Goal: Entertainment & Leisure: Browse casually

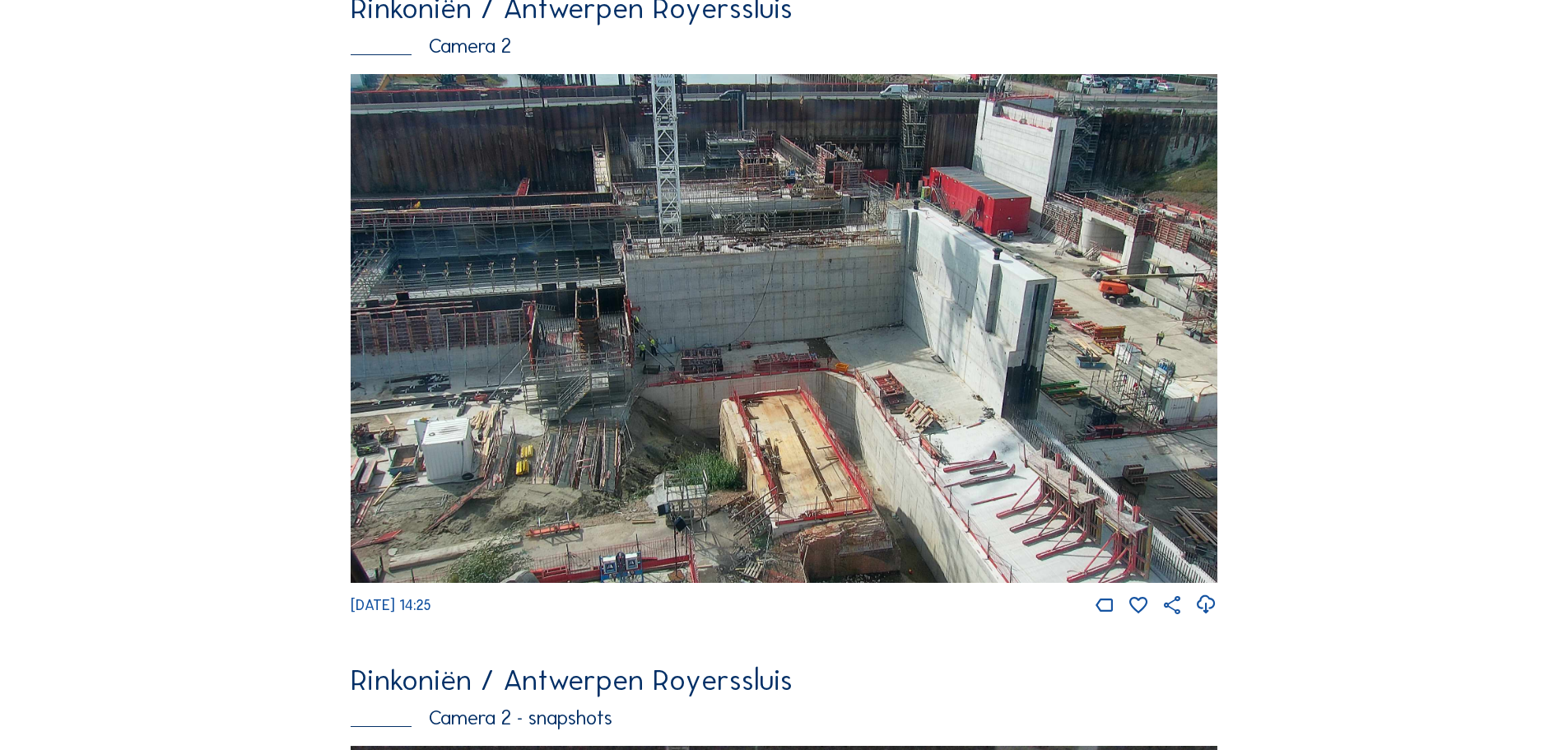
scroll to position [164, 0]
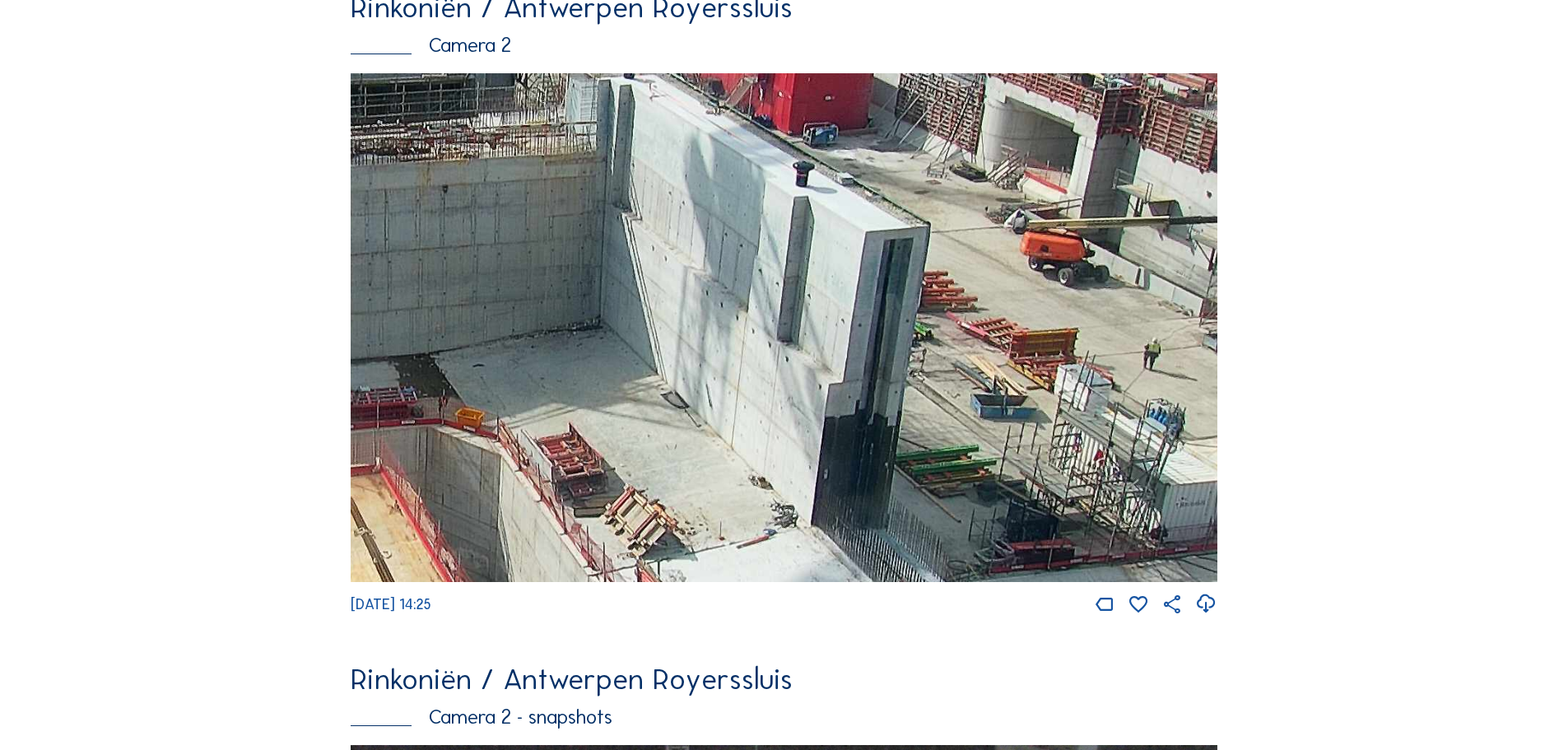
drag, startPoint x: 988, startPoint y: 394, endPoint x: 928, endPoint y: 414, distance: 63.2
click at [928, 414] on img at bounding box center [784, 327] width 867 height 509
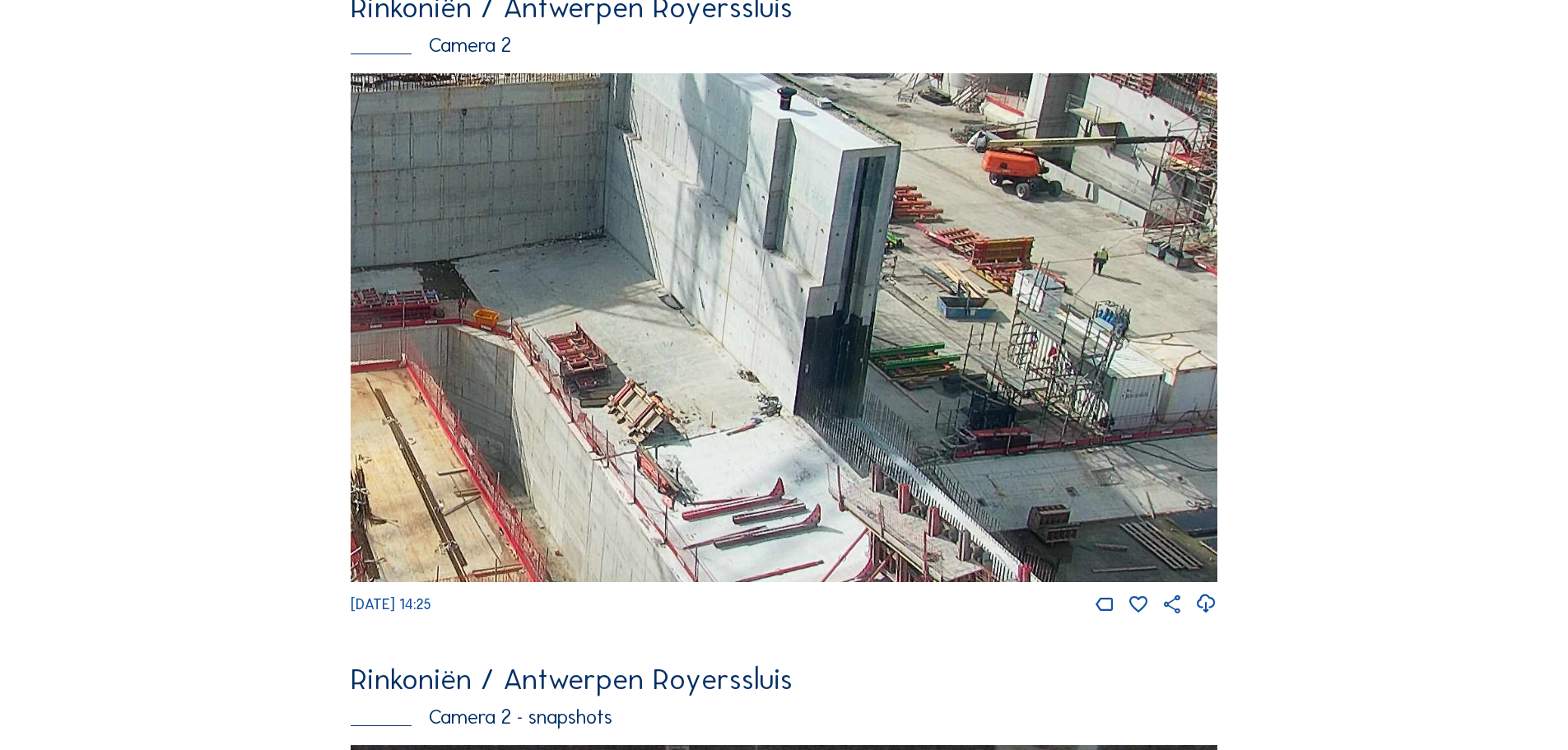
drag, startPoint x: 919, startPoint y: 458, endPoint x: 784, endPoint y: 280, distance: 223.4
click at [783, 280] on img at bounding box center [784, 327] width 867 height 509
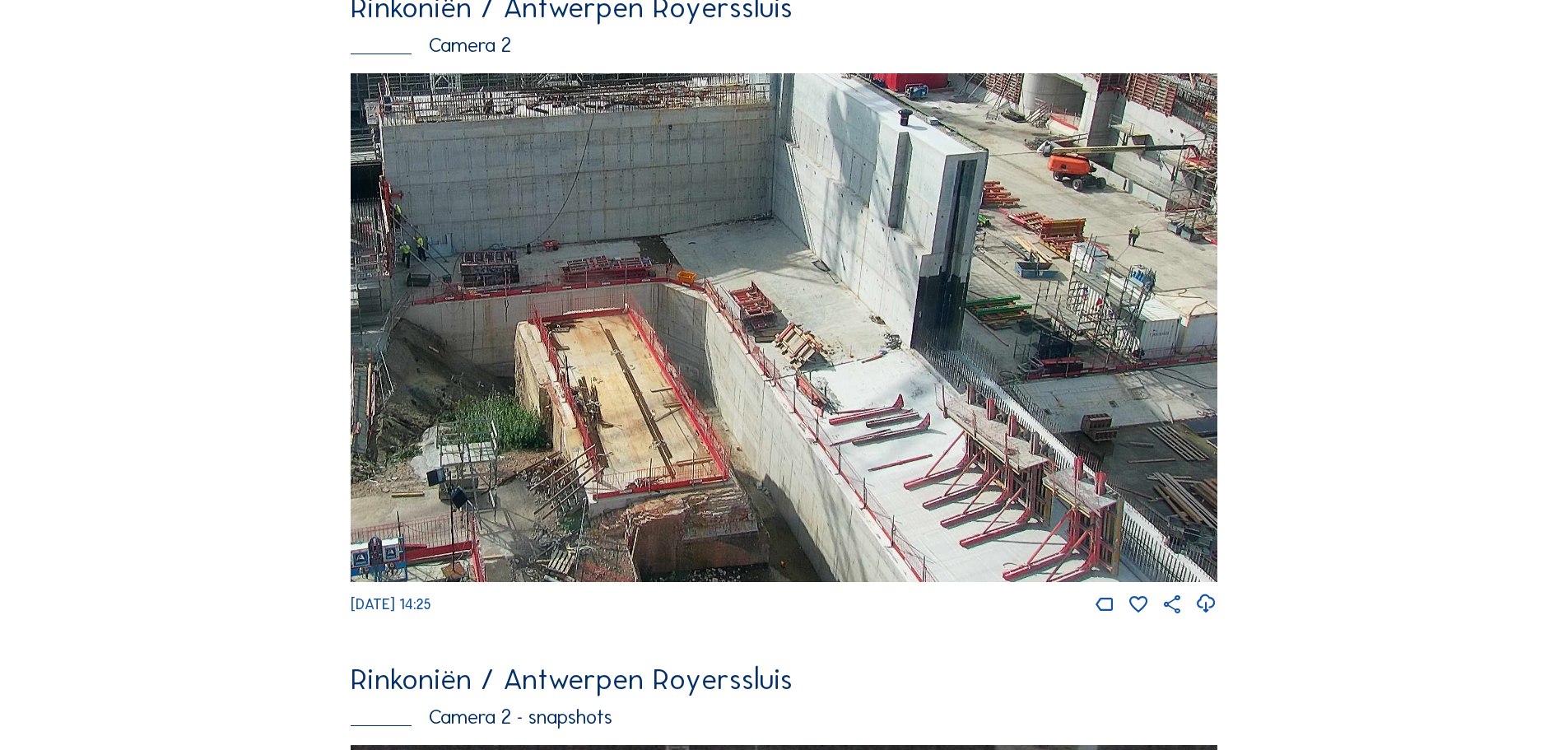
drag, startPoint x: 1123, startPoint y: 502, endPoint x: 1074, endPoint y: 342, distance: 167.3
click at [1074, 342] on img at bounding box center [784, 327] width 867 height 509
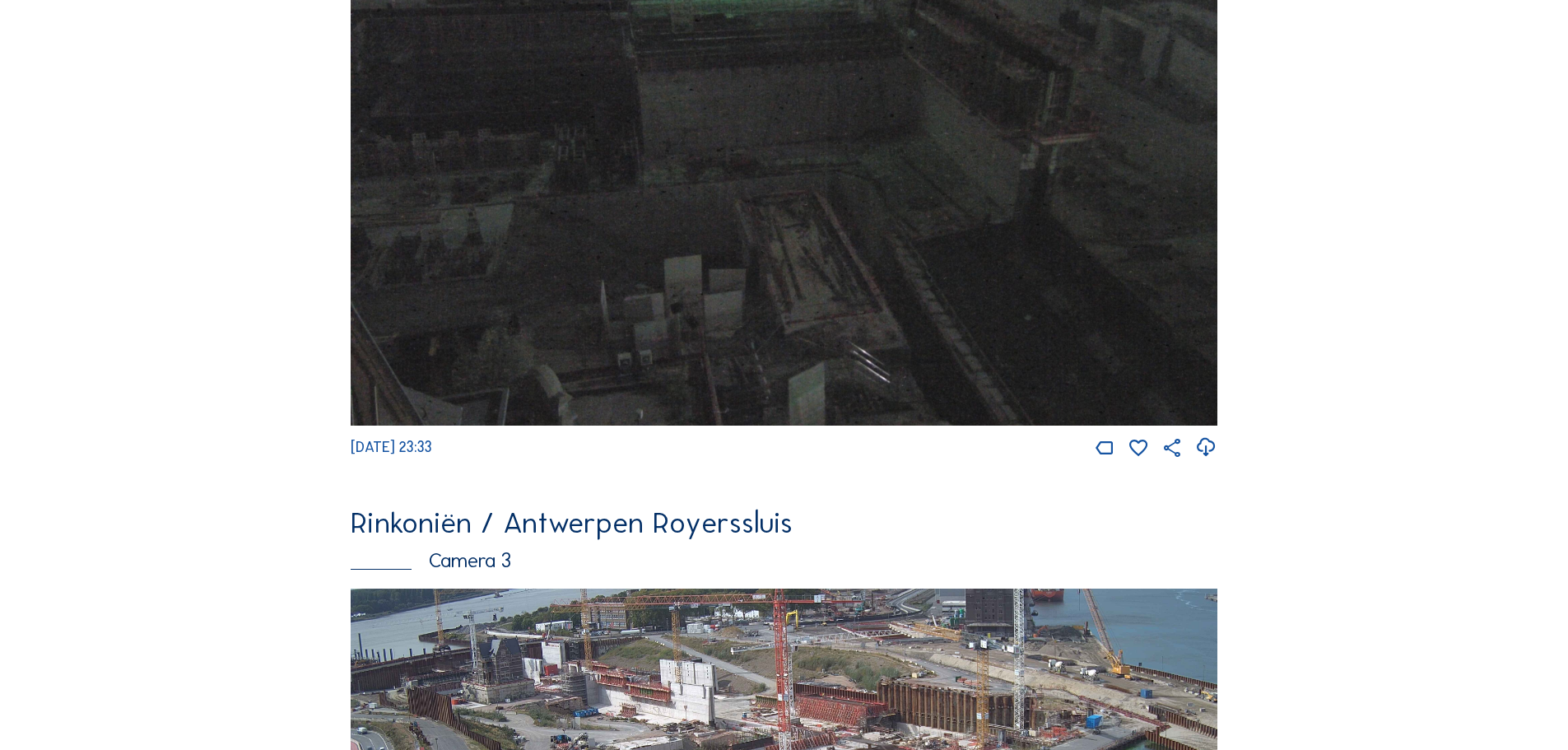
scroll to position [2140, 0]
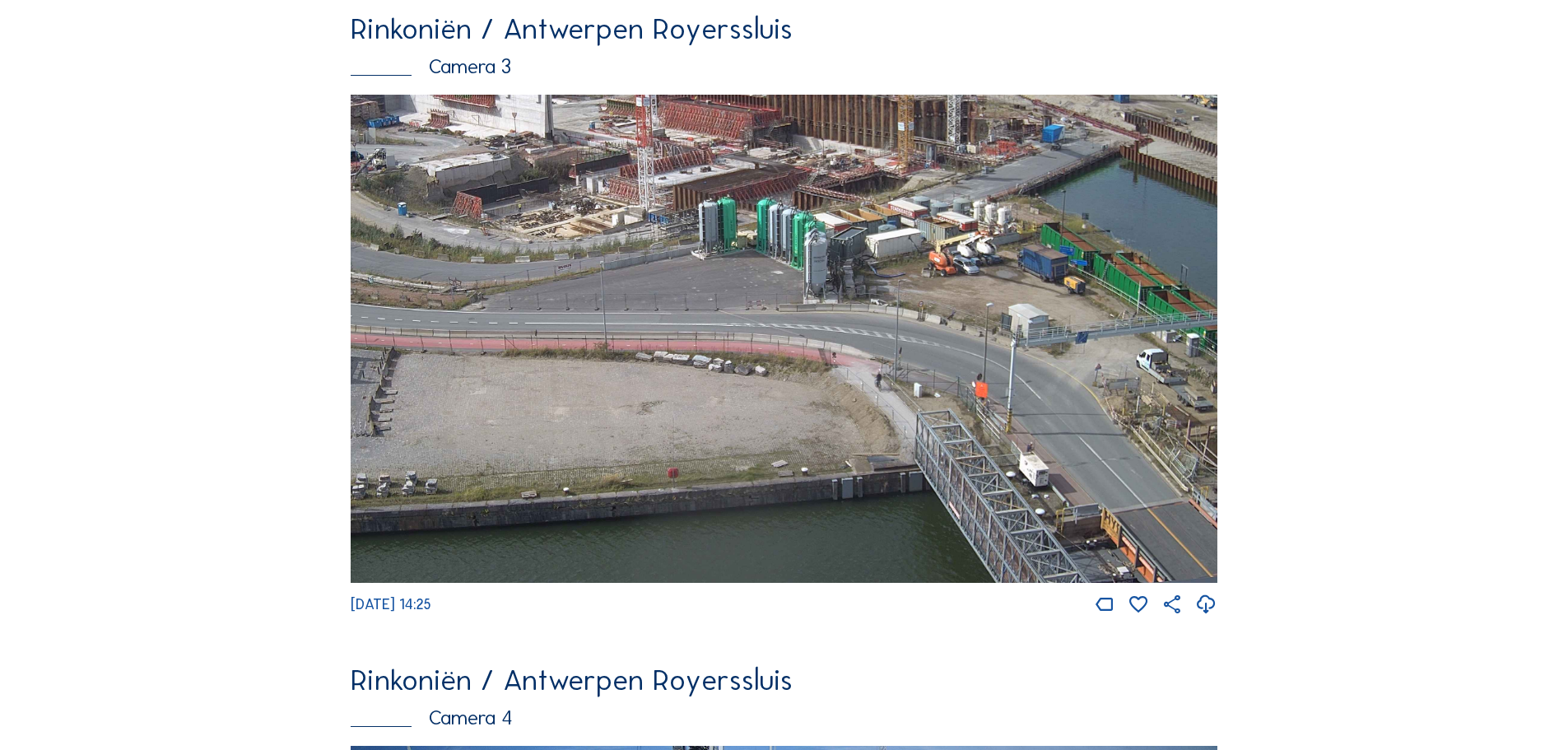
drag, startPoint x: 956, startPoint y: 415, endPoint x: 238, endPoint y: 268, distance: 732.9
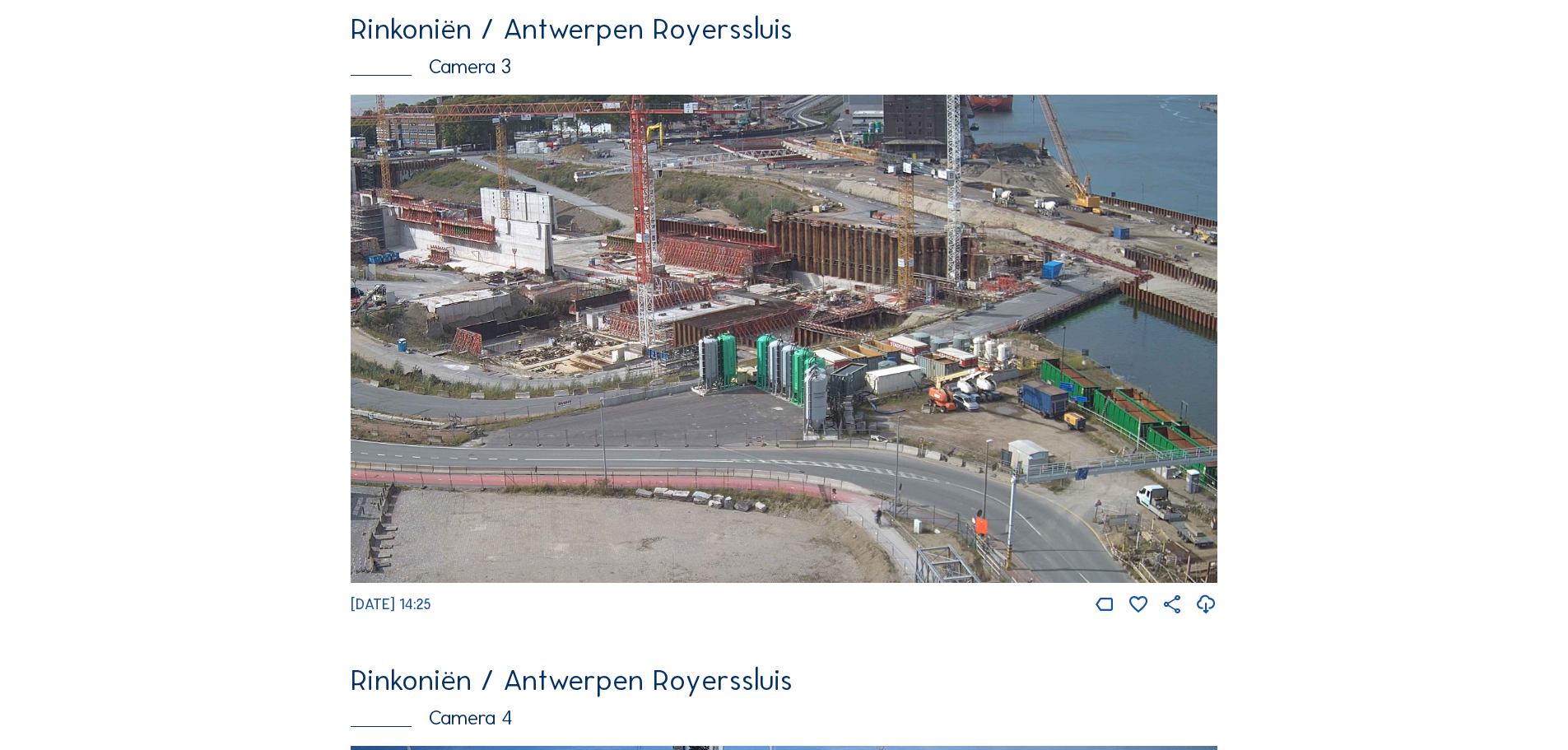
drag, startPoint x: 971, startPoint y: 306, endPoint x: 959, endPoint y: 381, distance: 76.0
click at [951, 441] on img at bounding box center [784, 339] width 867 height 488
drag, startPoint x: 735, startPoint y: 252, endPoint x: 736, endPoint y: 333, distance: 81.0
click at [736, 333] on img at bounding box center [784, 339] width 867 height 488
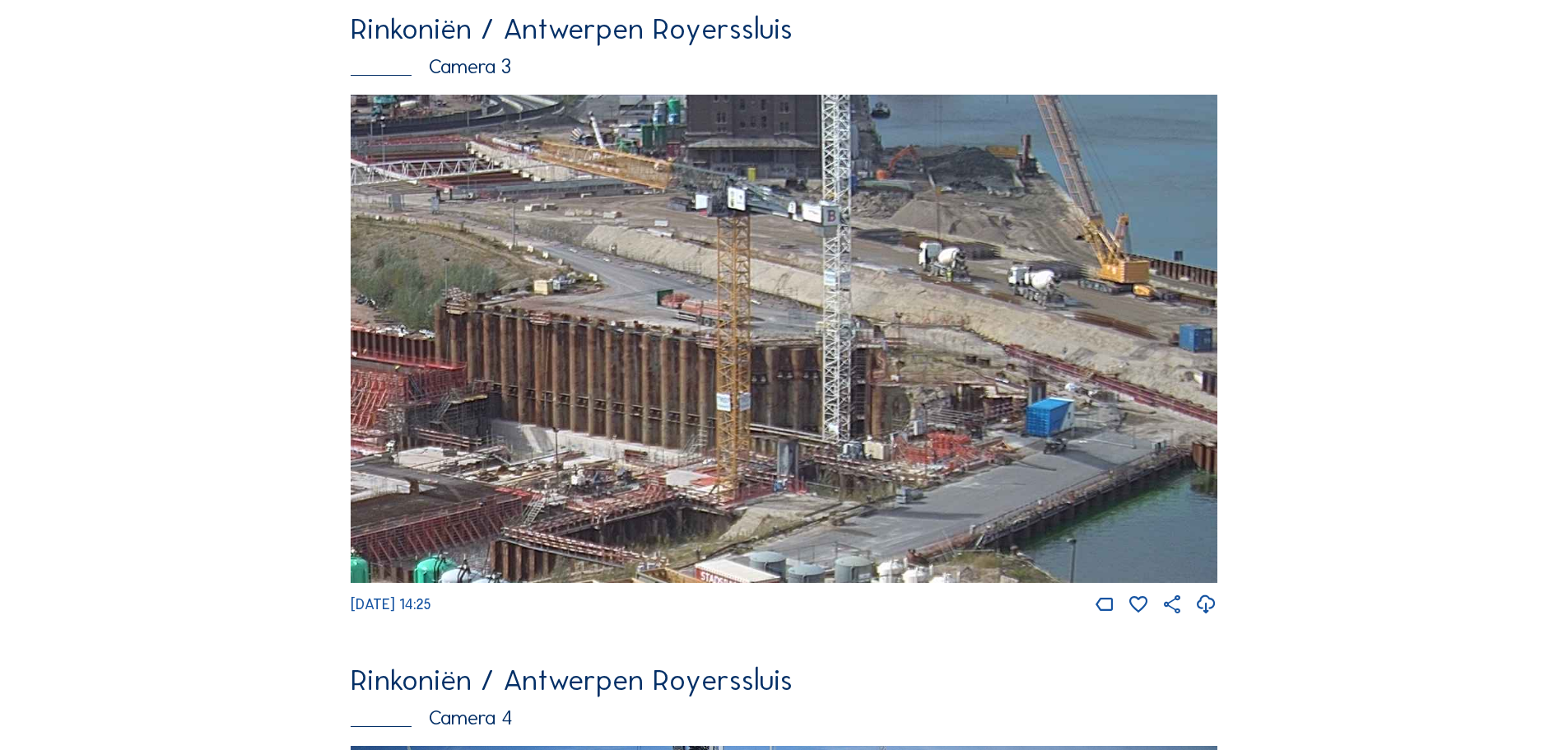
drag, startPoint x: 1003, startPoint y: 312, endPoint x: 993, endPoint y: 339, distance: 28.8
click at [993, 339] on img at bounding box center [784, 339] width 867 height 488
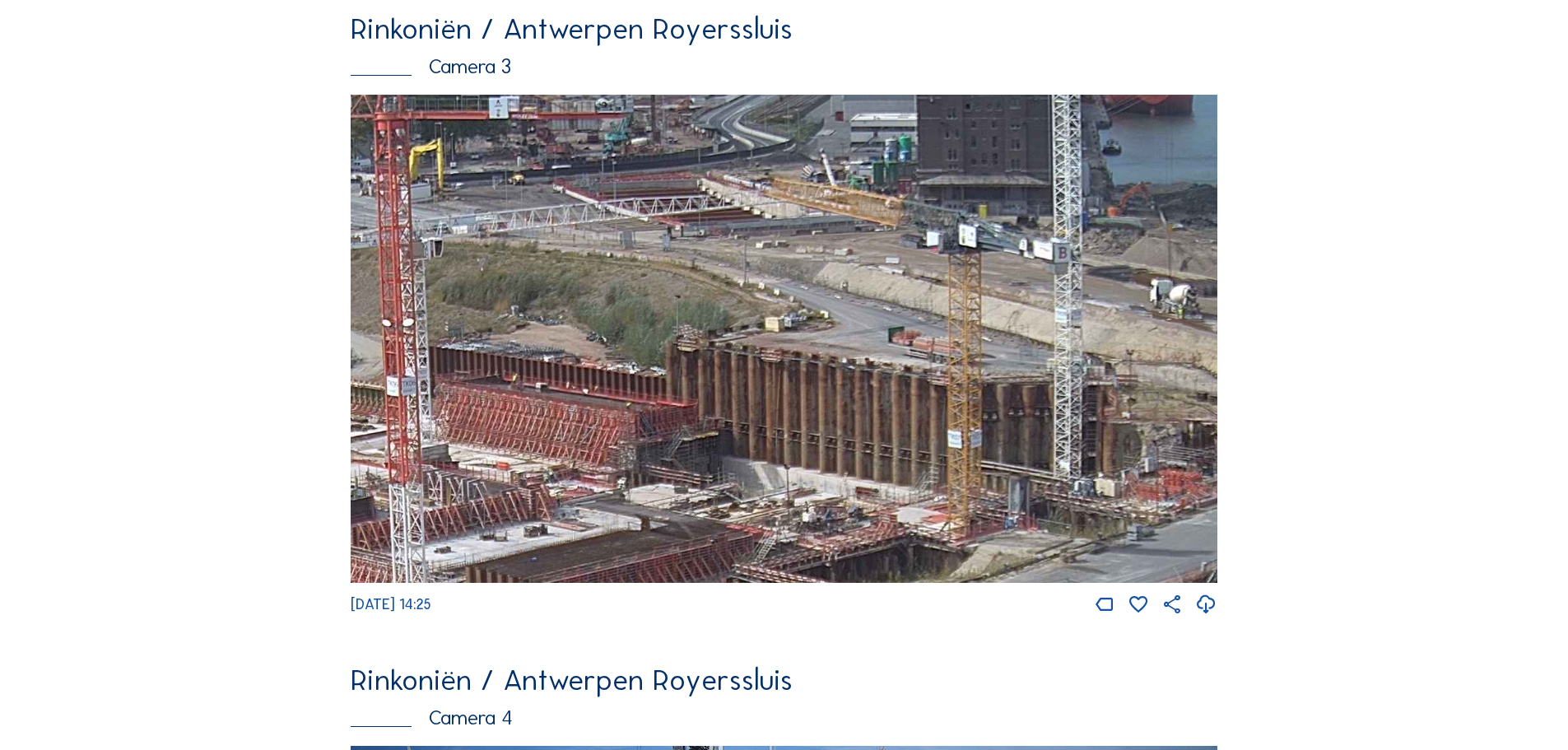
drag, startPoint x: 1133, startPoint y: 319, endPoint x: 1580, endPoint y: 380, distance: 451.1
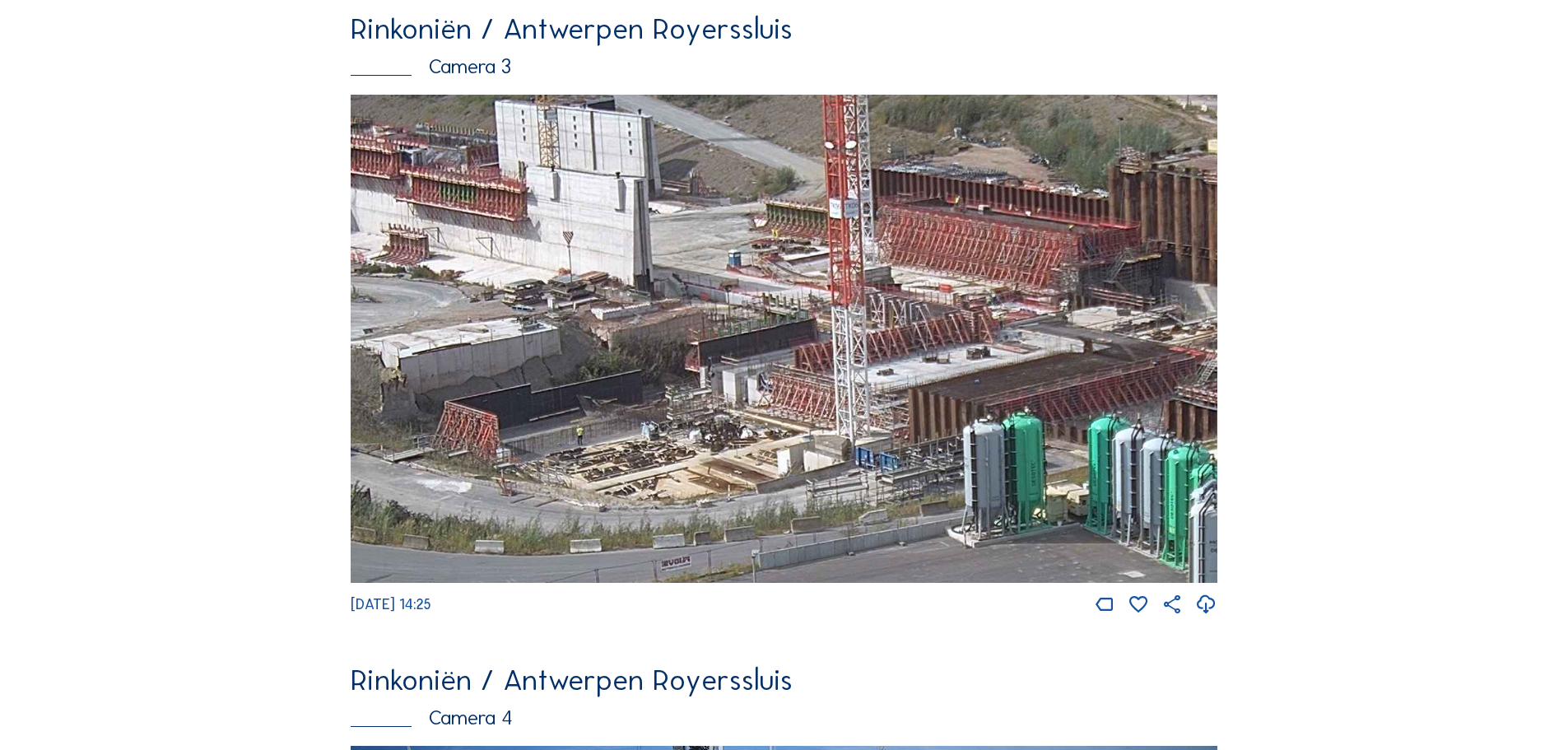
drag, startPoint x: 664, startPoint y: 439, endPoint x: 892, endPoint y: 245, distance: 299.4
click at [892, 245] on img at bounding box center [784, 339] width 867 height 488
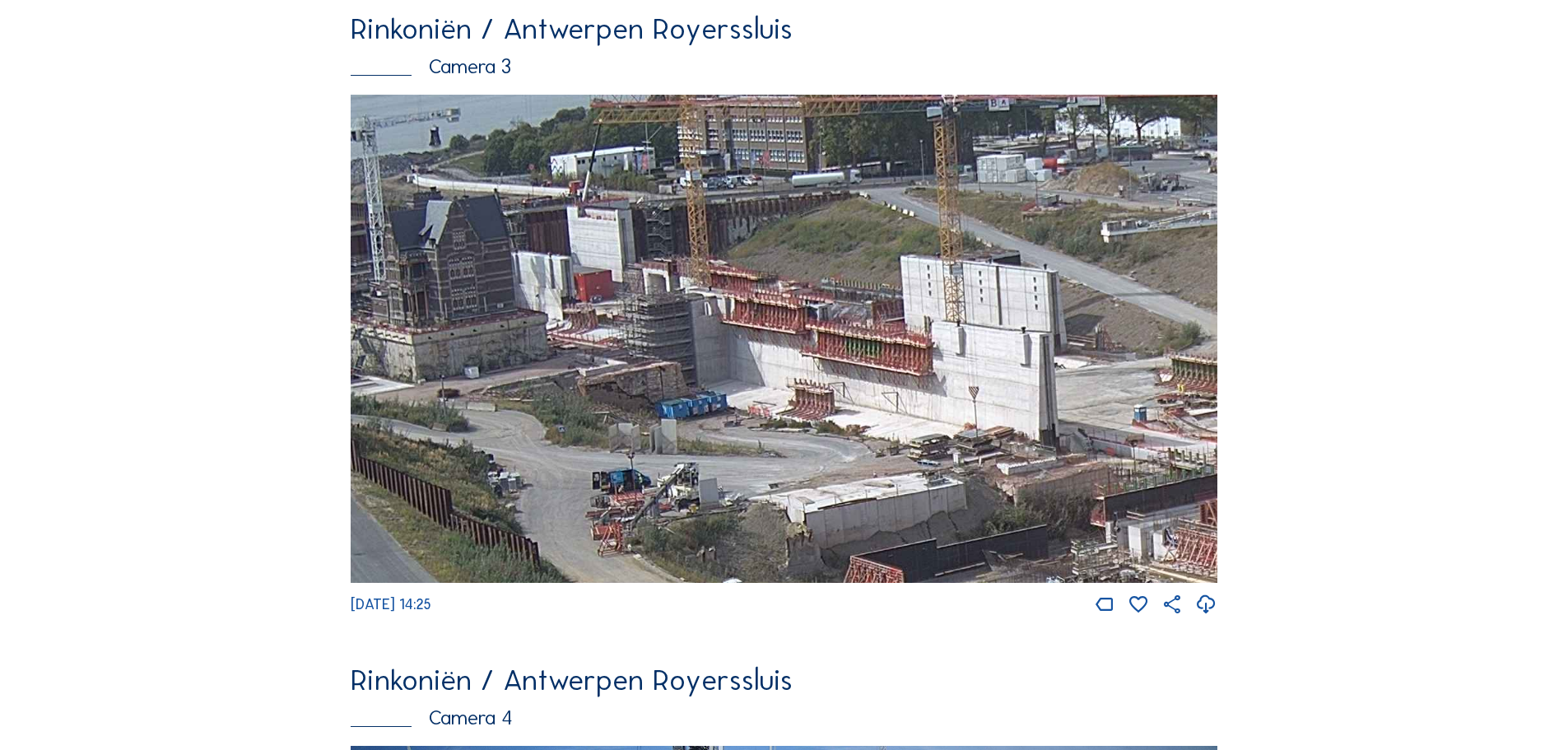
drag, startPoint x: 603, startPoint y: 352, endPoint x: 932, endPoint y: 510, distance: 365.0
click at [932, 510] on img at bounding box center [784, 339] width 867 height 488
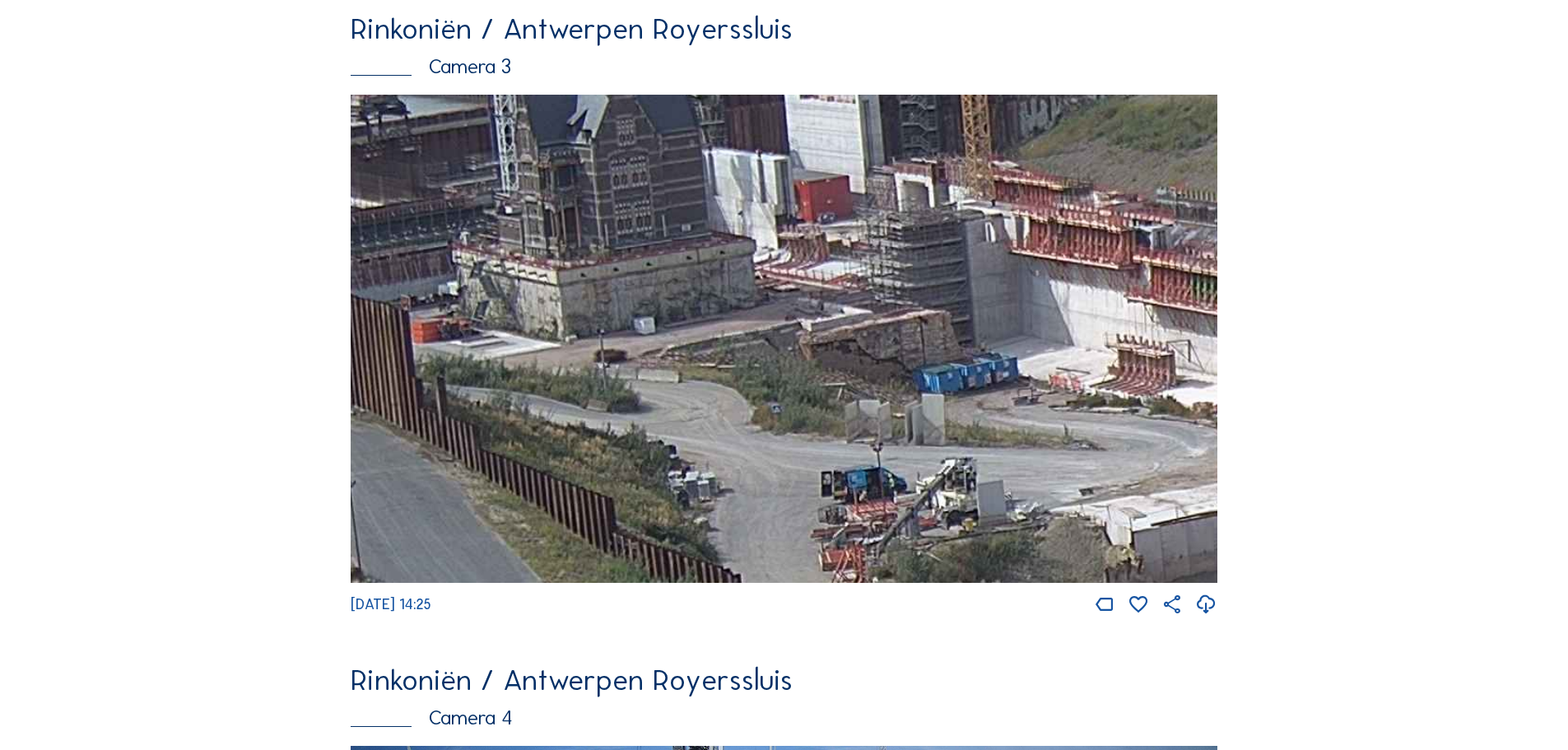
drag, startPoint x: 1016, startPoint y: 463, endPoint x: 1203, endPoint y: 308, distance: 242.9
click at [1203, 308] on img at bounding box center [784, 339] width 867 height 488
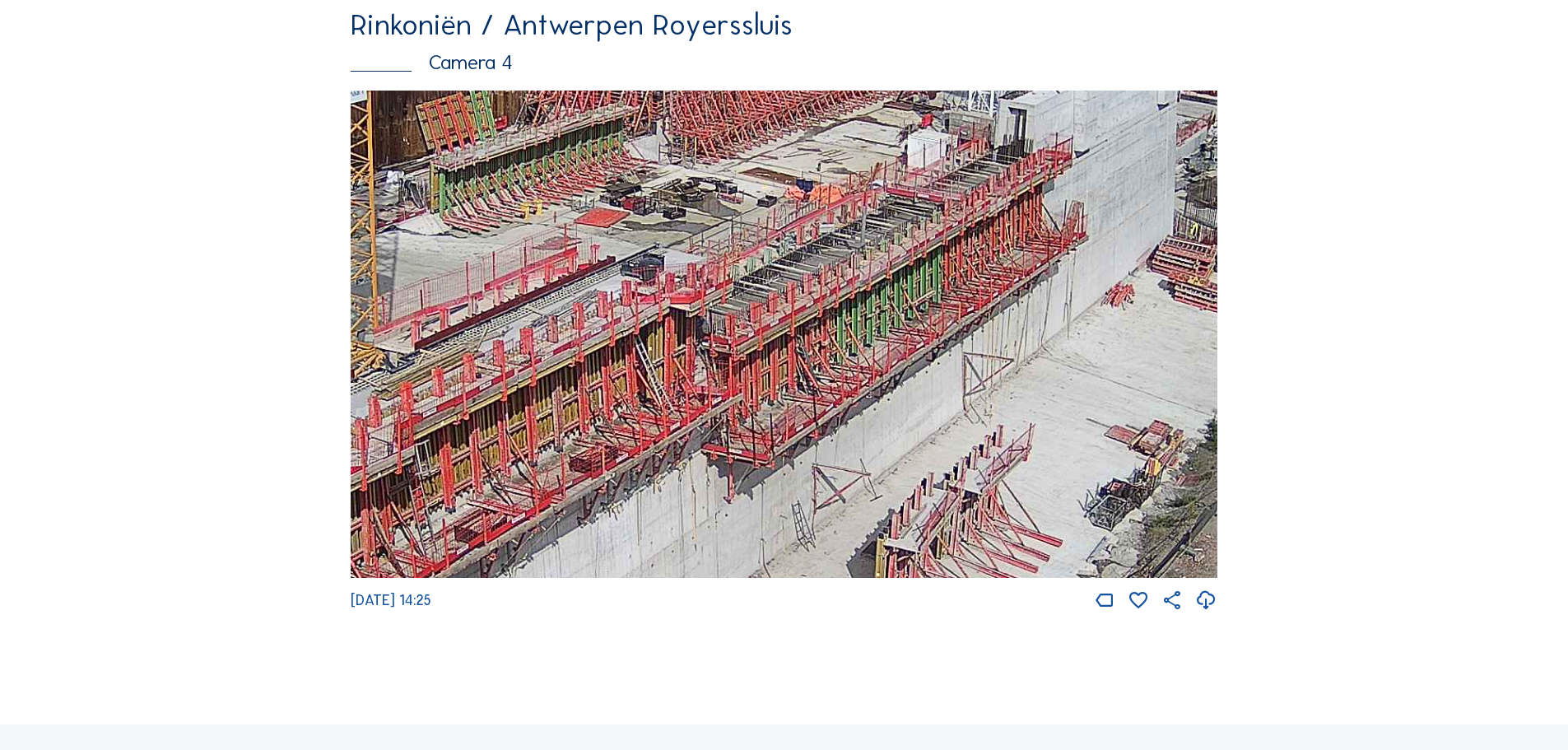
scroll to position [2800, 0]
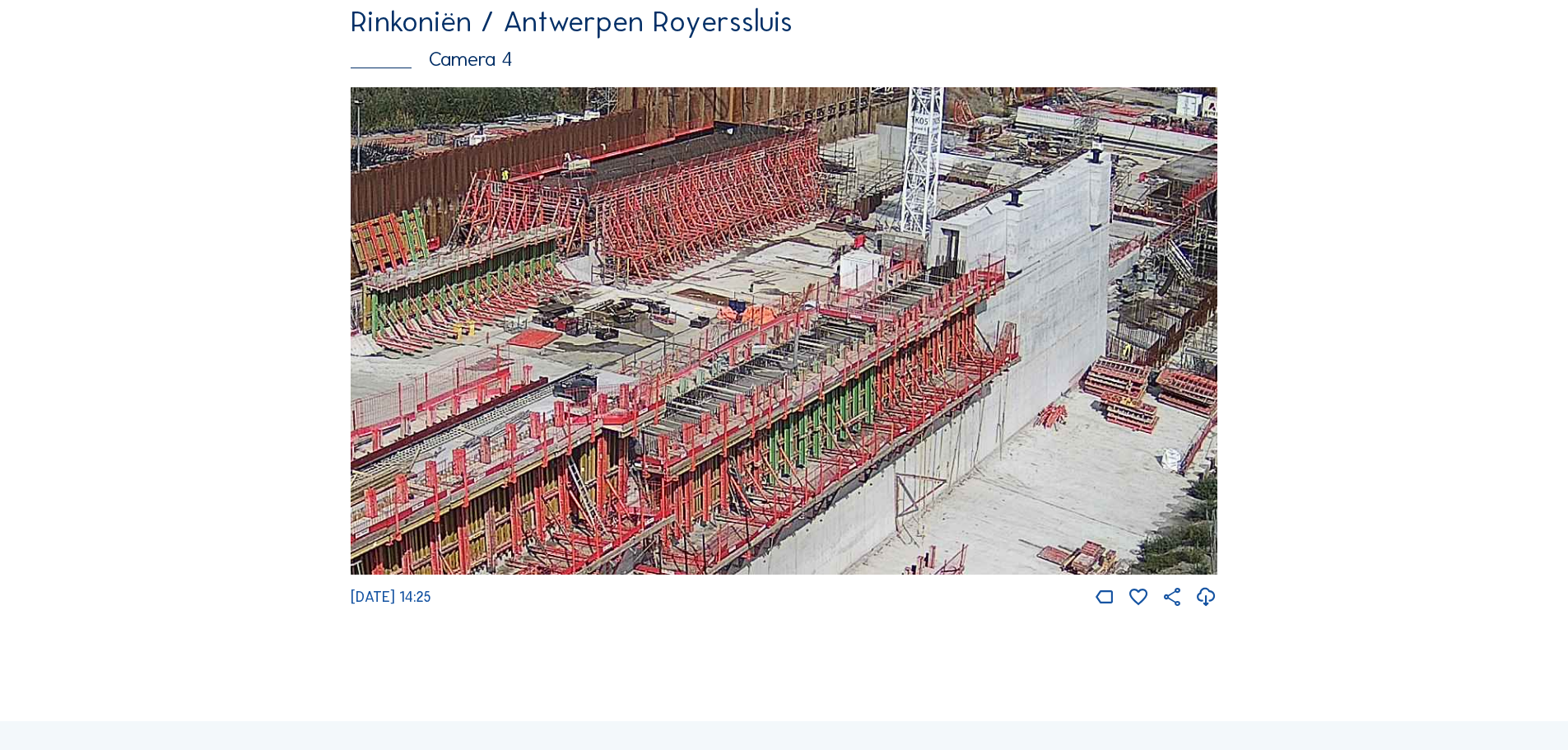
drag, startPoint x: 1032, startPoint y: 332, endPoint x: 963, endPoint y: 458, distance: 143.7
click at [963, 458] on img at bounding box center [784, 332] width 867 height 488
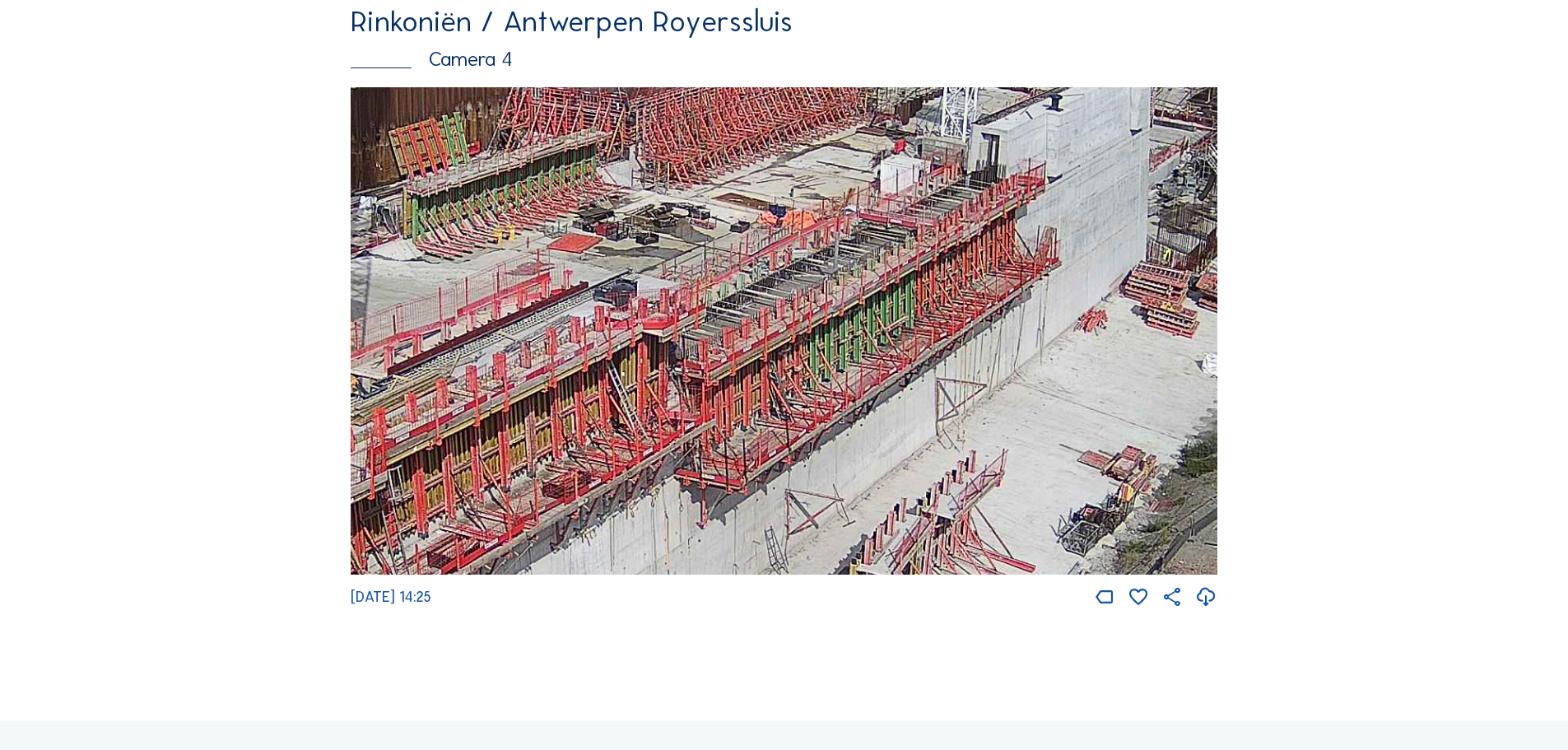
drag, startPoint x: 744, startPoint y: 484, endPoint x: 785, endPoint y: 387, distance: 105.3
click at [785, 387] on img at bounding box center [784, 332] width 867 height 488
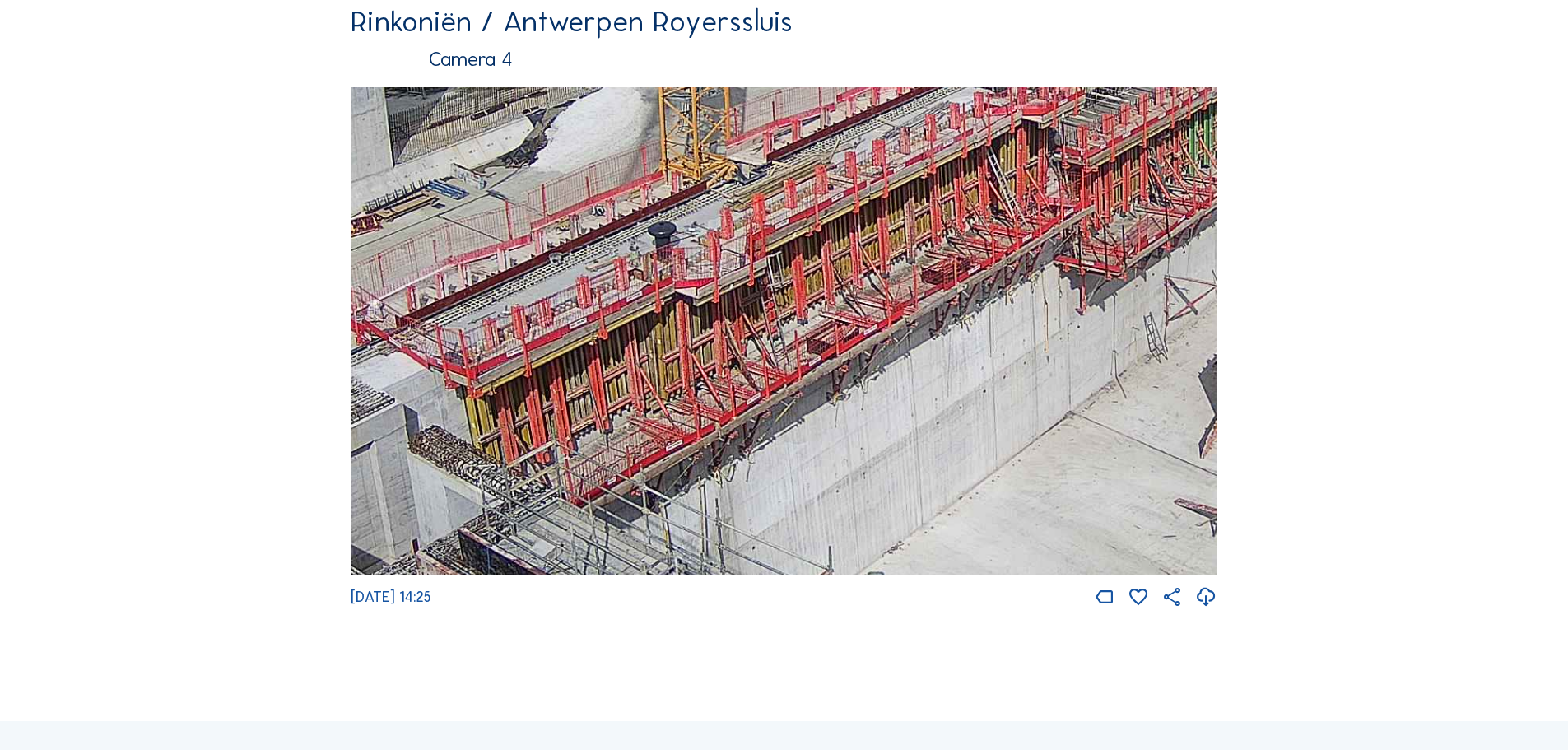
drag, startPoint x: 578, startPoint y: 511, endPoint x: 1161, endPoint y: 206, distance: 658.0
click at [1161, 206] on img at bounding box center [784, 332] width 867 height 488
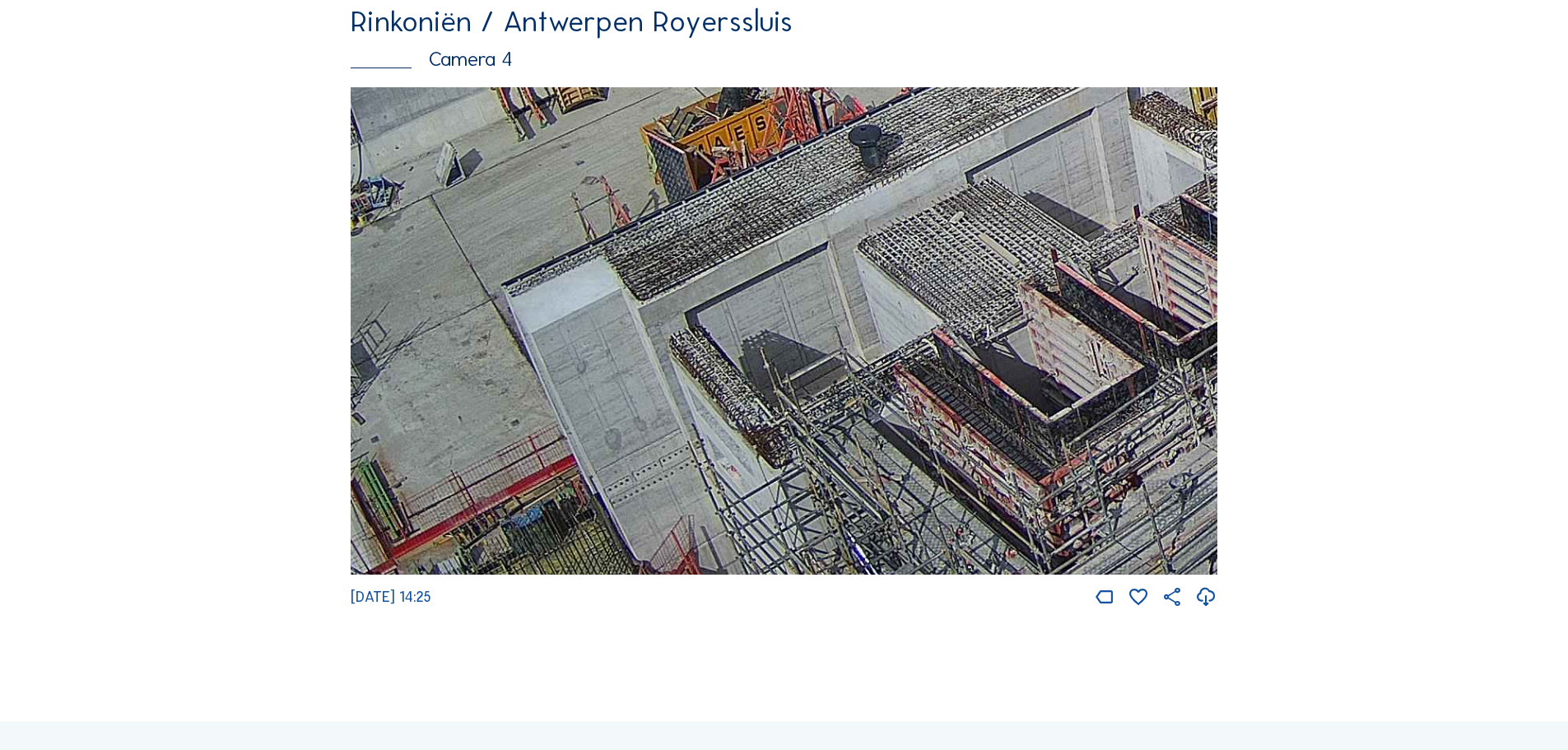
drag, startPoint x: 562, startPoint y: 500, endPoint x: 1282, endPoint y: 196, distance: 781.5
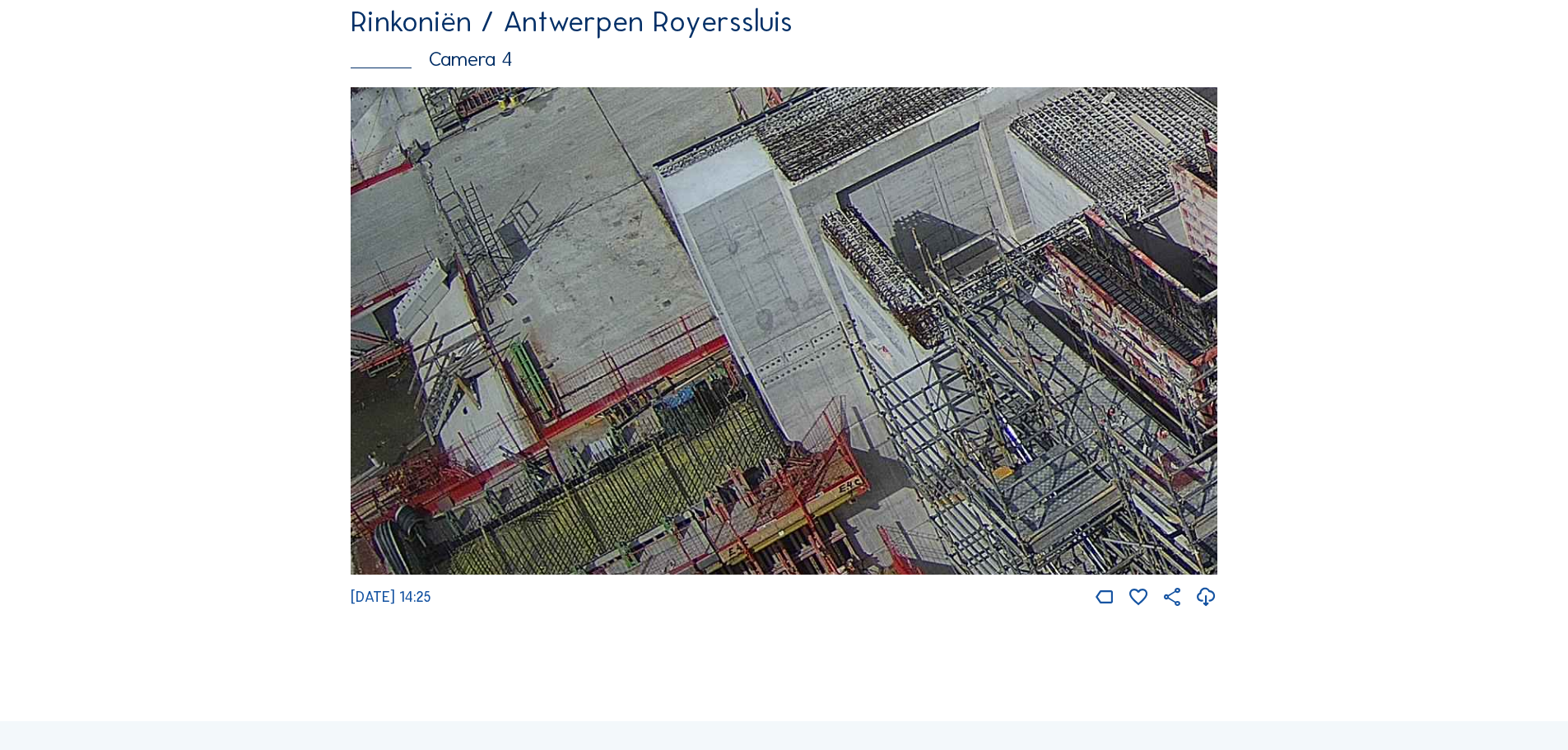
drag, startPoint x: 607, startPoint y: 464, endPoint x: 804, endPoint y: 266, distance: 279.3
click at [804, 266] on img at bounding box center [784, 332] width 867 height 488
drag, startPoint x: 1381, startPoint y: 255, endPoint x: 1347, endPoint y: 292, distance: 50.2
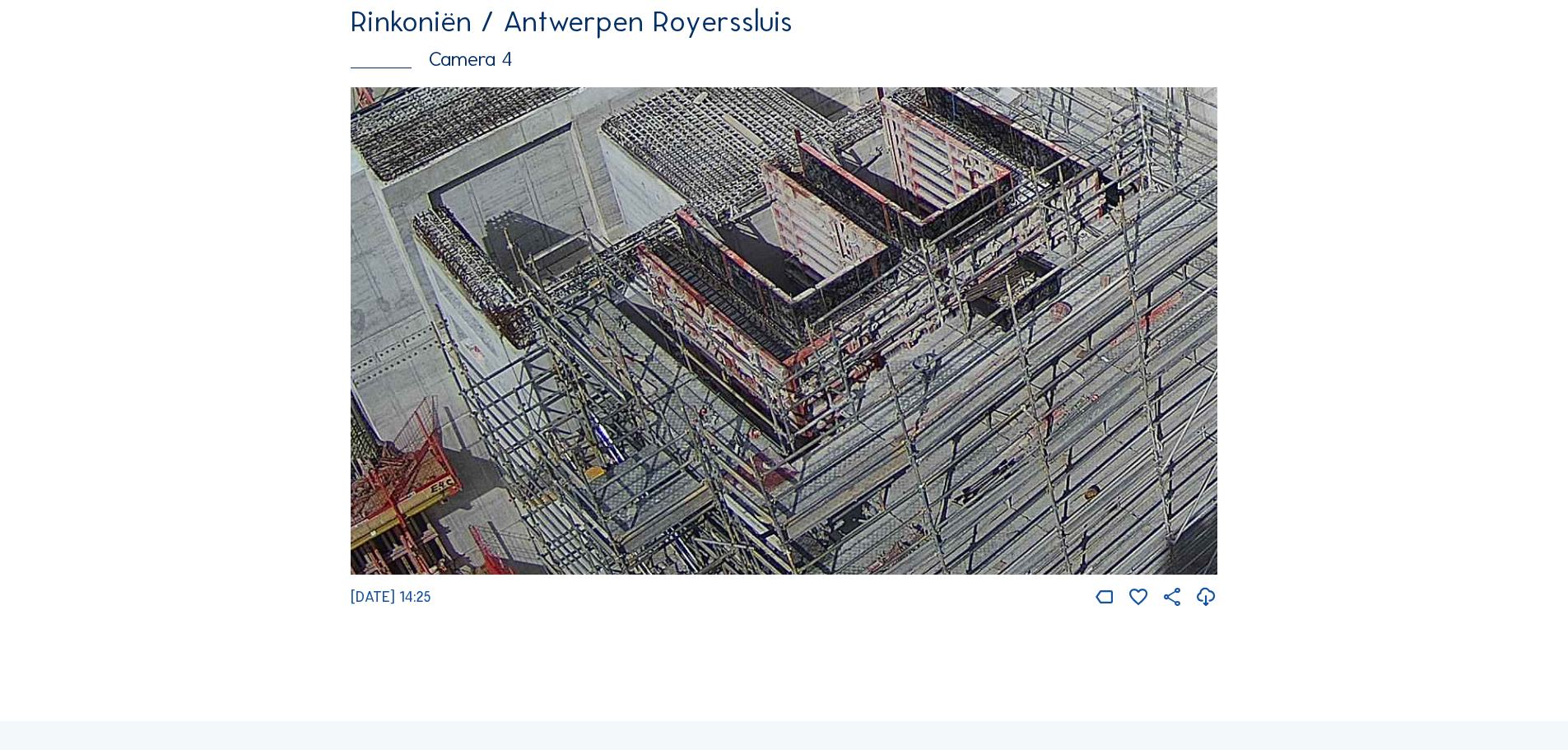
drag, startPoint x: 966, startPoint y: 286, endPoint x: 560, endPoint y: 146, distance: 429.5
click at [560, 146] on img at bounding box center [784, 332] width 867 height 488
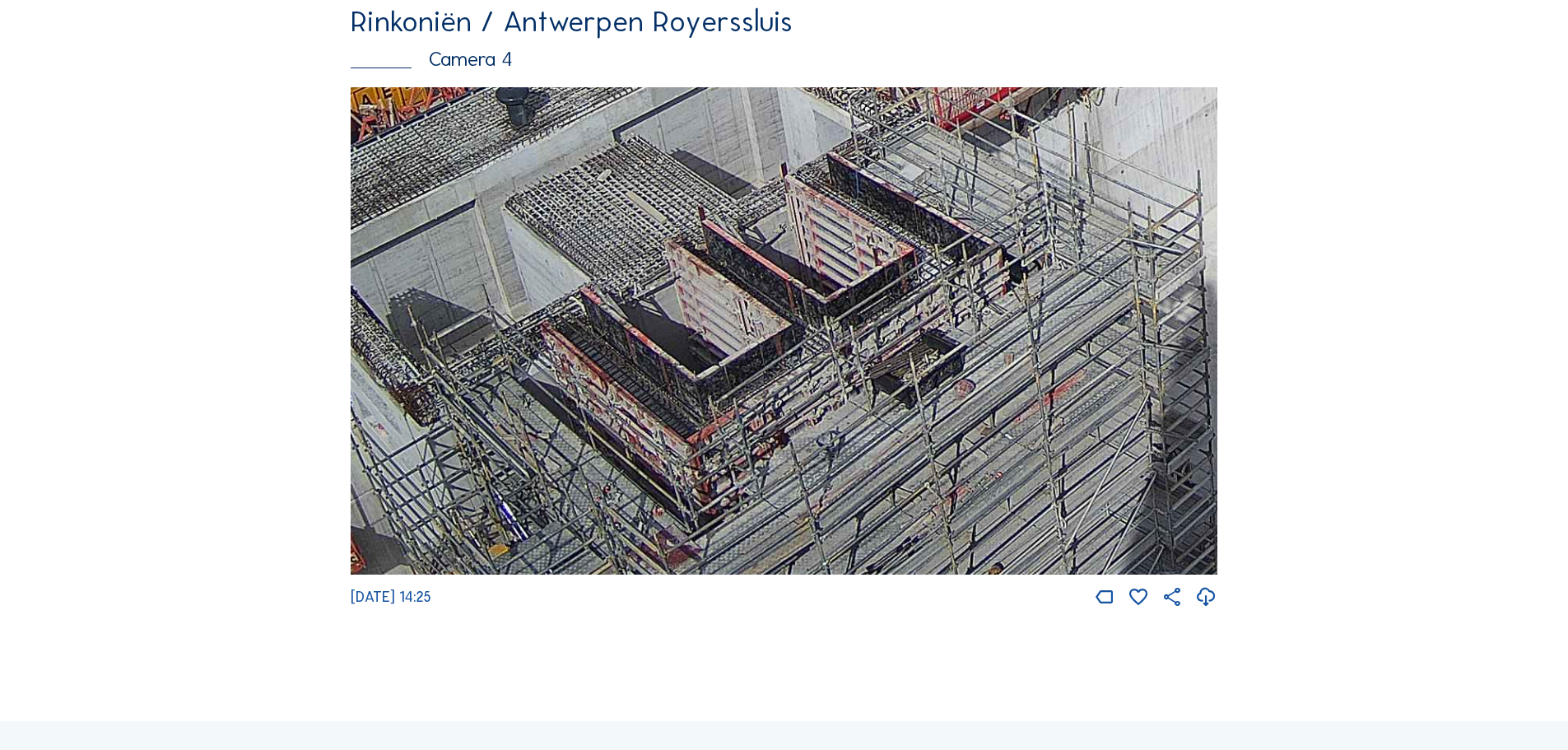
drag, startPoint x: 690, startPoint y: 463, endPoint x: 591, endPoint y: 458, distance: 99.1
click at [591, 458] on img at bounding box center [784, 332] width 867 height 488
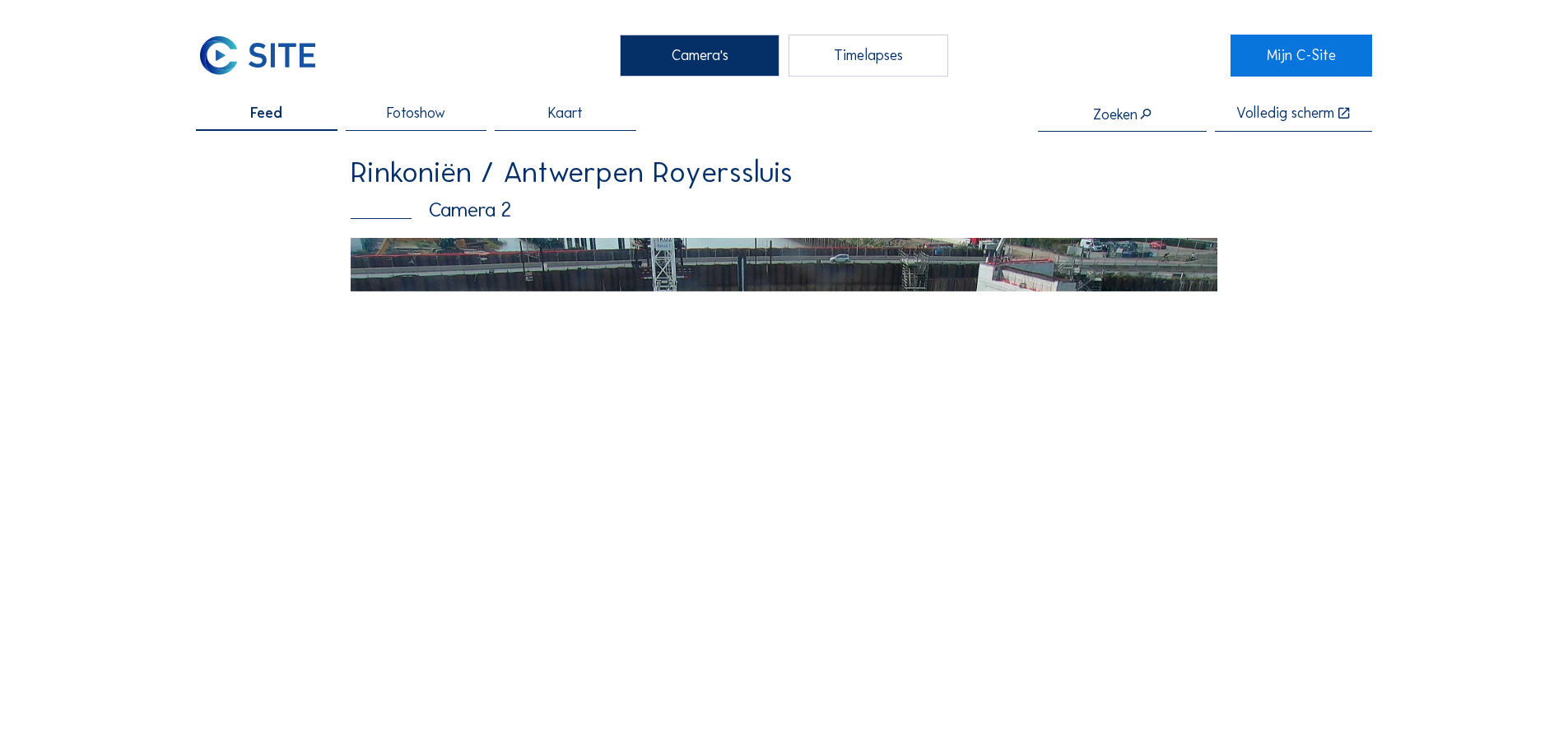
scroll to position [164, 0]
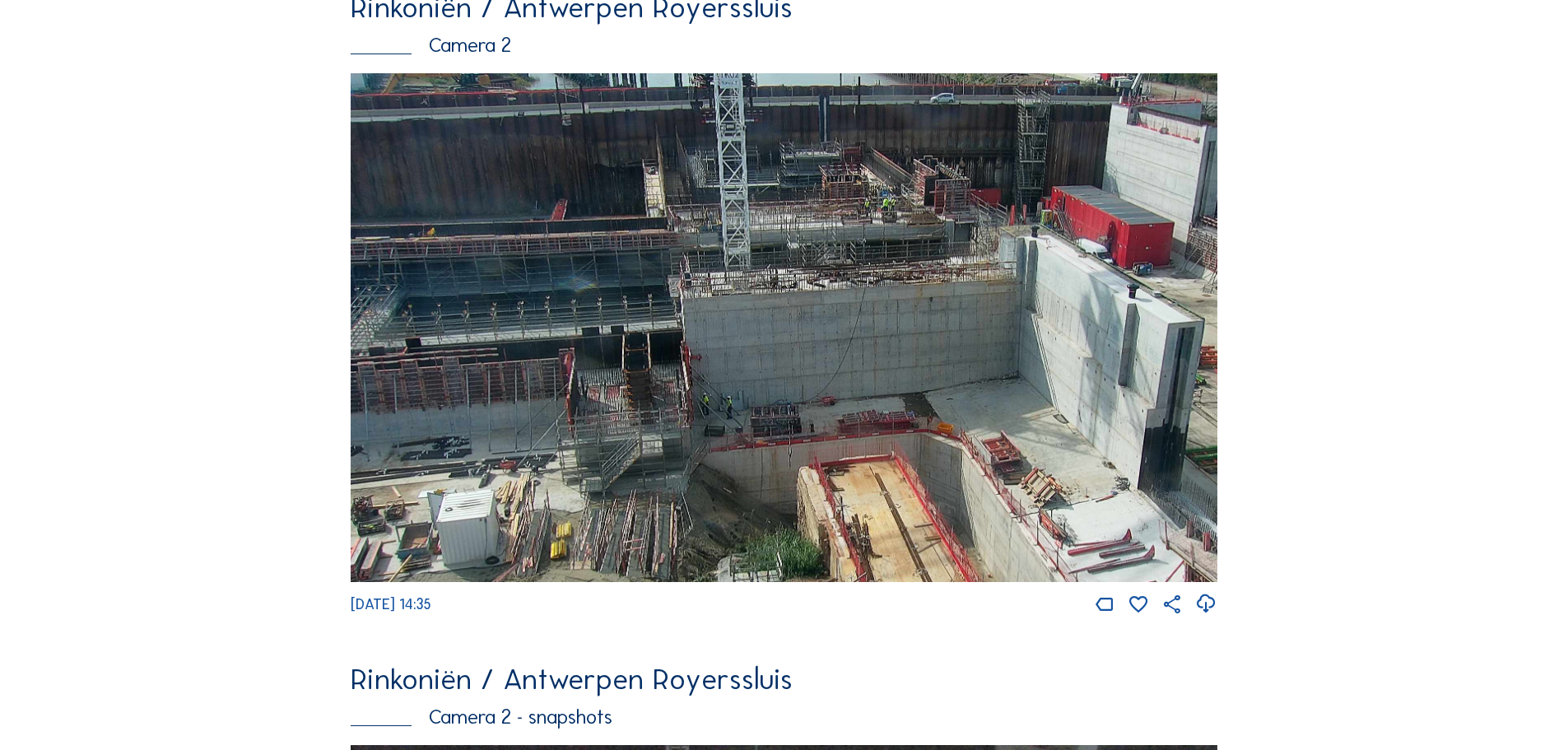
drag, startPoint x: 568, startPoint y: 337, endPoint x: 804, endPoint y: 423, distance: 251.2
click at [804, 423] on img at bounding box center [784, 327] width 867 height 509
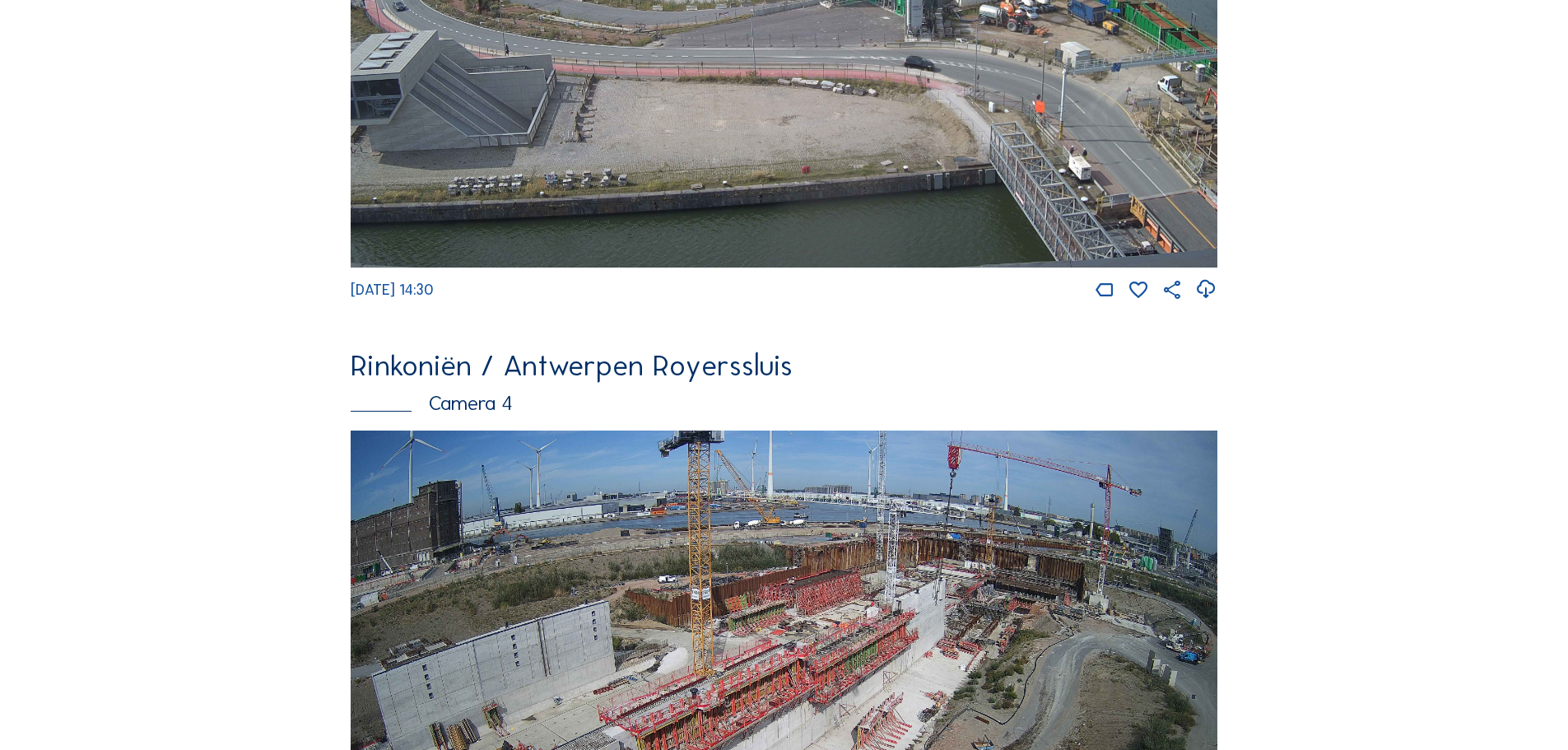
scroll to position [2801, 0]
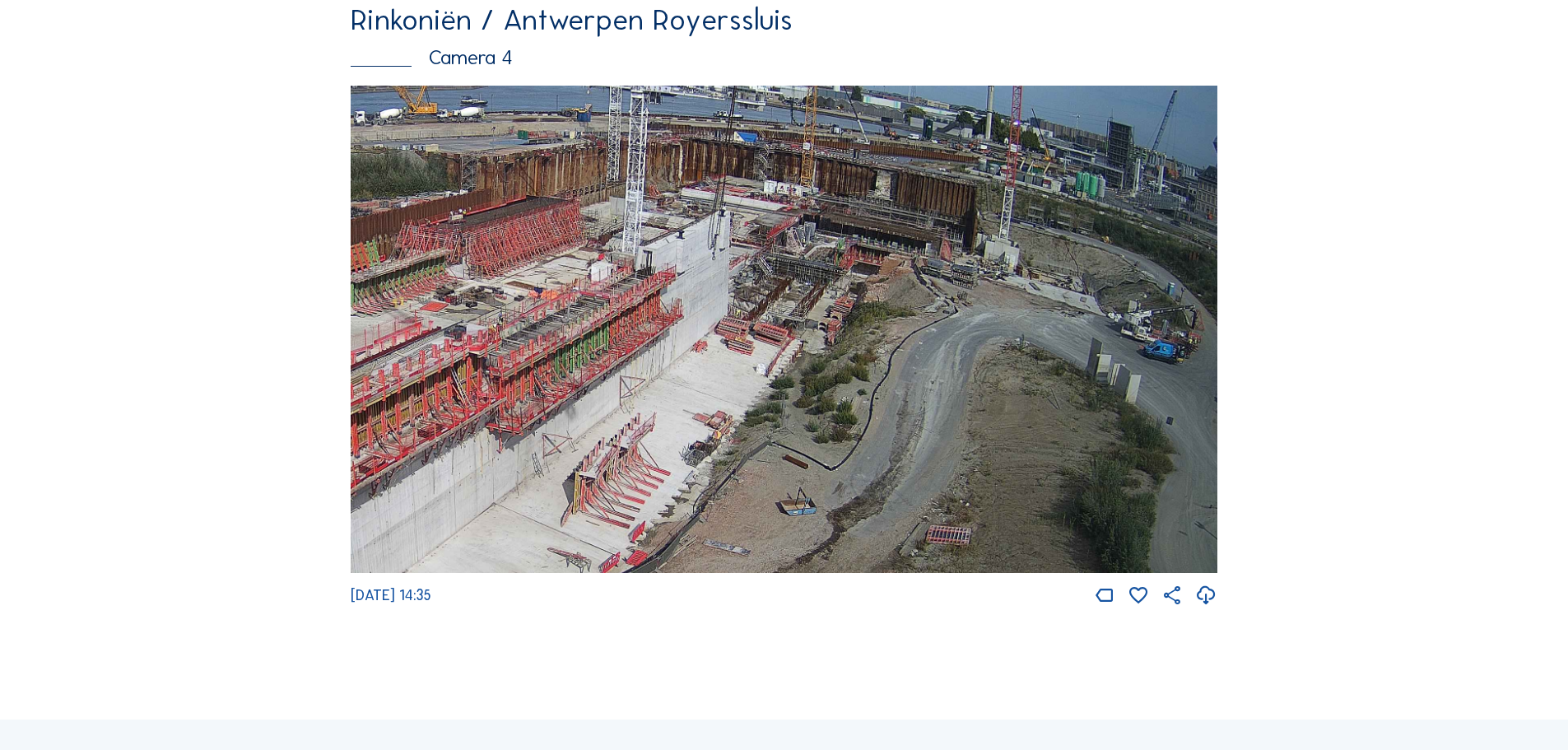
drag, startPoint x: 1071, startPoint y: 348, endPoint x: 244, endPoint y: 391, distance: 828.1
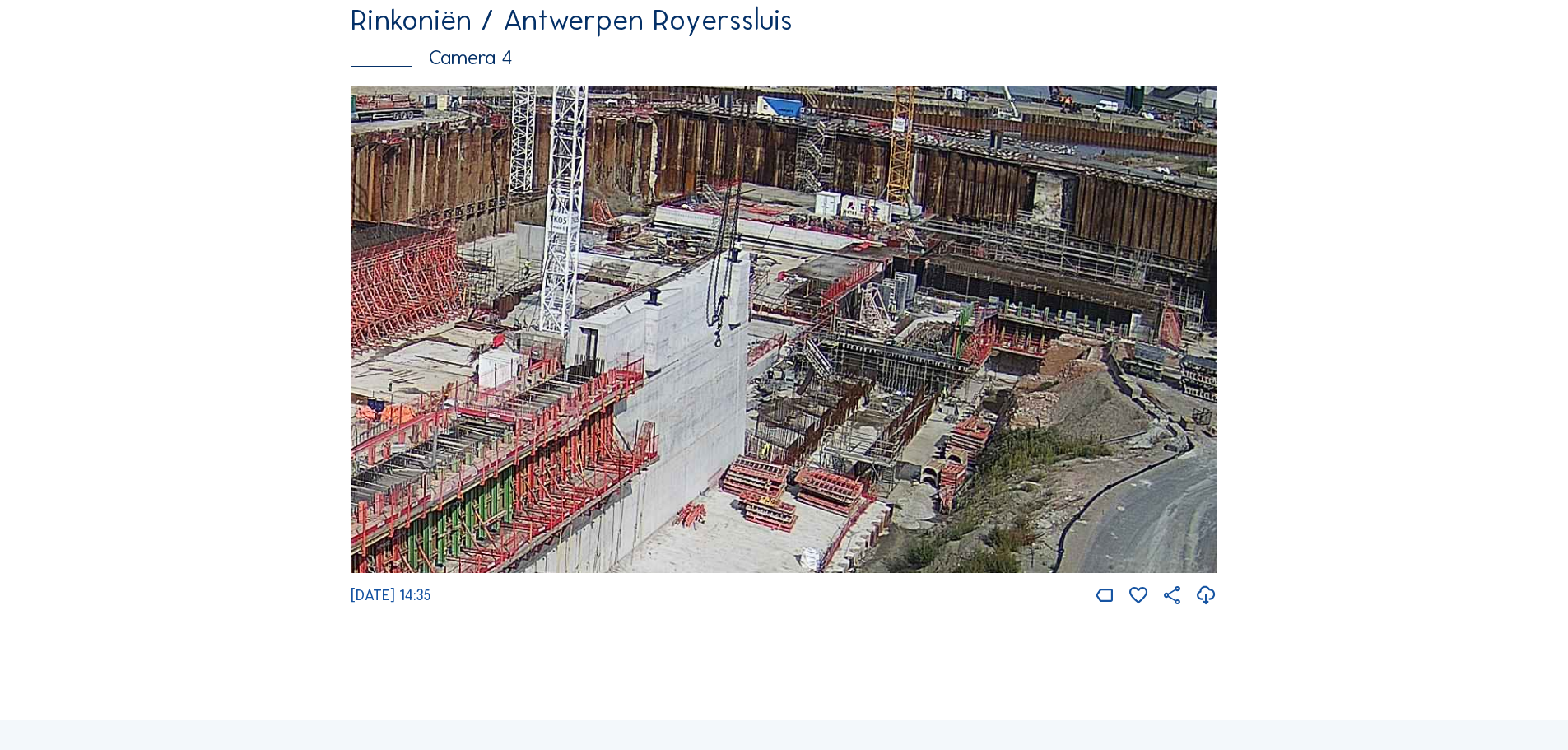
drag, startPoint x: 731, startPoint y: 377, endPoint x: 1054, endPoint y: 449, distance: 330.9
click at [1054, 449] on img at bounding box center [784, 330] width 867 height 488
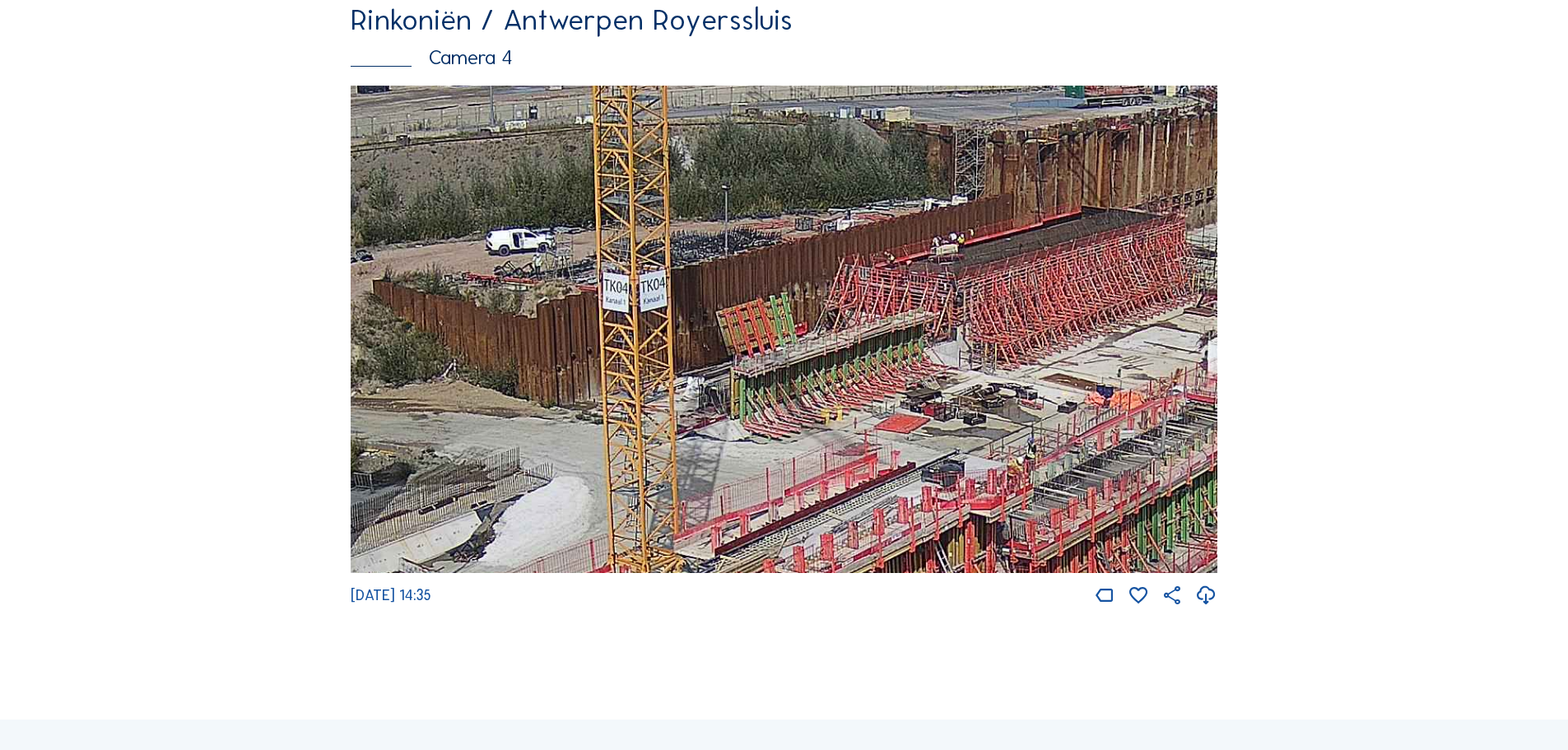
drag, startPoint x: 600, startPoint y: 498, endPoint x: 1330, endPoint y: 484, distance: 730.1
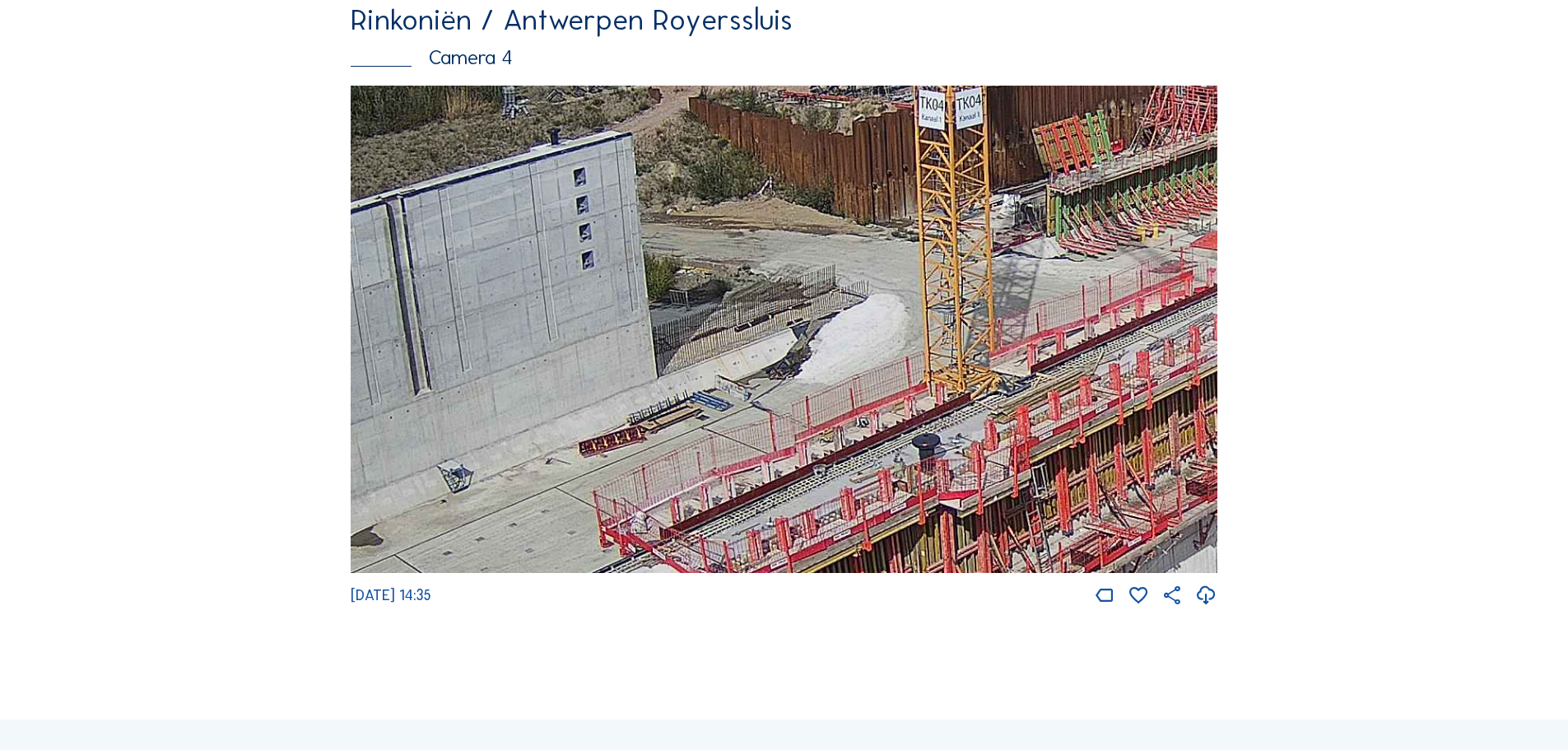
drag, startPoint x: 806, startPoint y: 436, endPoint x: 1317, endPoint y: 226, distance: 552.5
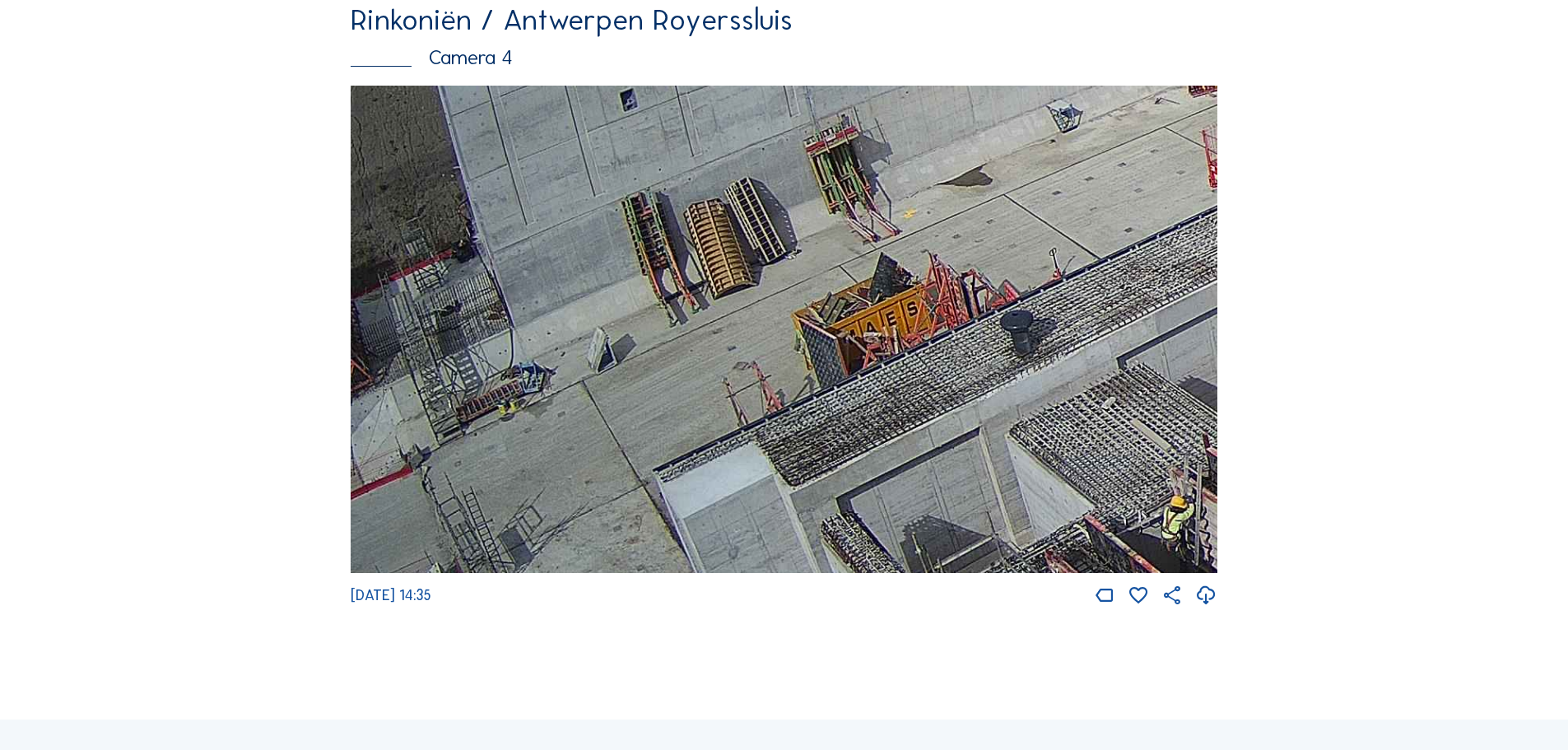
drag, startPoint x: 598, startPoint y: 400, endPoint x: 1320, endPoint y: 71, distance: 793.4
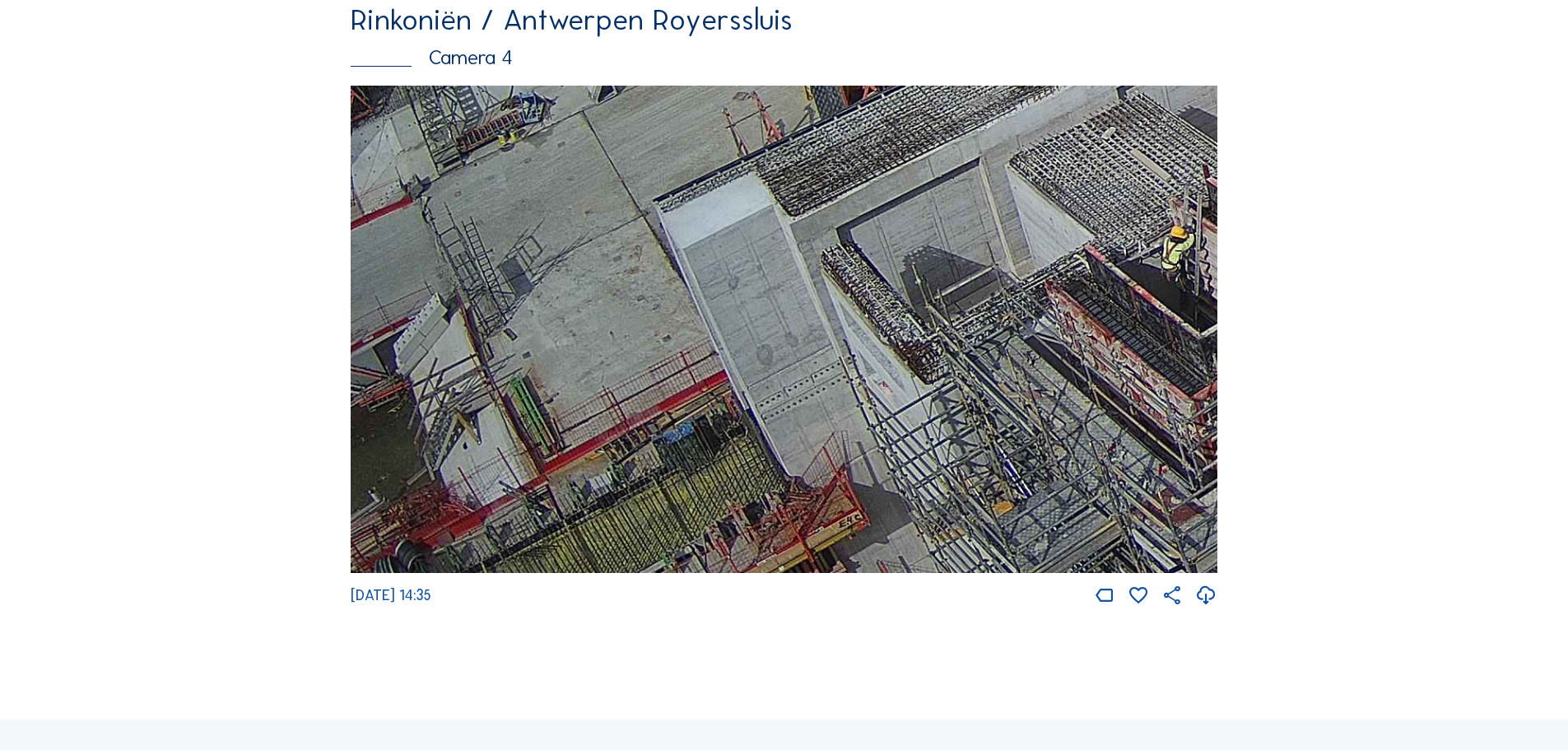
drag, startPoint x: 863, startPoint y: 311, endPoint x: 1131, endPoint y: 104, distance: 338.6
click at [1123, 108] on img at bounding box center [784, 330] width 867 height 488
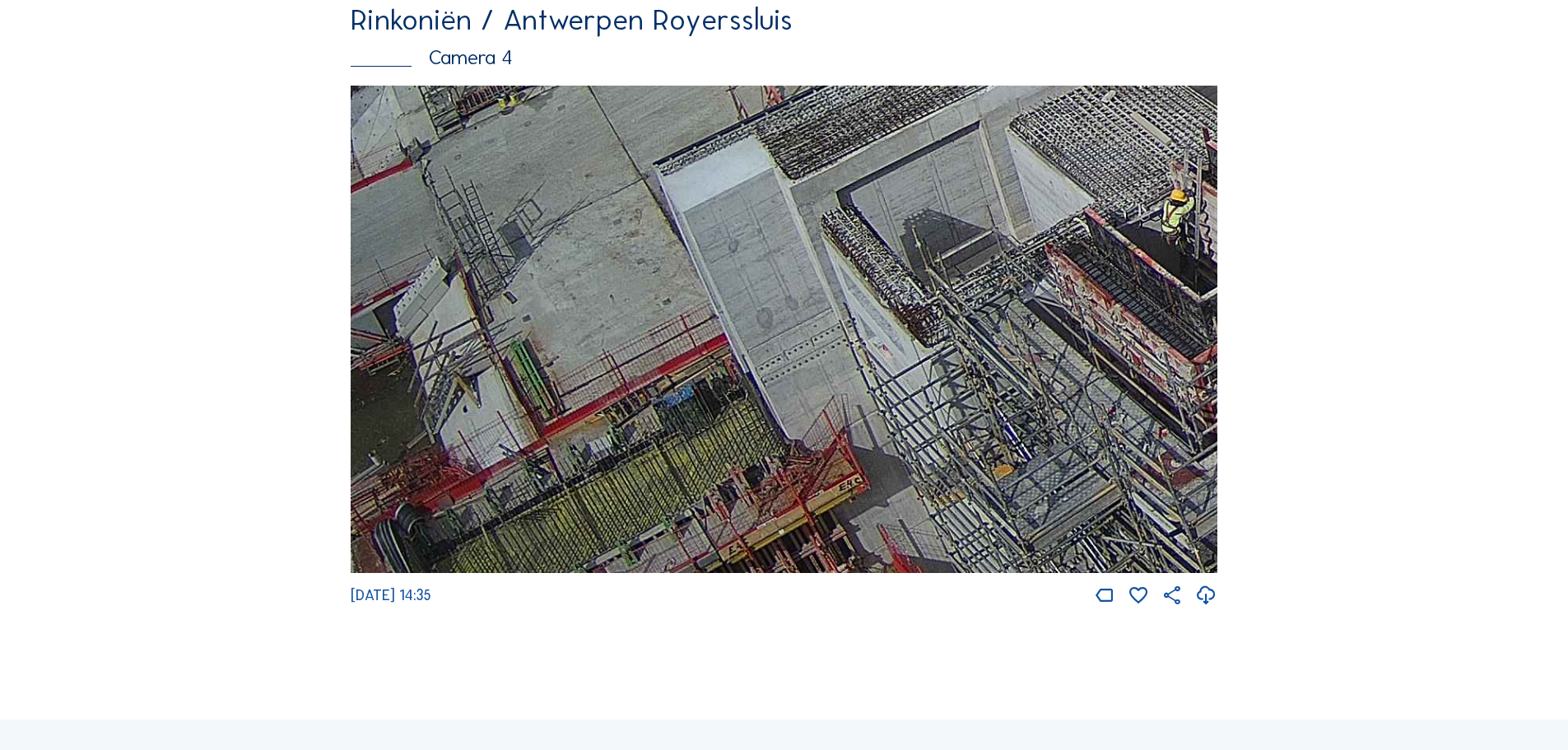
drag, startPoint x: 945, startPoint y: 411, endPoint x: 1123, endPoint y: 185, distance: 287.7
click at [1121, 186] on img at bounding box center [784, 330] width 867 height 488
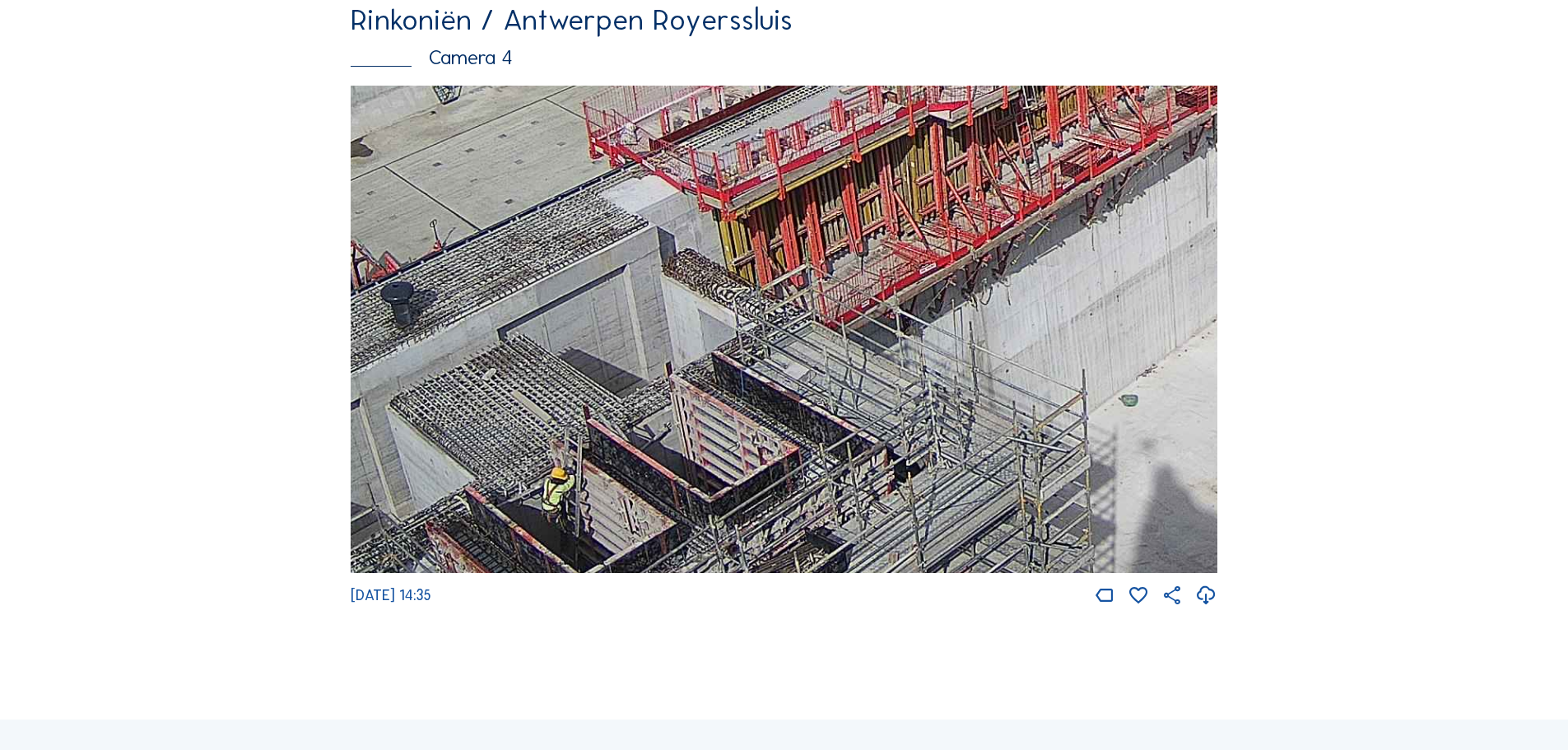
drag, startPoint x: 1101, startPoint y: 246, endPoint x: 497, endPoint y: 497, distance: 654.1
click at [497, 497] on img at bounding box center [784, 330] width 867 height 488
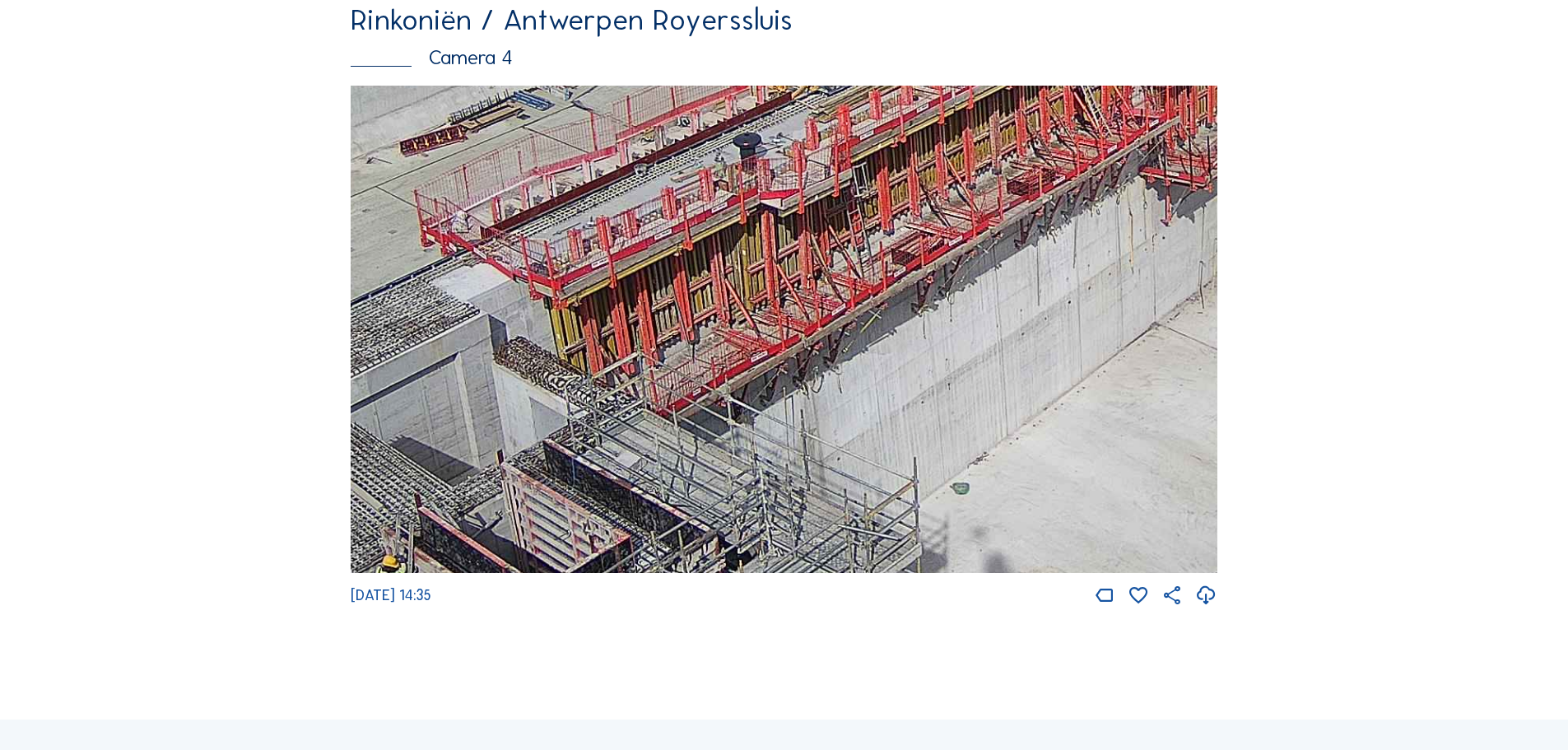
drag, startPoint x: 1178, startPoint y: 295, endPoint x: 996, endPoint y: 381, distance: 201.3
click at [996, 383] on img at bounding box center [784, 330] width 867 height 488
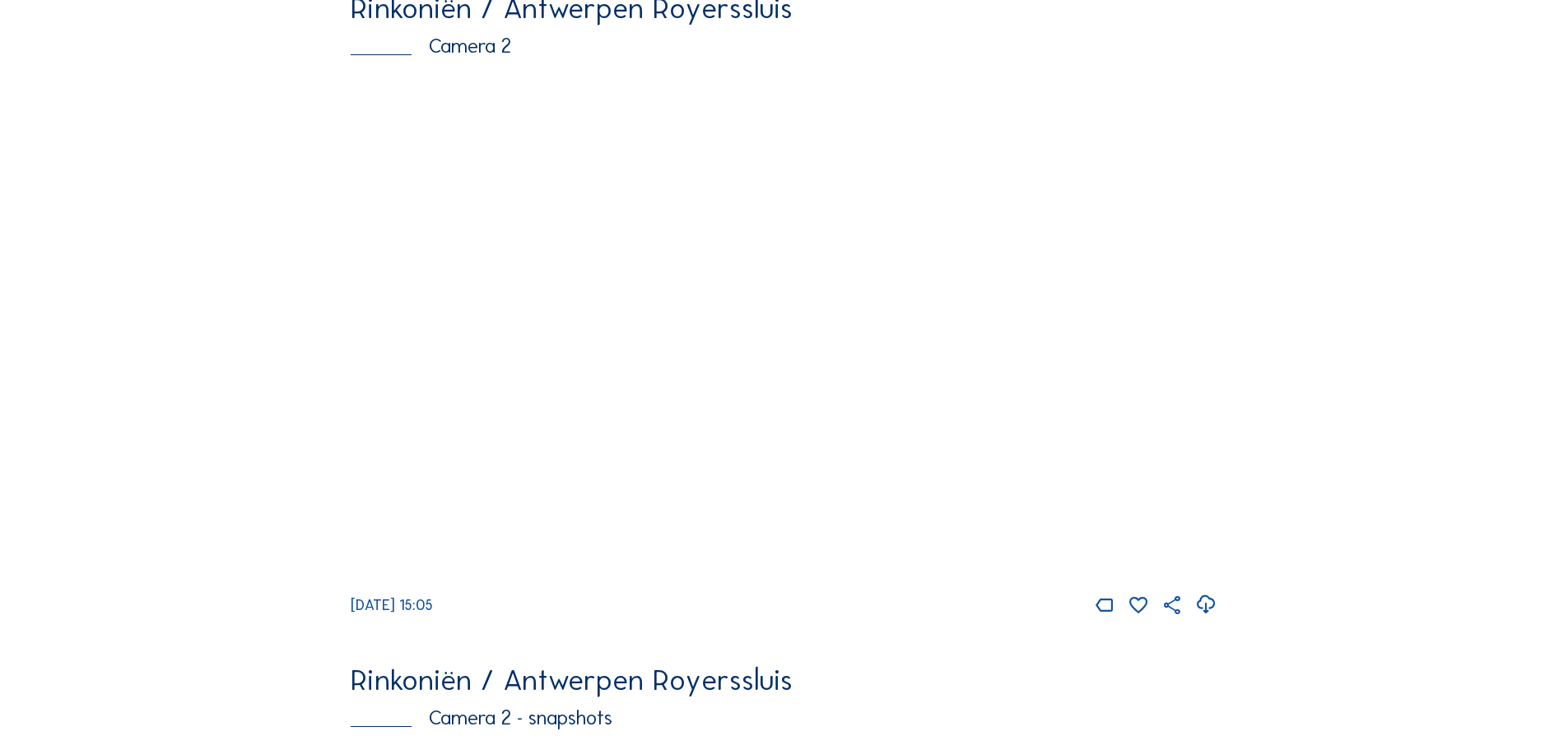
scroll to position [164, 0]
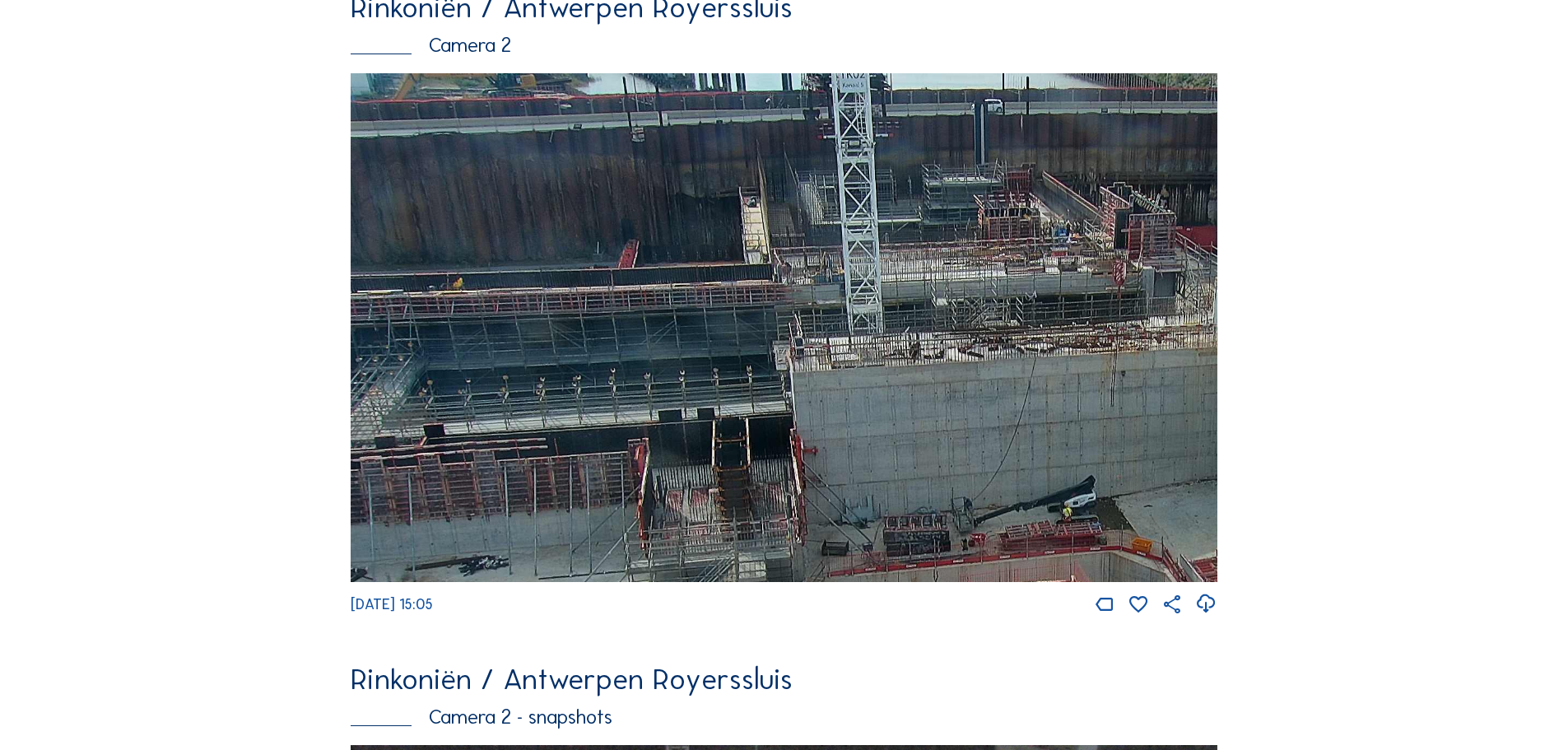
drag, startPoint x: 834, startPoint y: 275, endPoint x: 1282, endPoint y: 504, distance: 503.1
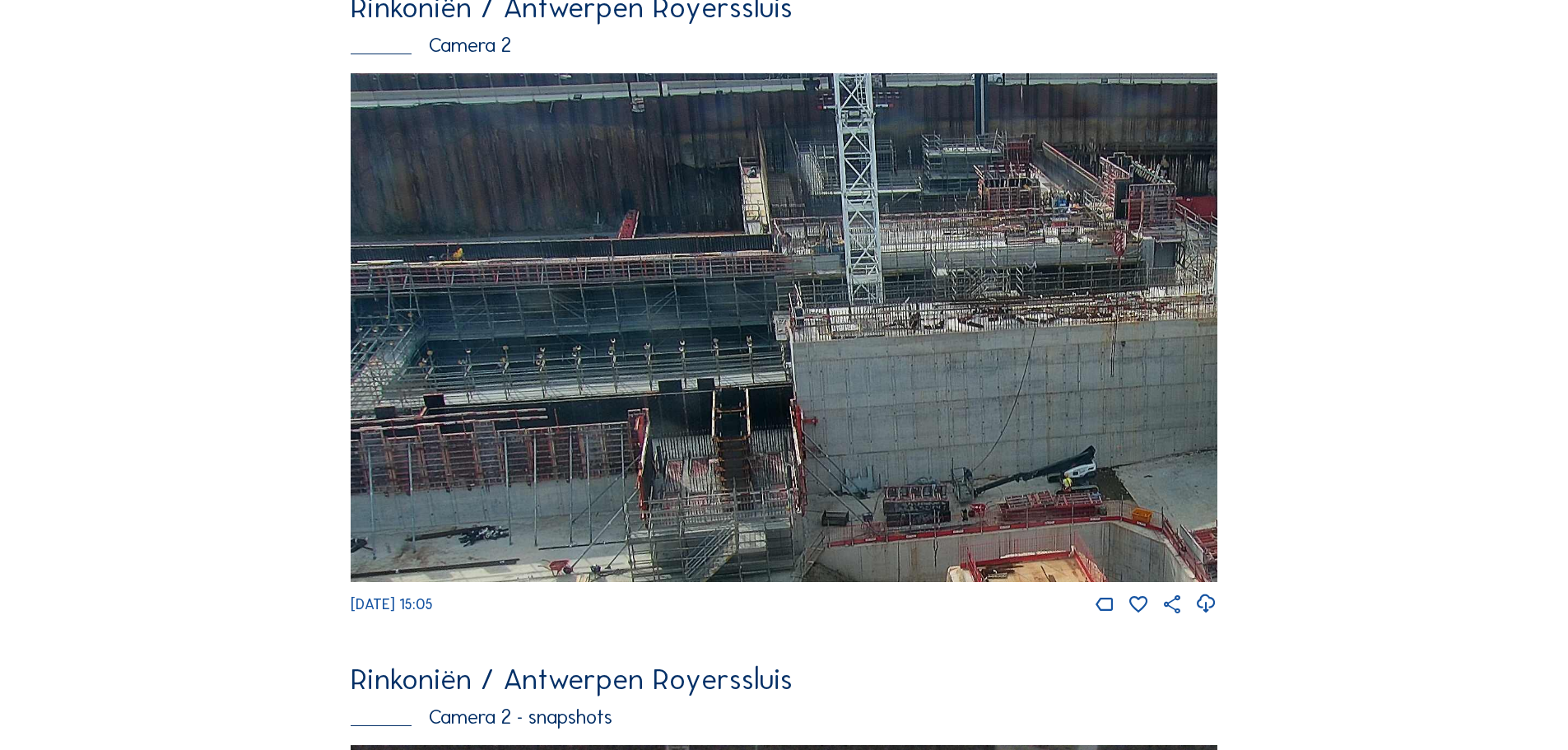
drag, startPoint x: 624, startPoint y: 310, endPoint x: 920, endPoint y: 263, distance: 299.7
click at [920, 263] on img at bounding box center [784, 327] width 867 height 509
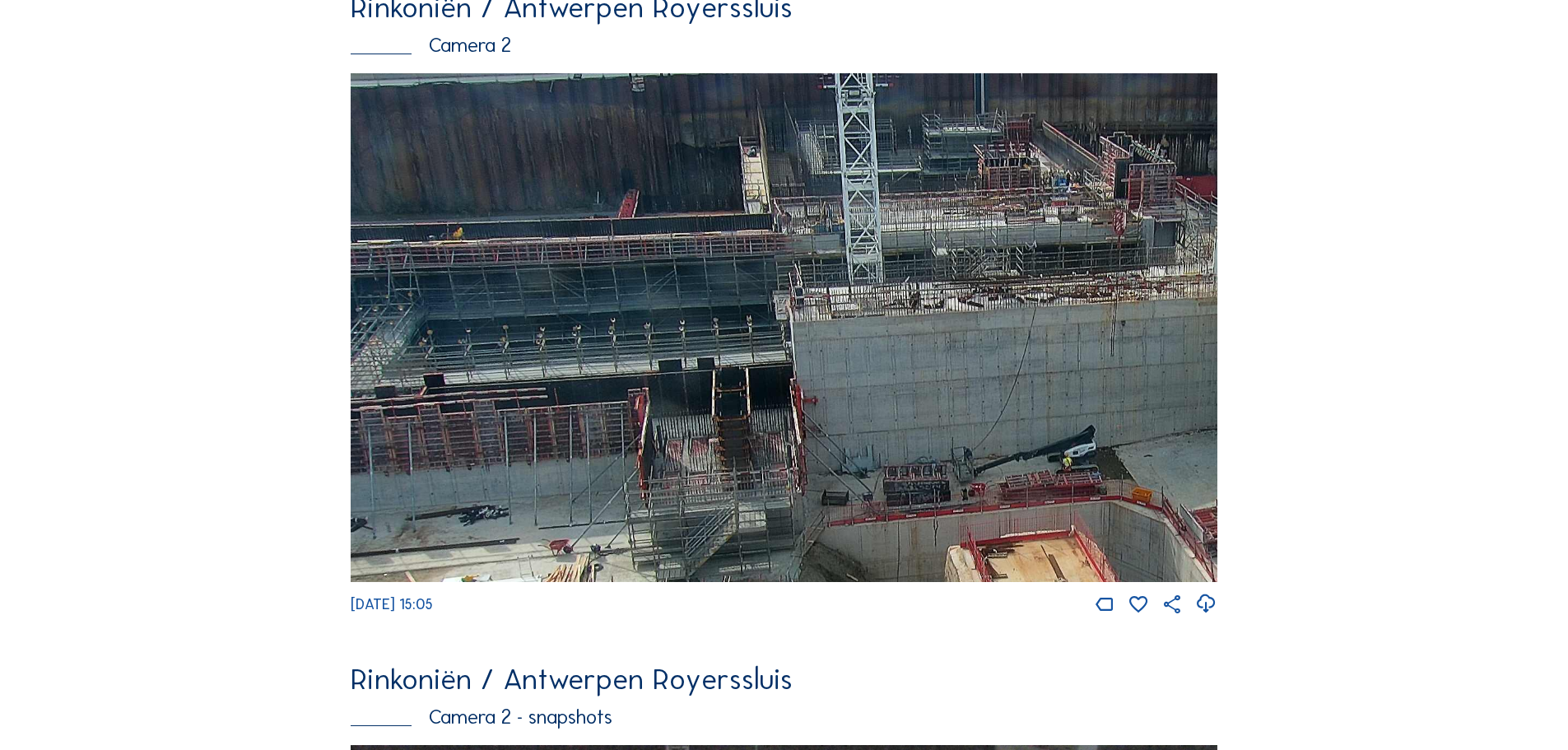
drag, startPoint x: 974, startPoint y: 385, endPoint x: 1080, endPoint y: 51, distance: 350.4
click at [1080, 51] on div "Rinkoniën / Antwerpen Royerssluis Camera 2 Fr 19 Sep 2025 15:05" at bounding box center [784, 304] width 867 height 624
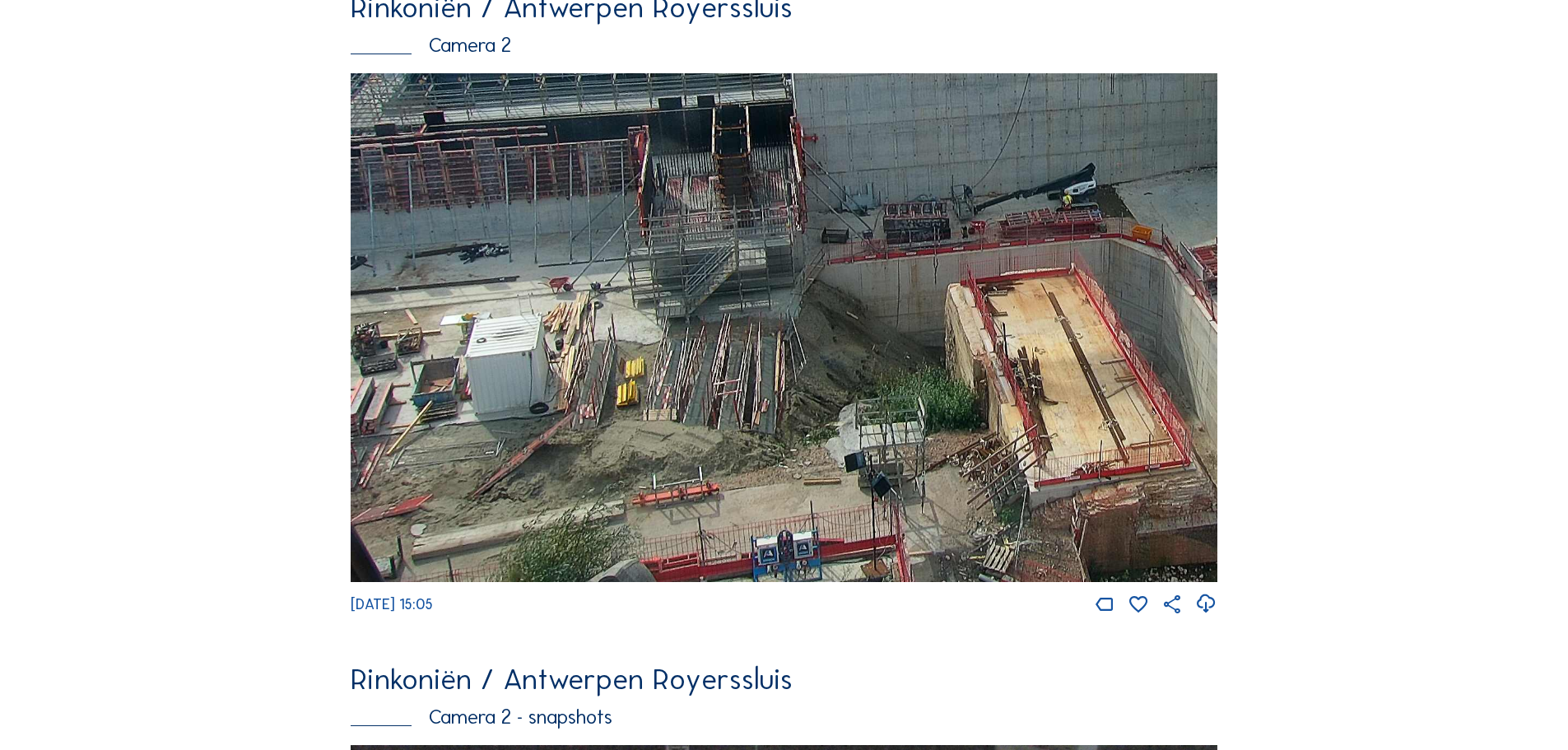
drag, startPoint x: 950, startPoint y: 438, endPoint x: 1082, endPoint y: 89, distance: 373.1
click at [1080, 91] on img at bounding box center [784, 327] width 867 height 509
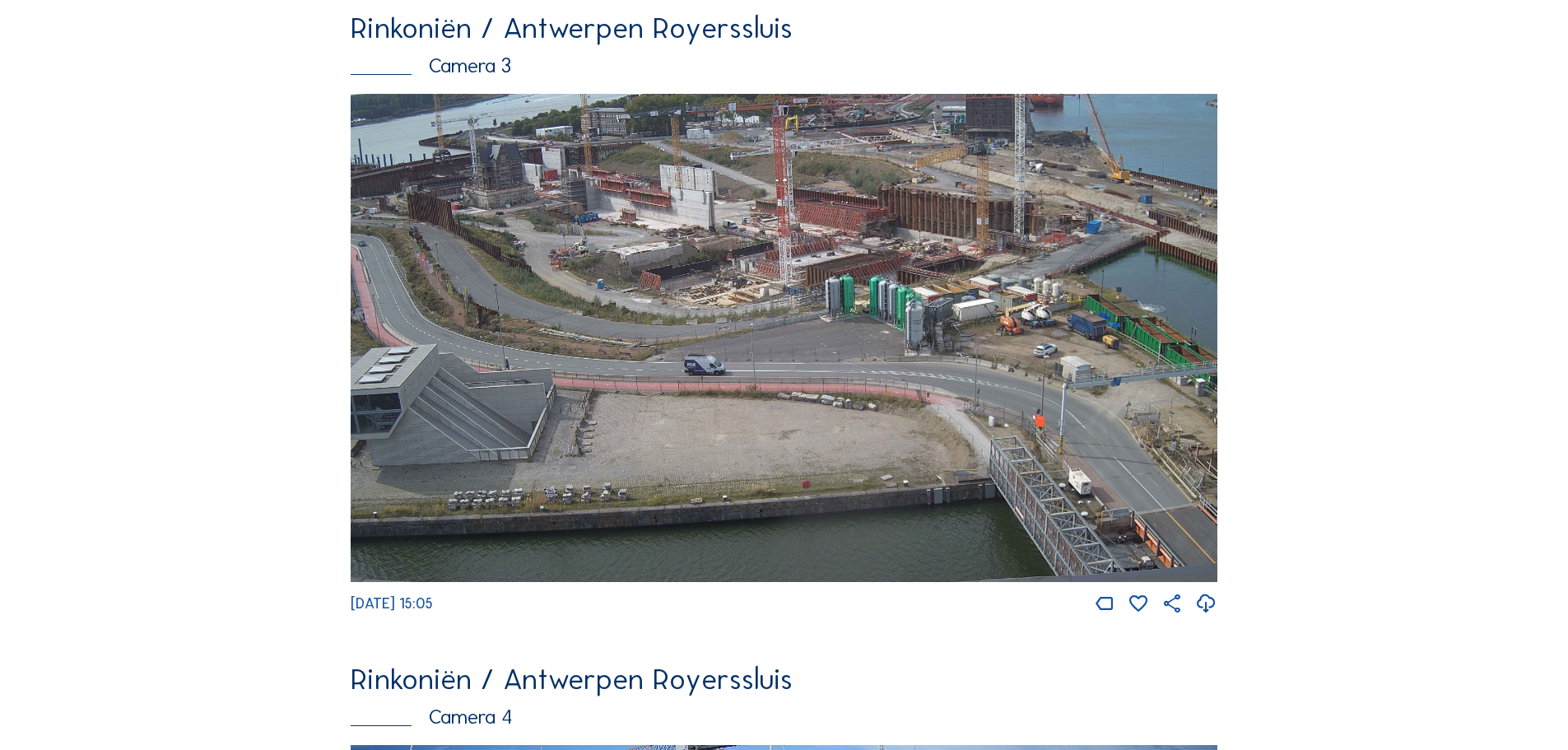
scroll to position [2635, 0]
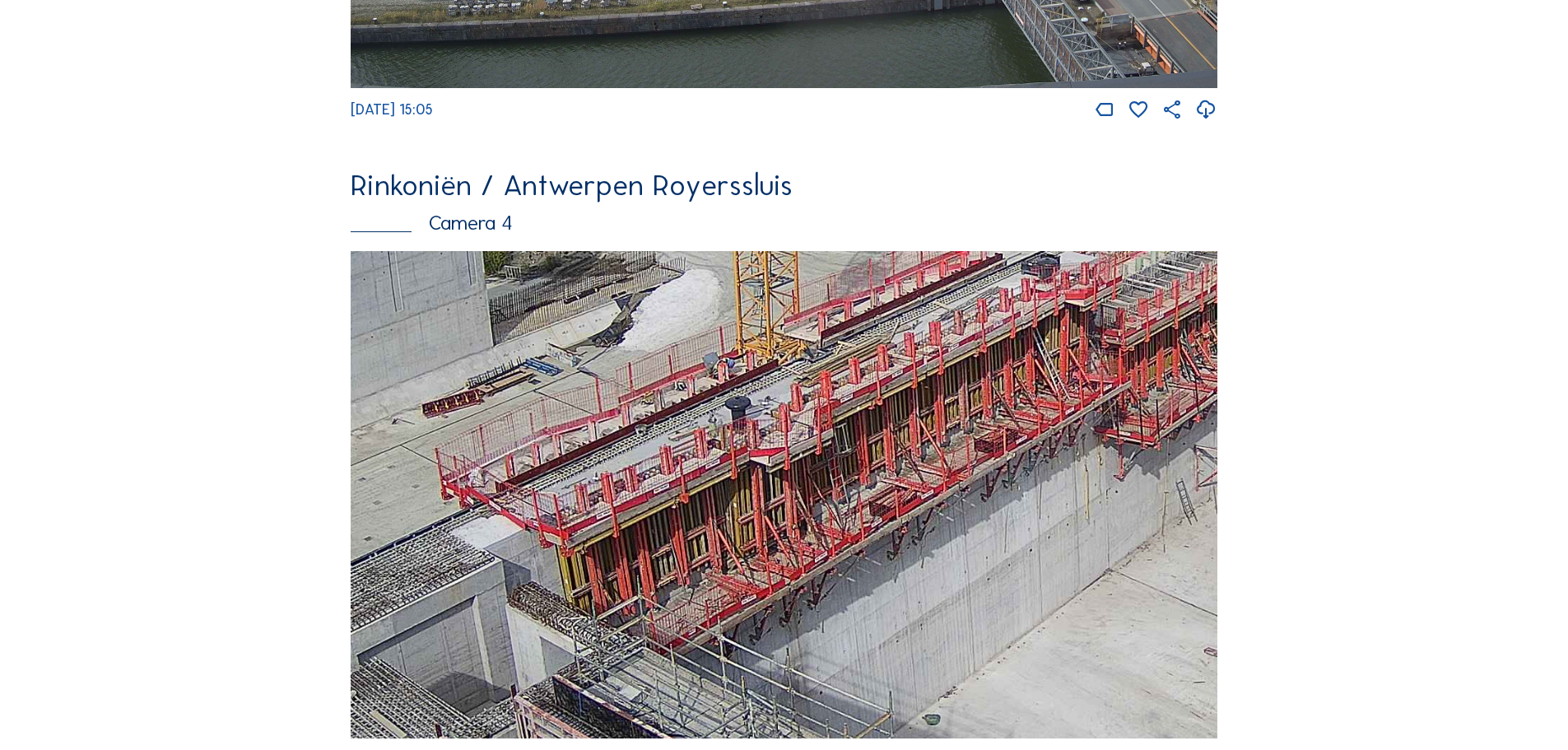
click at [749, 523] on img at bounding box center [784, 495] width 867 height 488
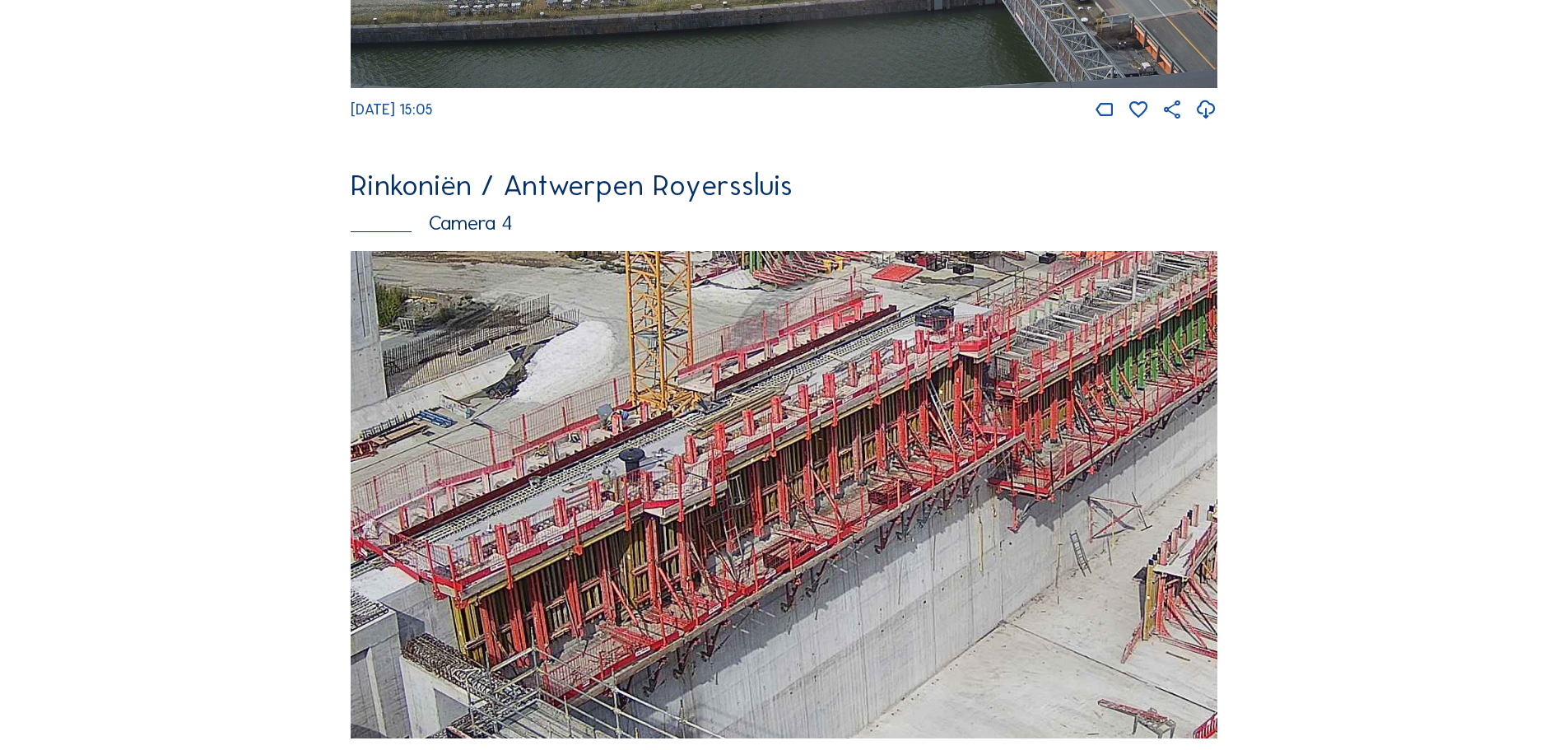
drag, startPoint x: 935, startPoint y: 467, endPoint x: 828, endPoint y: 515, distance: 117.3
click at [828, 515] on img at bounding box center [784, 495] width 867 height 488
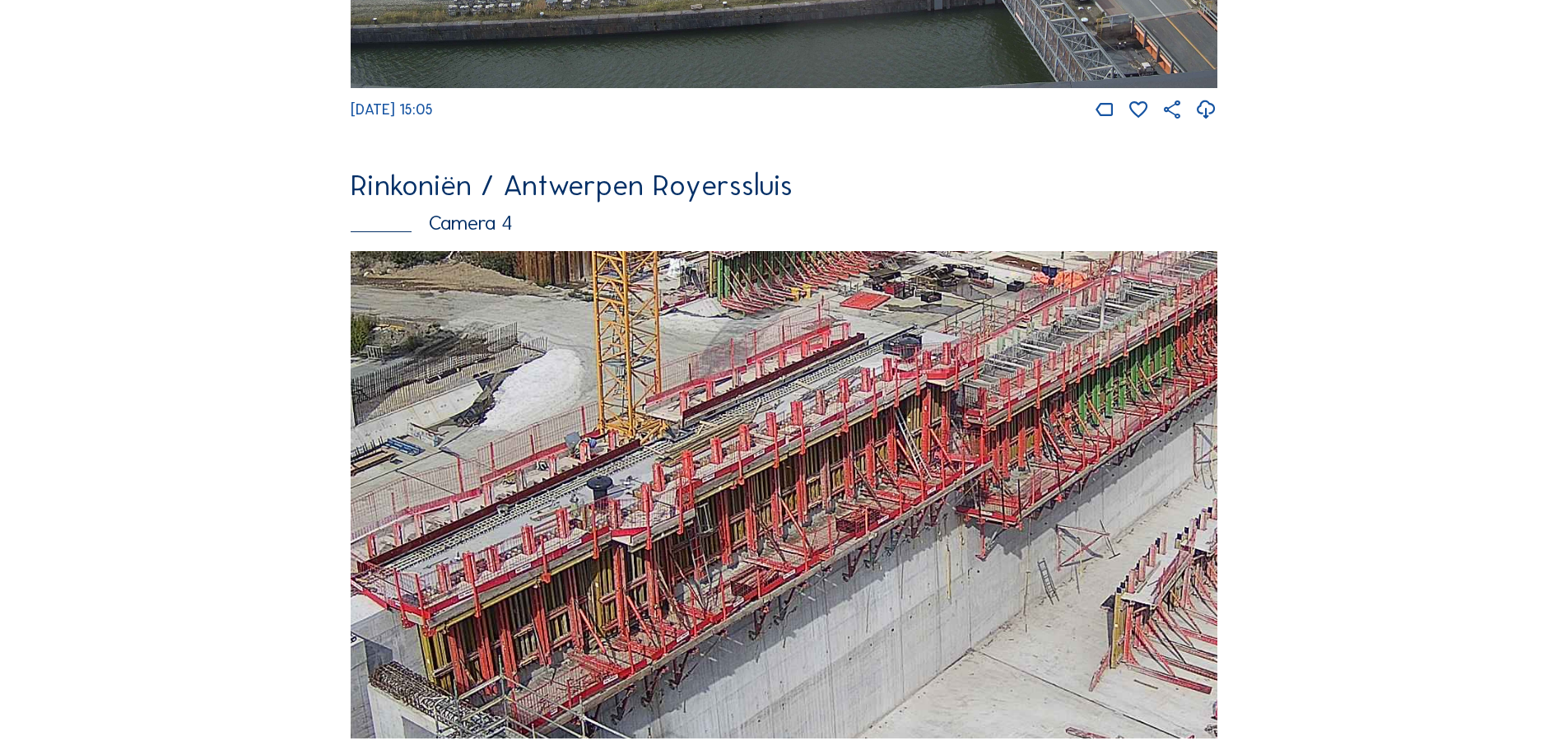
drag, startPoint x: 850, startPoint y: 449, endPoint x: 818, endPoint y: 478, distance: 43.2
click at [818, 478] on img at bounding box center [784, 495] width 867 height 488
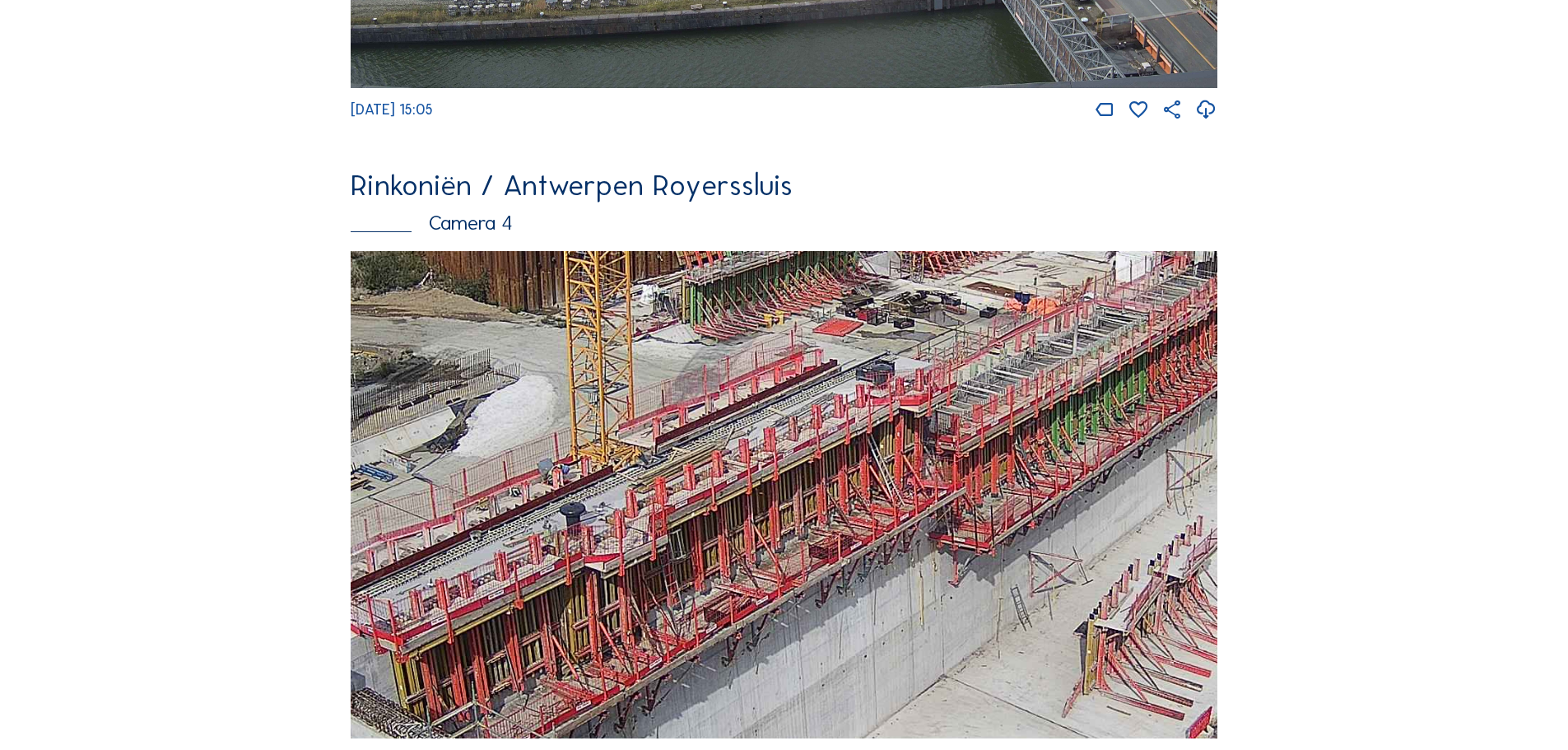
drag, startPoint x: 930, startPoint y: 426, endPoint x: 901, endPoint y: 453, distance: 39.6
click at [901, 453] on img at bounding box center [784, 495] width 867 height 488
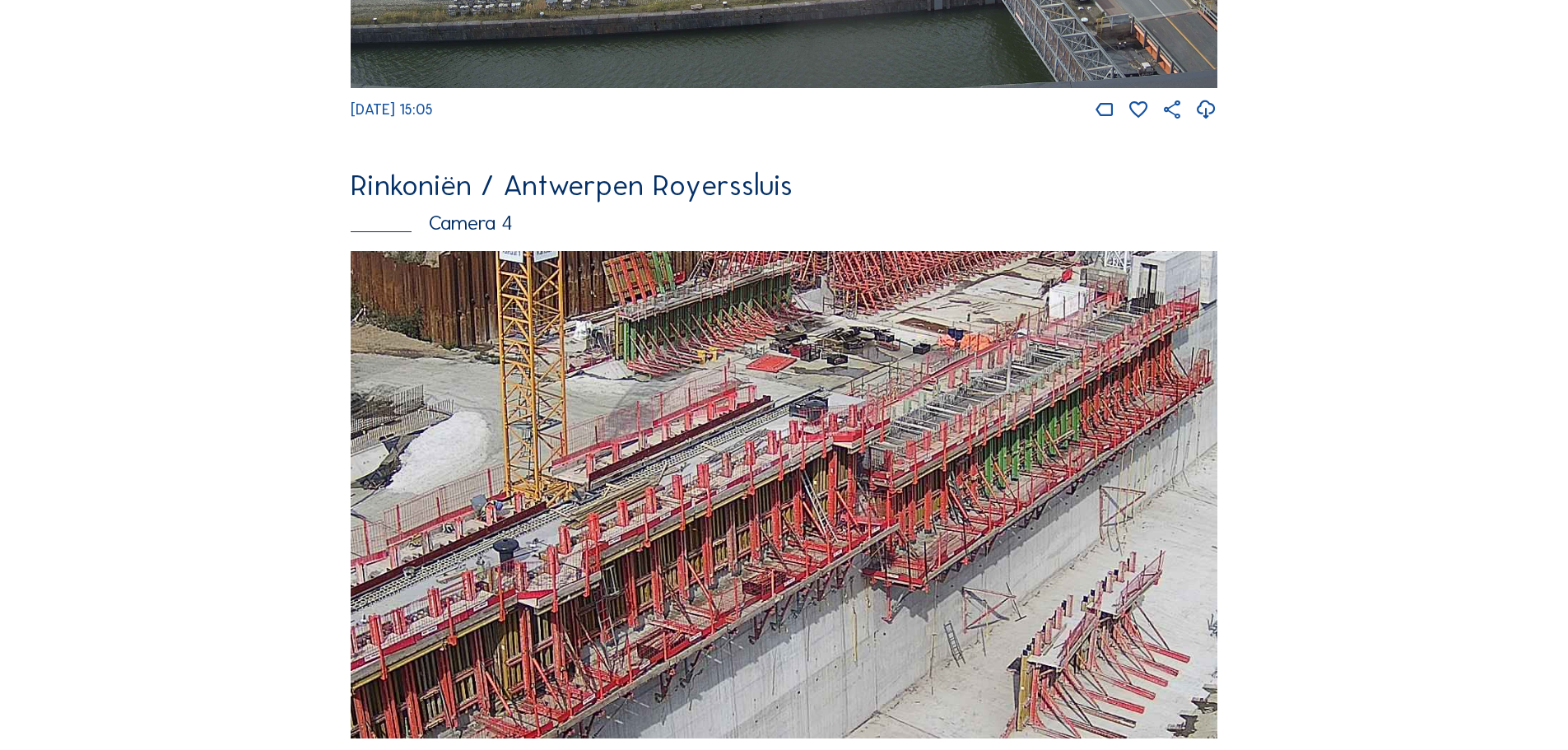
drag, startPoint x: 934, startPoint y: 431, endPoint x: 838, endPoint y: 475, distance: 105.6
click at [838, 475] on img at bounding box center [784, 495] width 867 height 488
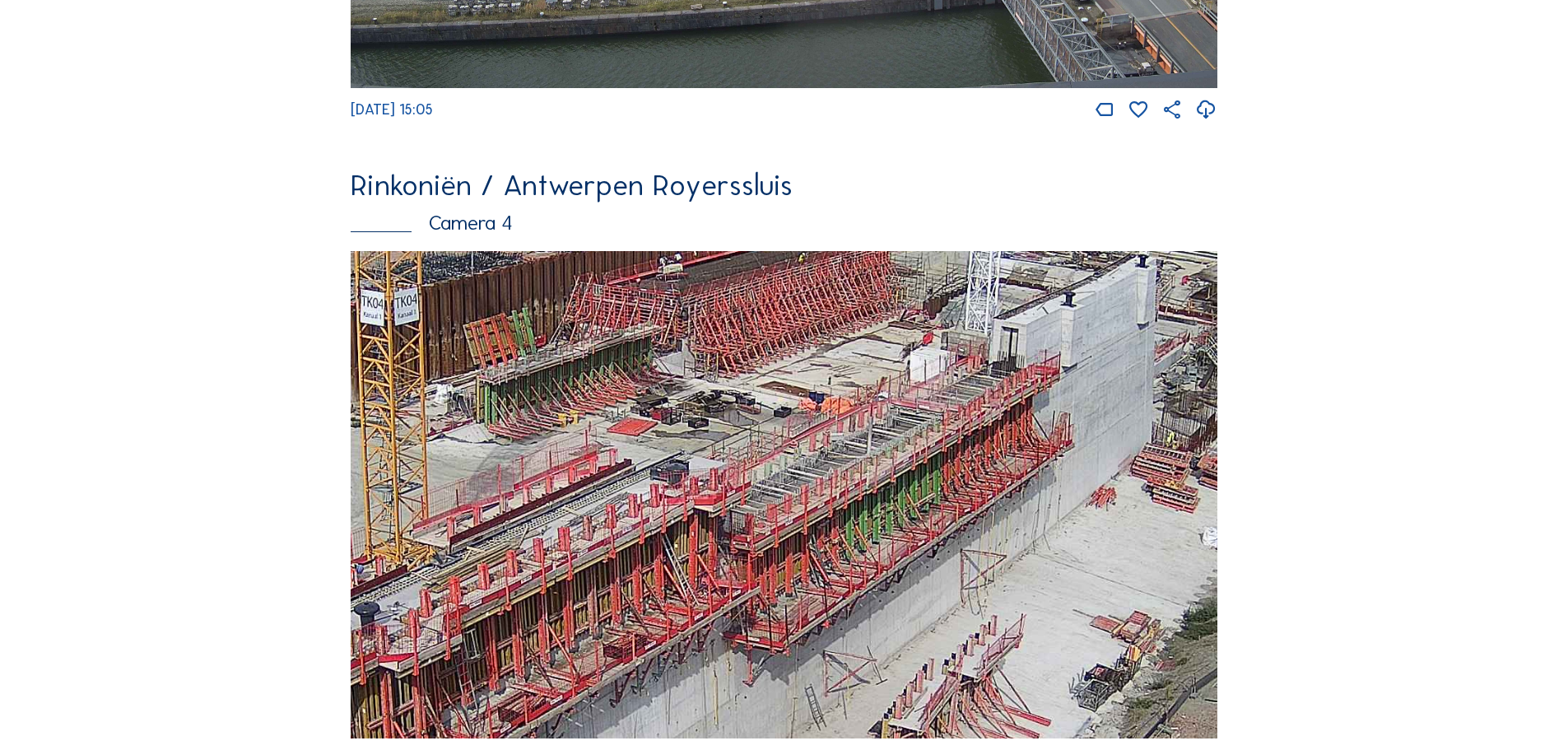
drag, startPoint x: 935, startPoint y: 446, endPoint x: 826, endPoint y: 500, distance: 121.6
click at [826, 500] on img at bounding box center [784, 495] width 867 height 488
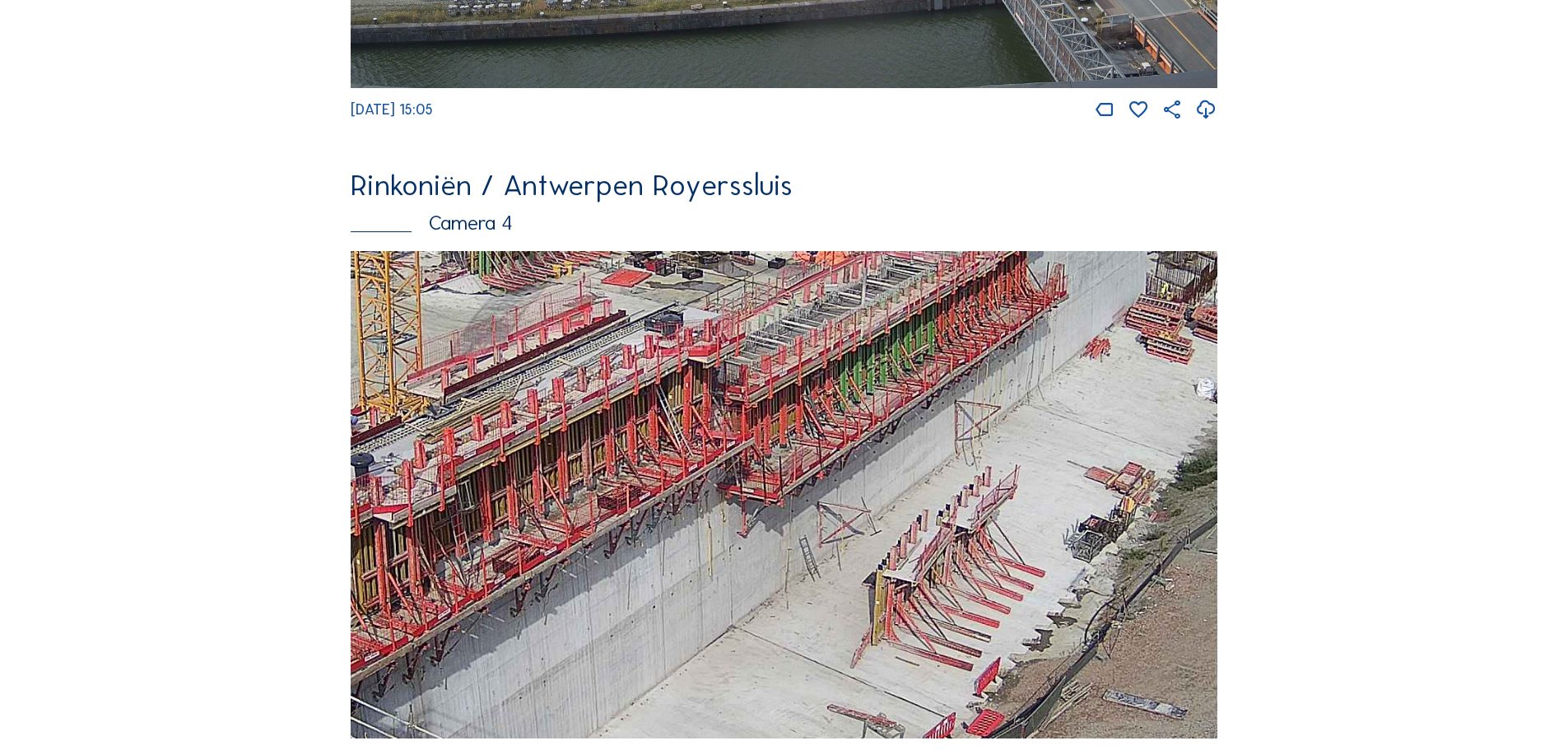
drag, startPoint x: 892, startPoint y: 616, endPoint x: 887, endPoint y: 467, distance: 149.1
click at [887, 467] on img at bounding box center [784, 495] width 867 height 488
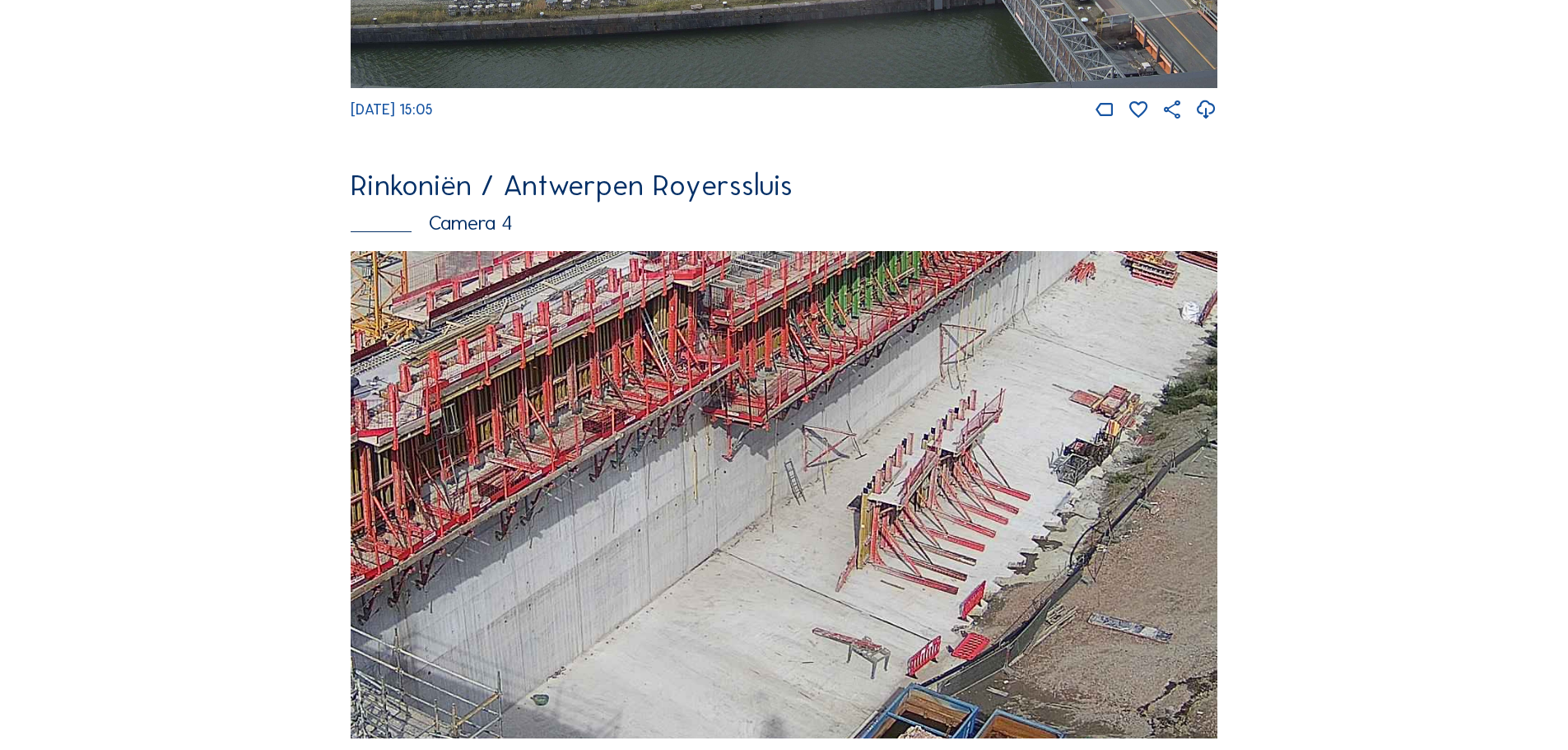
drag, startPoint x: 930, startPoint y: 511, endPoint x: 974, endPoint y: 368, distance: 149.6
click at [974, 368] on img at bounding box center [784, 495] width 867 height 488
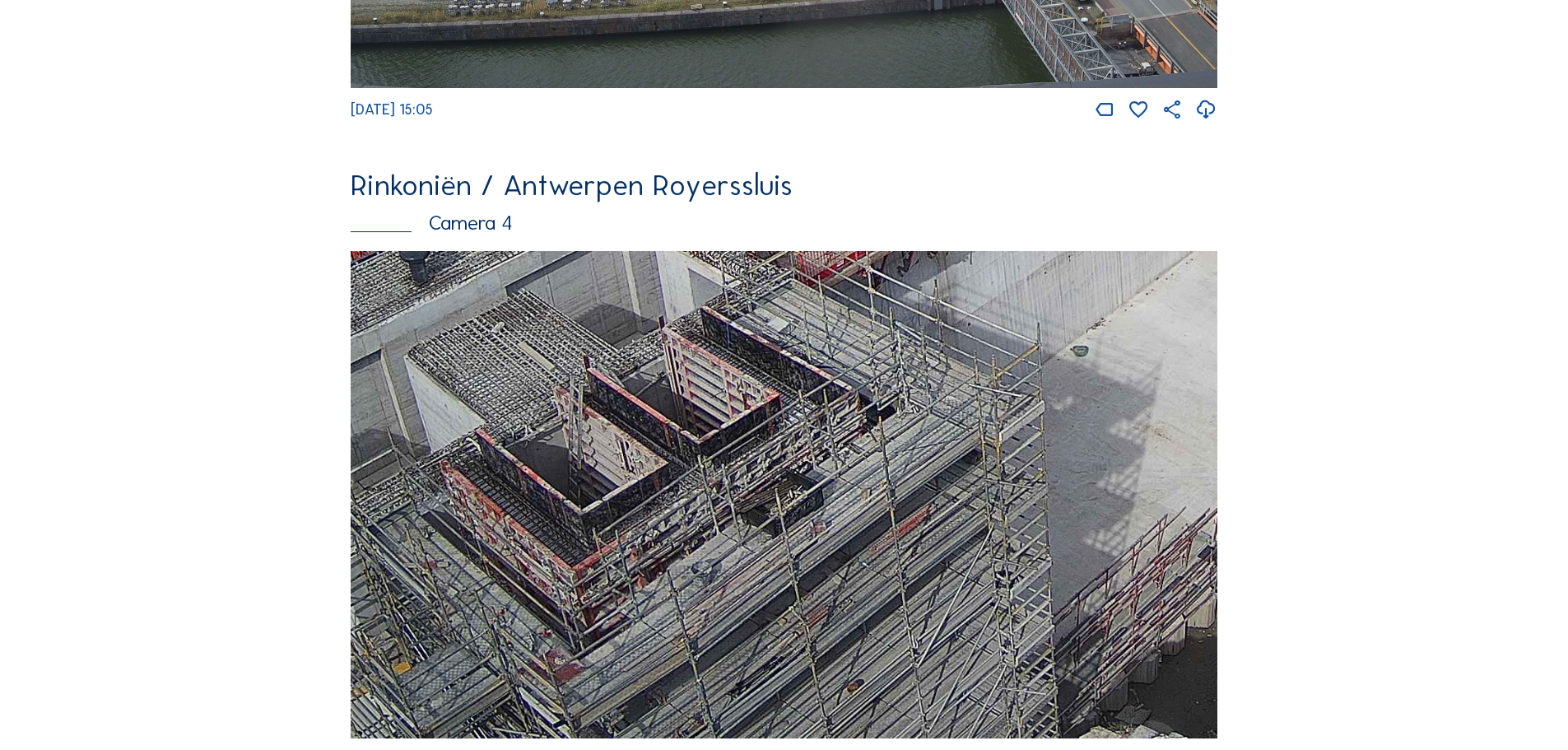
drag, startPoint x: 625, startPoint y: 594, endPoint x: 1187, endPoint y: 378, distance: 602.1
click at [1187, 378] on img at bounding box center [784, 495] width 867 height 488
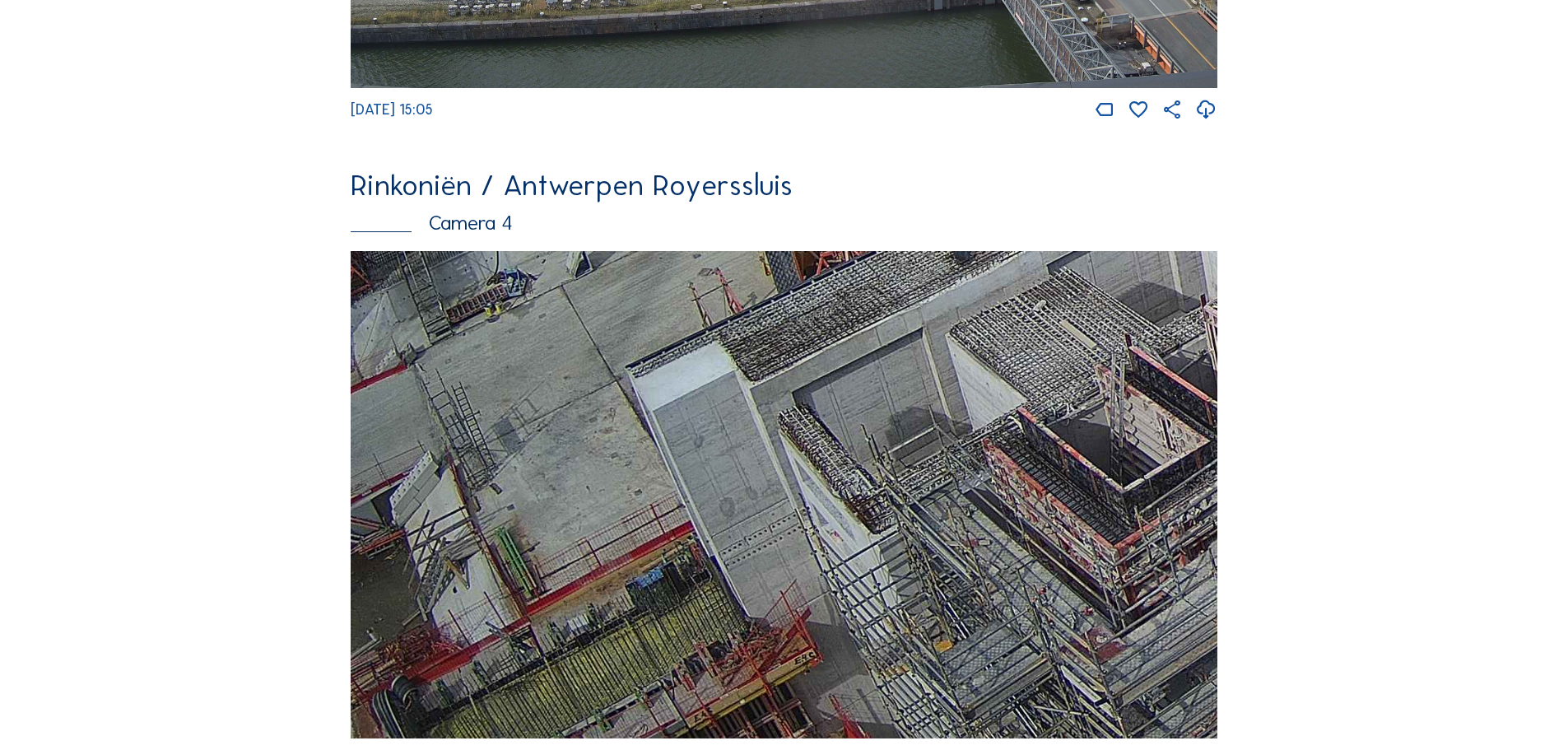
drag, startPoint x: 570, startPoint y: 591, endPoint x: 1253, endPoint y: 361, distance: 720.7
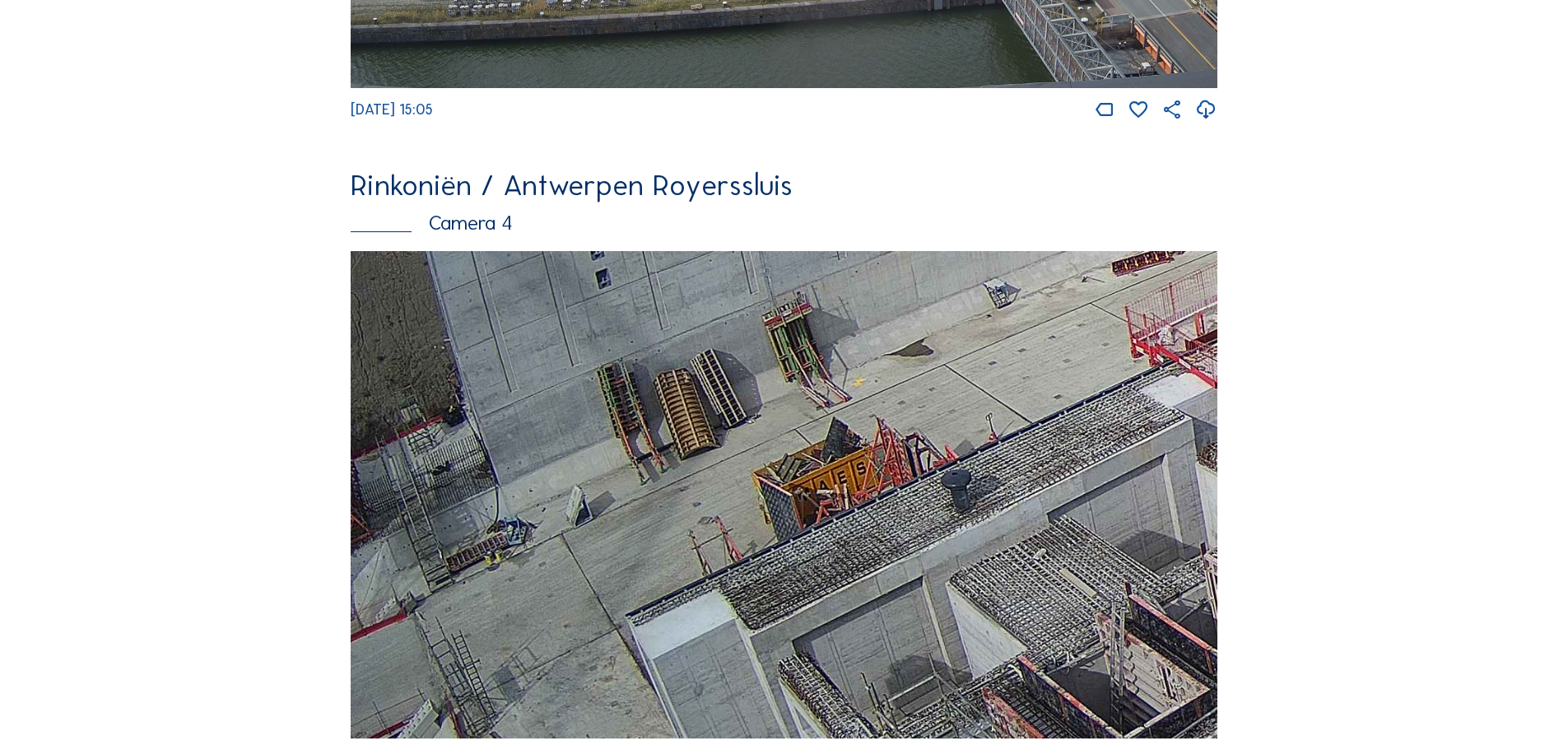
drag, startPoint x: 635, startPoint y: 540, endPoint x: 1188, endPoint y: 789, distance: 606.5
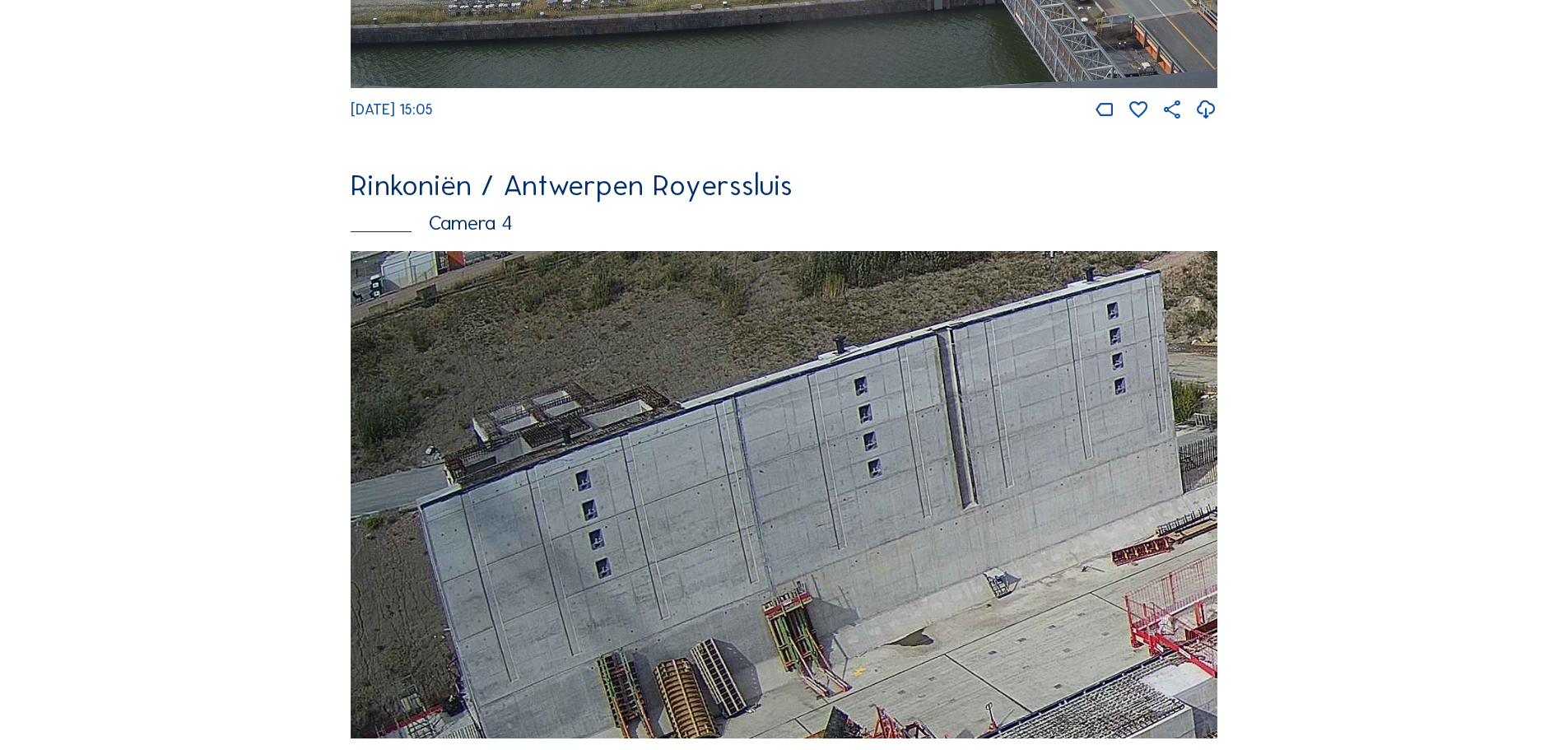
drag, startPoint x: 759, startPoint y: 550, endPoint x: 1219, endPoint y: 789, distance: 518.4
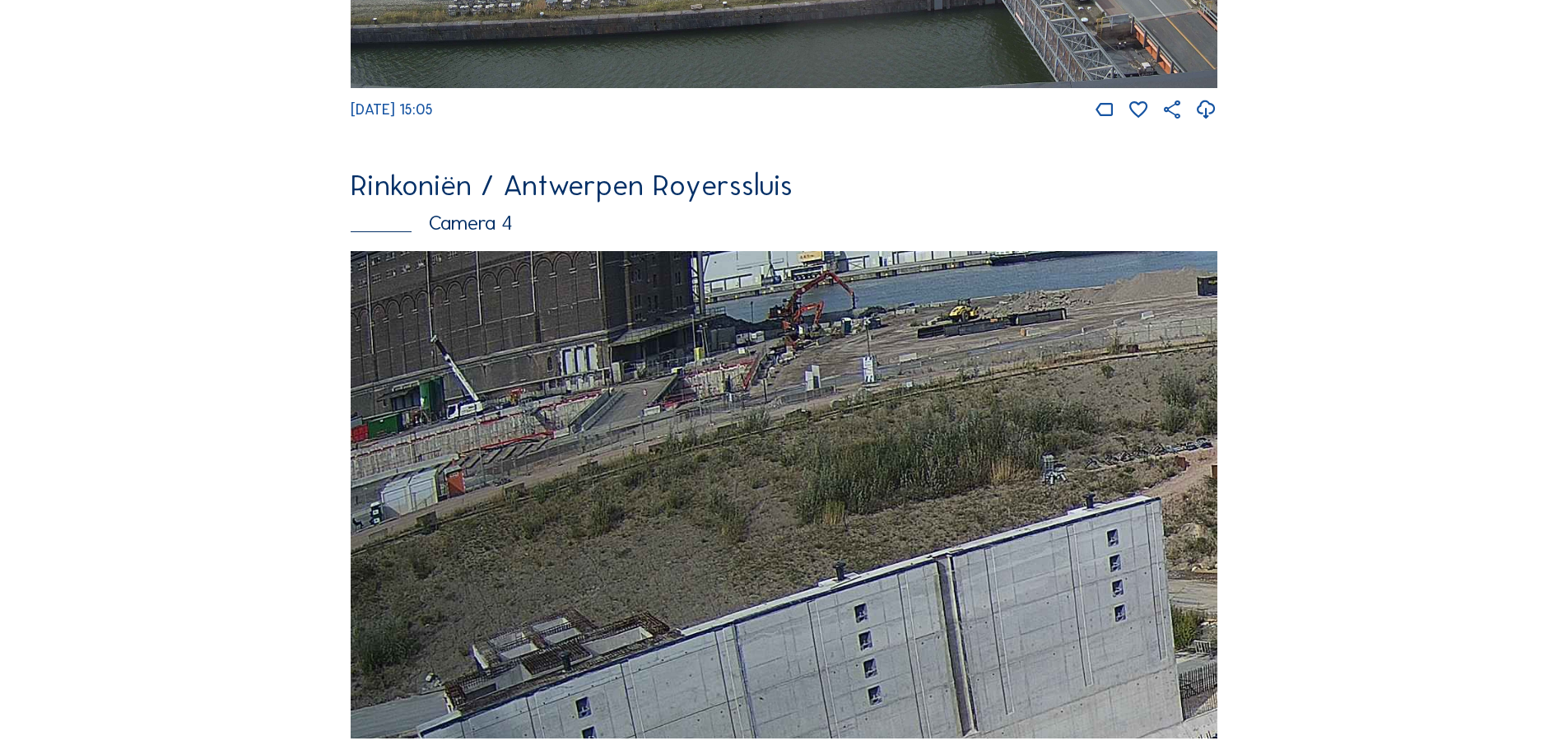
drag, startPoint x: 983, startPoint y: 735, endPoint x: 1161, endPoint y: 789, distance: 186.0
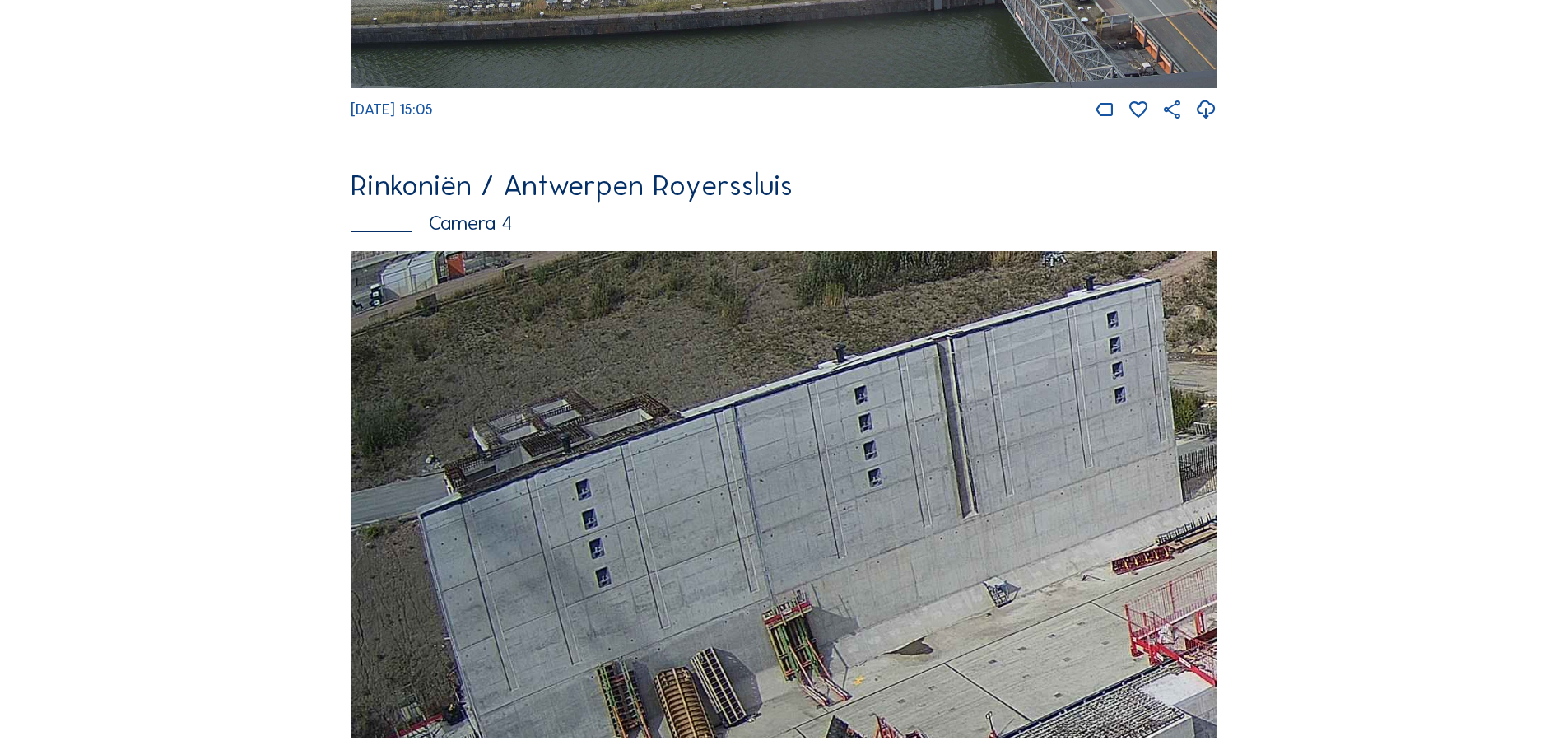
drag, startPoint x: 977, startPoint y: 682, endPoint x: 1203, endPoint y: 414, distance: 350.6
click at [1203, 414] on img at bounding box center [784, 495] width 867 height 488
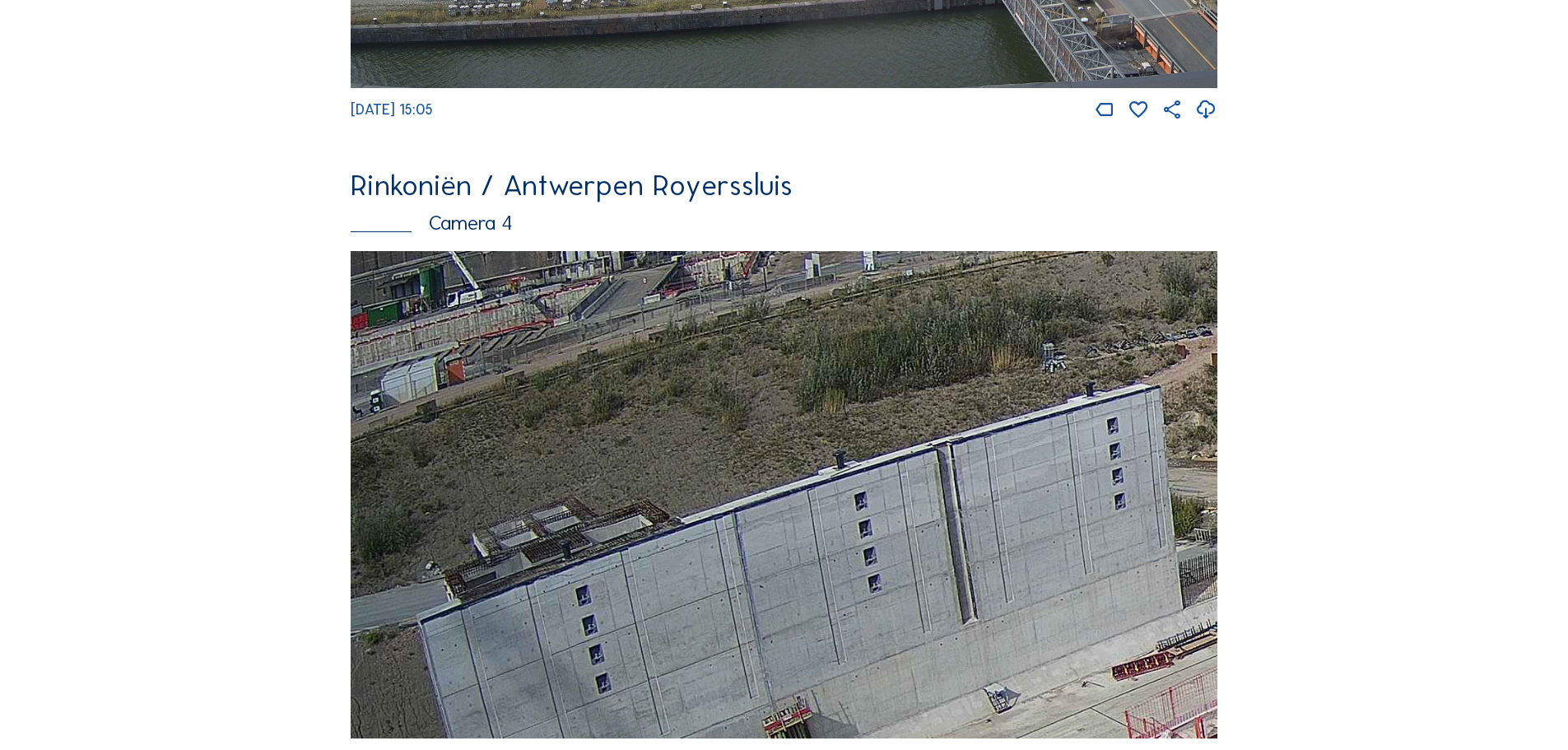
drag, startPoint x: 964, startPoint y: 373, endPoint x: 1362, endPoint y: 503, distance: 418.7
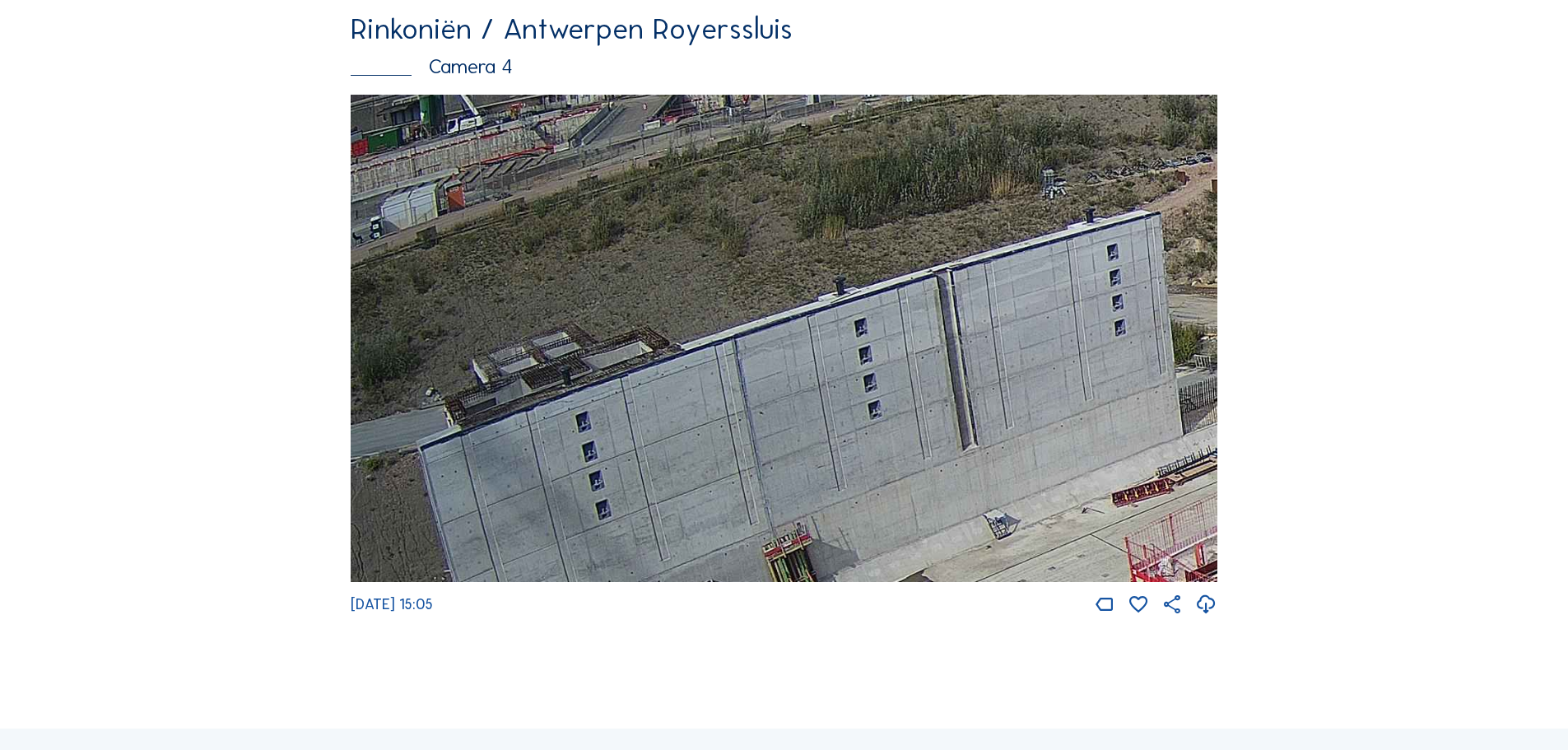
scroll to position [2800, 0]
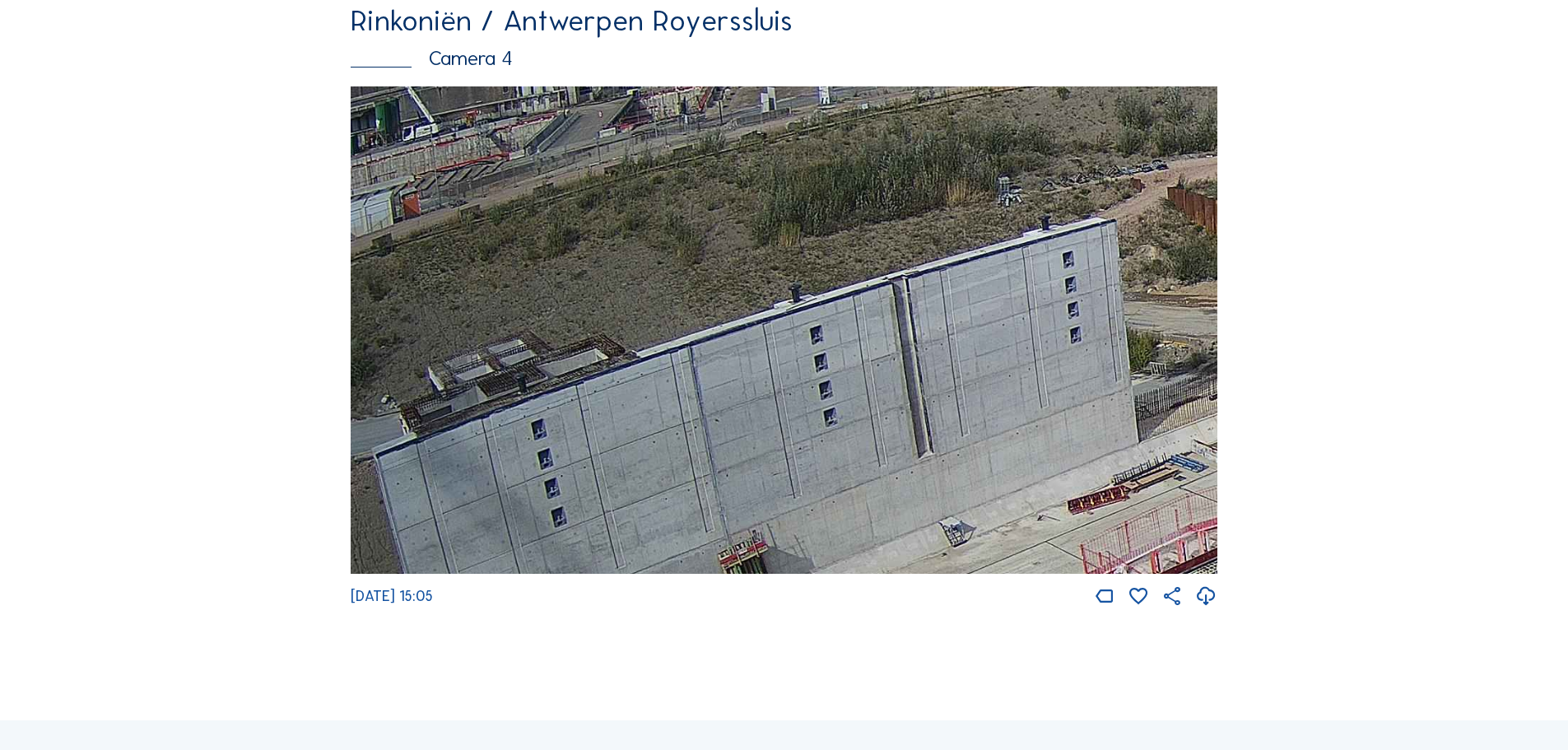
drag, startPoint x: 882, startPoint y: 368, endPoint x: 844, endPoint y: 374, distance: 38.5
click at [844, 374] on img at bounding box center [784, 331] width 867 height 488
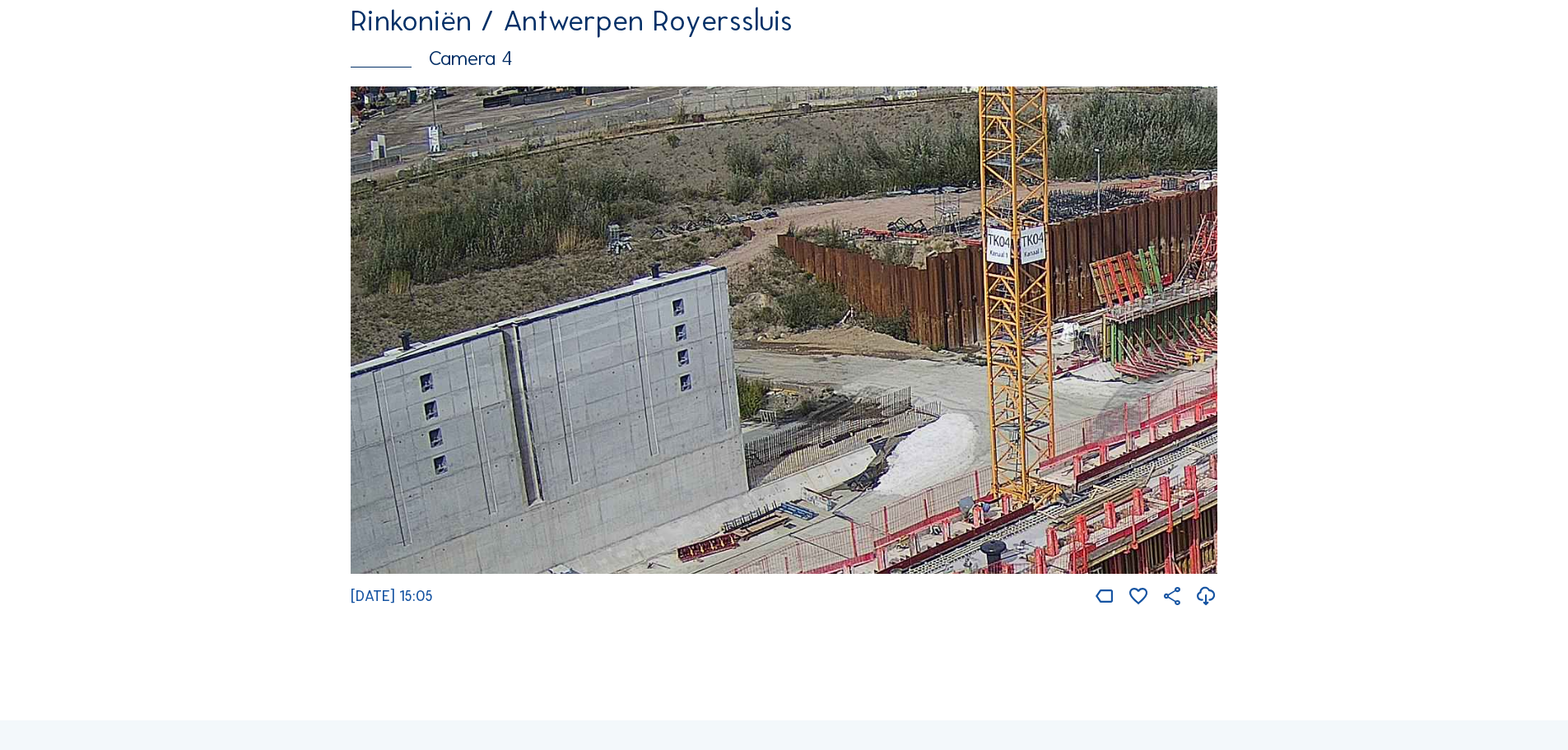
drag, startPoint x: 1039, startPoint y: 342, endPoint x: 687, endPoint y: 384, distance: 354.5
click at [687, 384] on img at bounding box center [784, 331] width 867 height 488
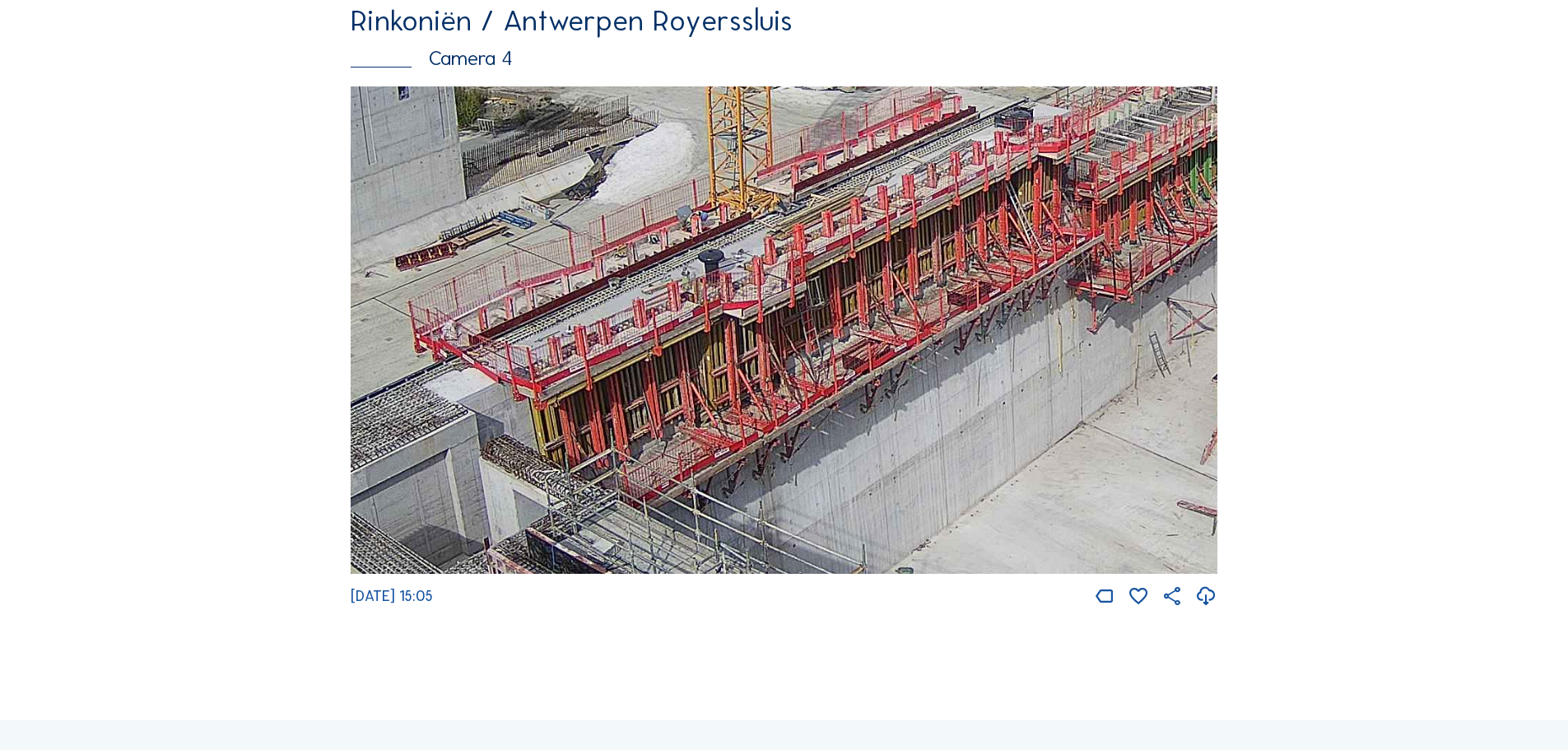
drag, startPoint x: 1031, startPoint y: 459, endPoint x: 751, endPoint y: 161, distance: 408.9
click at [751, 161] on img at bounding box center [784, 331] width 867 height 488
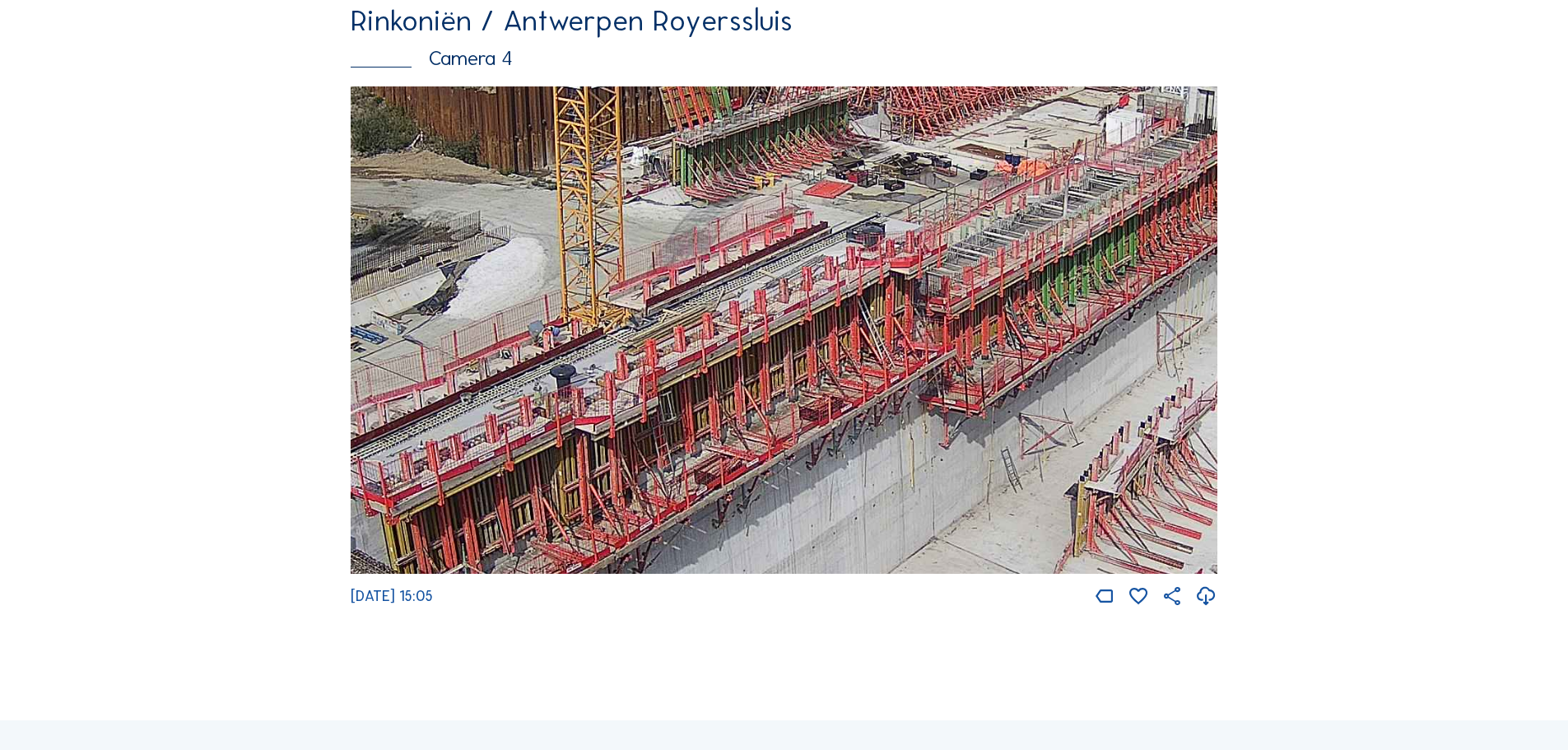
drag, startPoint x: 902, startPoint y: 428, endPoint x: 414, endPoint y: 404, distance: 488.6
click at [414, 411] on img at bounding box center [784, 331] width 867 height 488
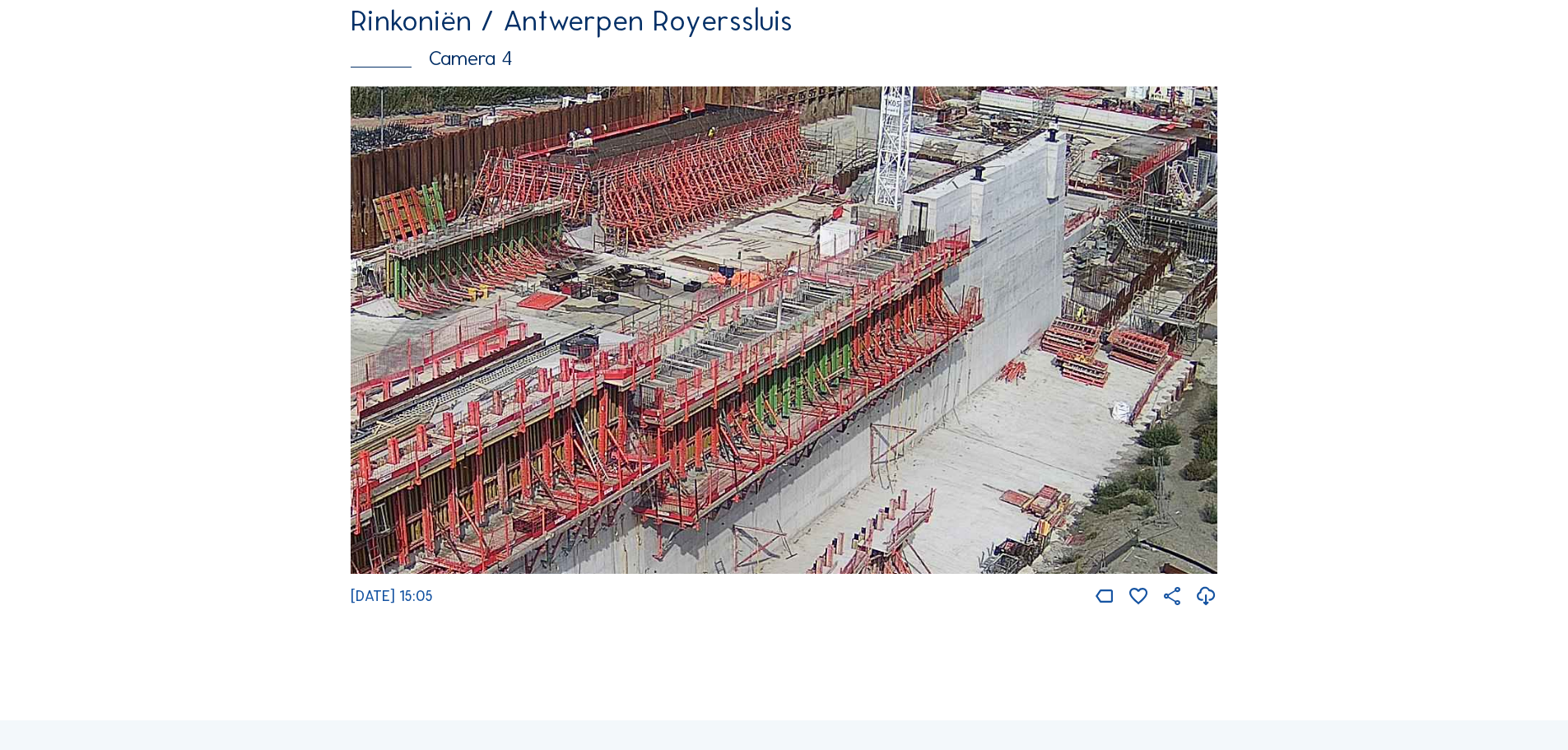
drag, startPoint x: 1052, startPoint y: 362, endPoint x: 774, endPoint y: 486, distance: 304.4
click at [774, 486] on img at bounding box center [784, 331] width 867 height 488
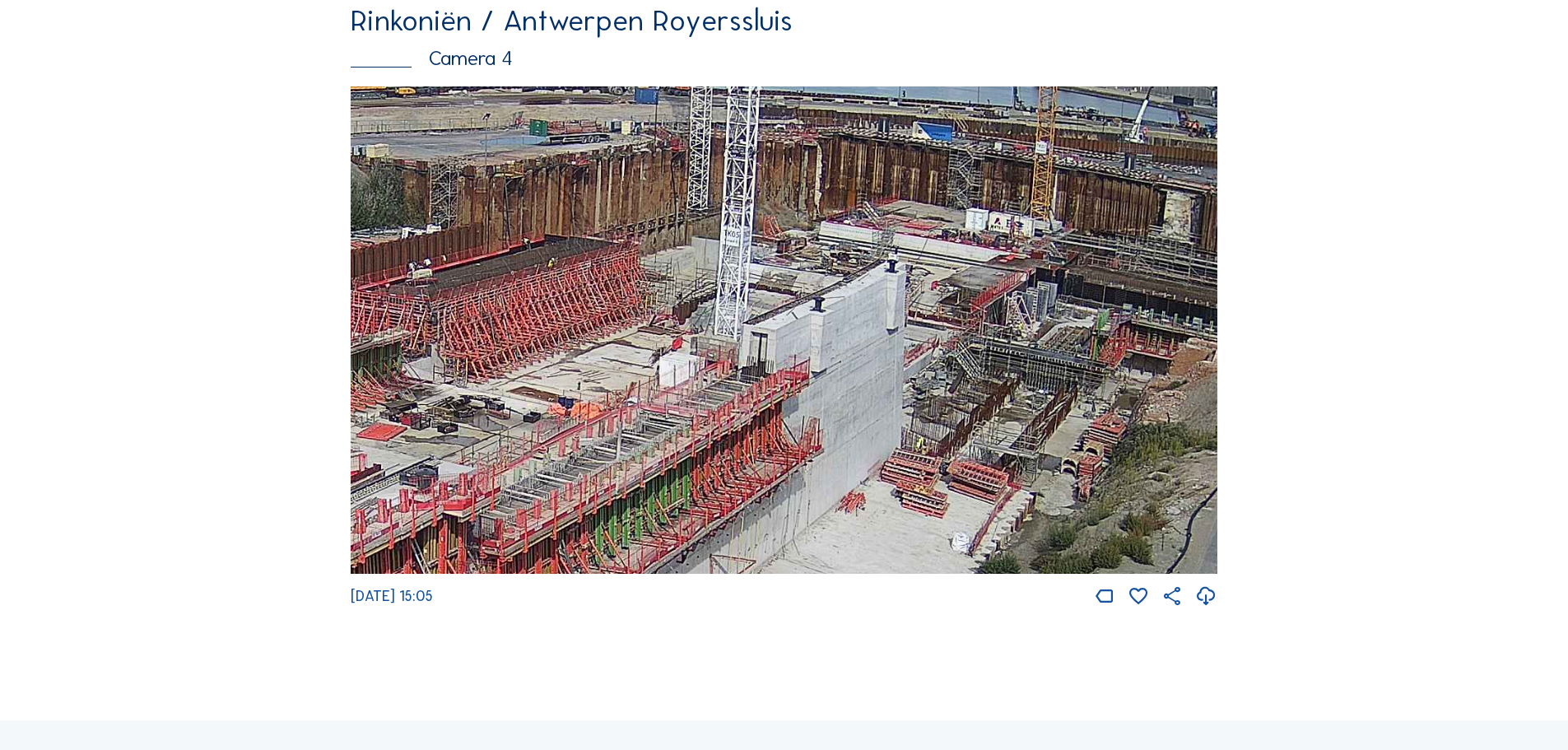
drag, startPoint x: 844, startPoint y: 315, endPoint x: 672, endPoint y: 443, distance: 214.4
click at [672, 443] on img at bounding box center [784, 331] width 867 height 488
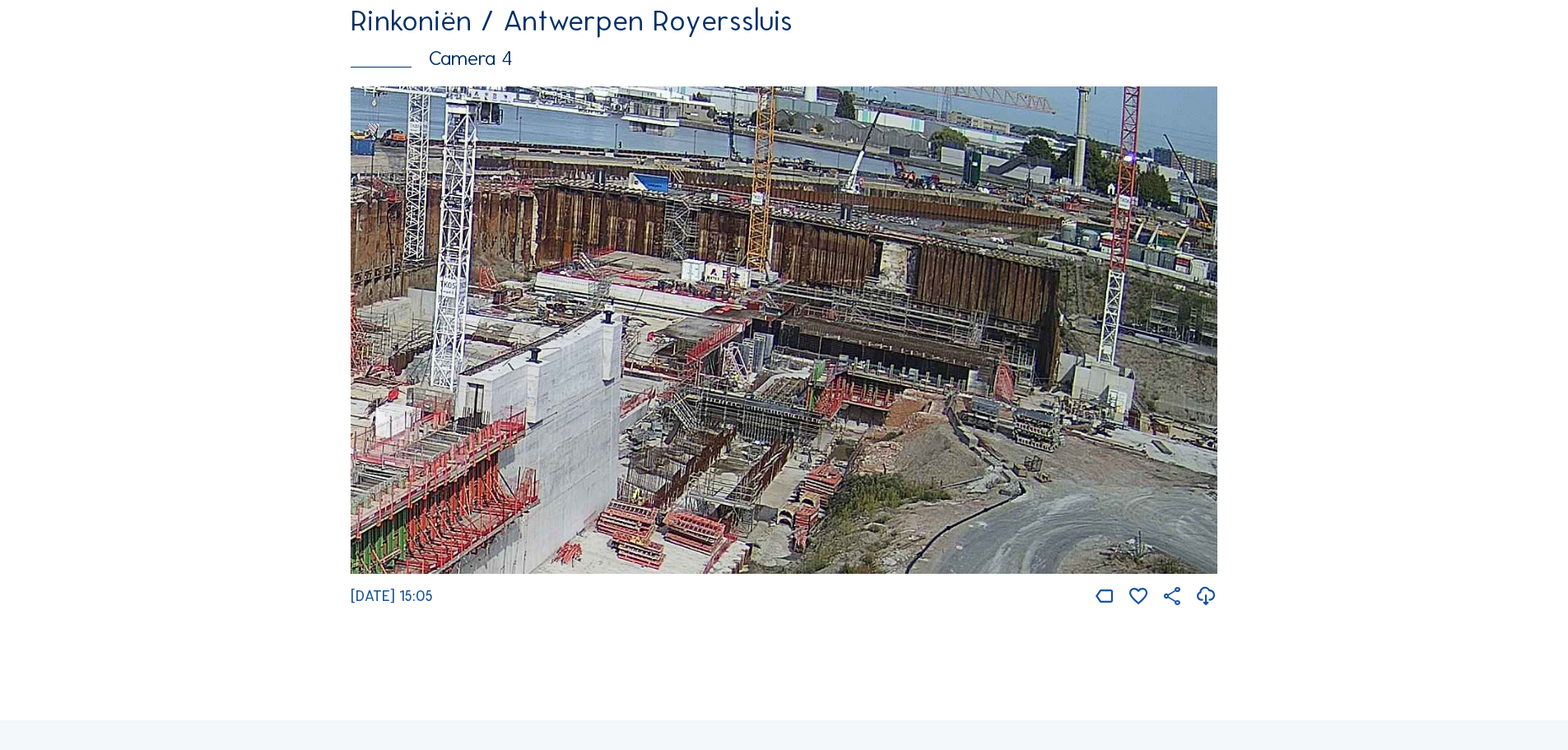
drag, startPoint x: 951, startPoint y: 377, endPoint x: 651, endPoint y: 431, distance: 304.8
click at [651, 431] on img at bounding box center [784, 331] width 867 height 488
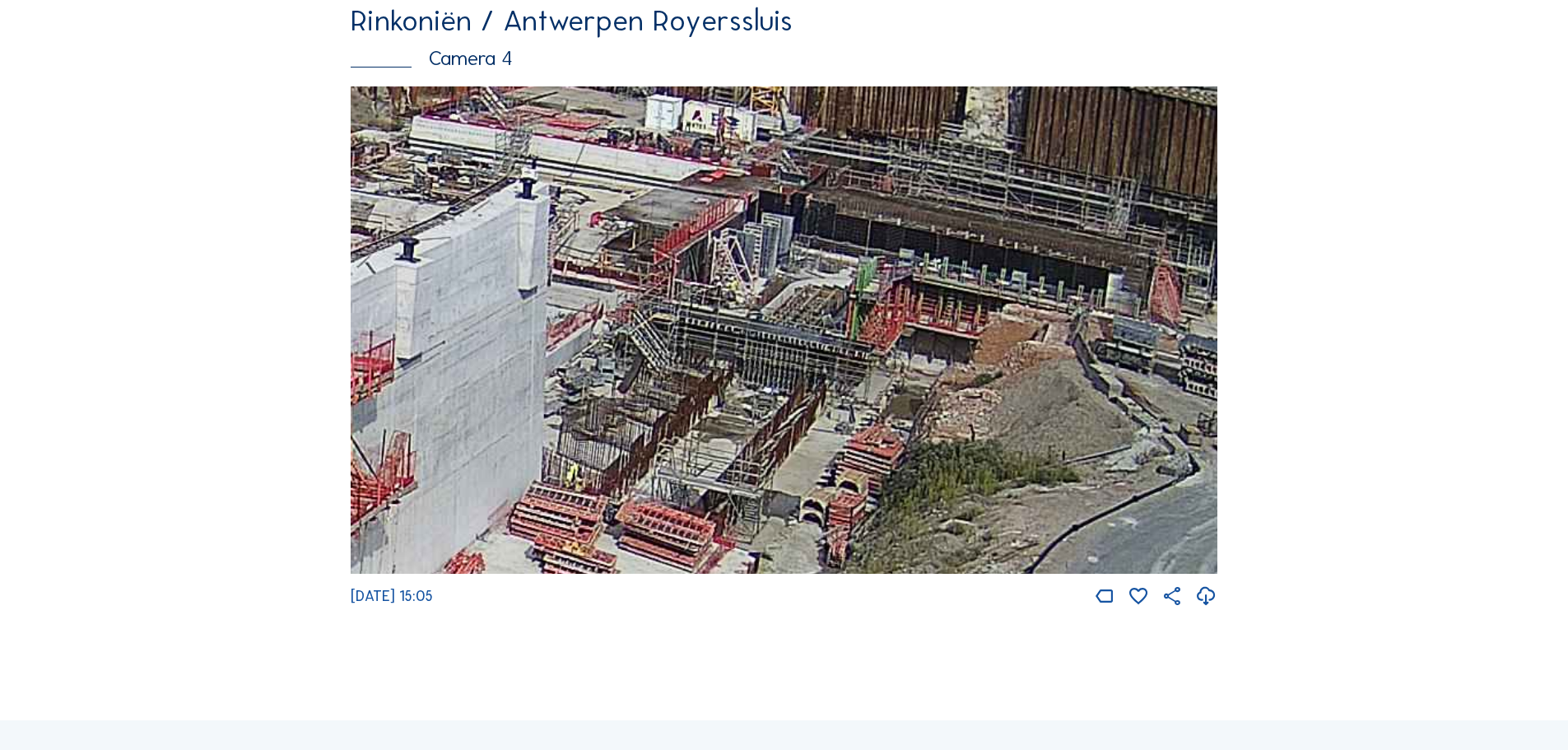
drag, startPoint x: 712, startPoint y: 465, endPoint x: 761, endPoint y: 381, distance: 97.2
click at [761, 381] on img at bounding box center [784, 331] width 867 height 488
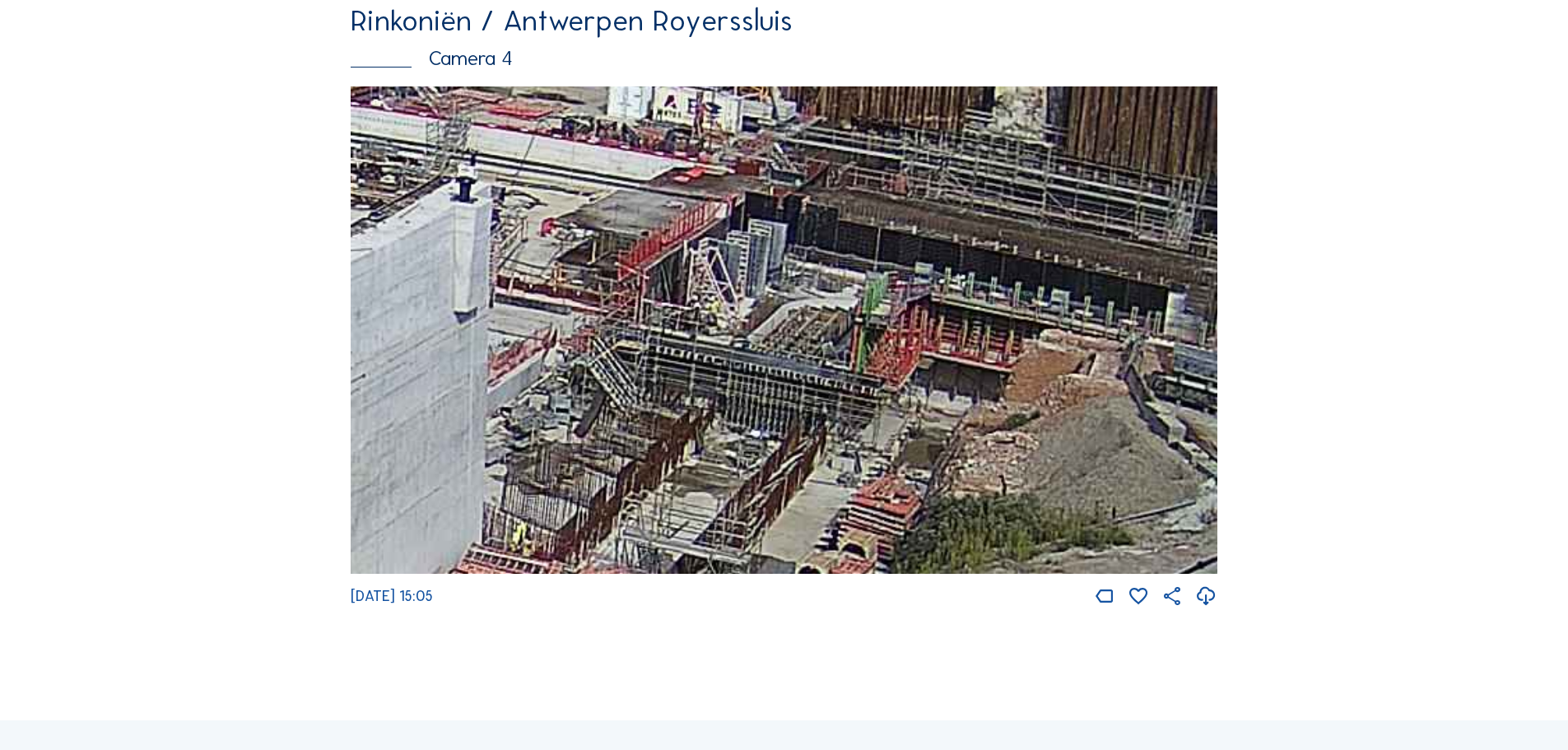
drag, startPoint x: 733, startPoint y: 367, endPoint x: 723, endPoint y: 429, distance: 62.8
click at [723, 429] on img at bounding box center [784, 331] width 867 height 488
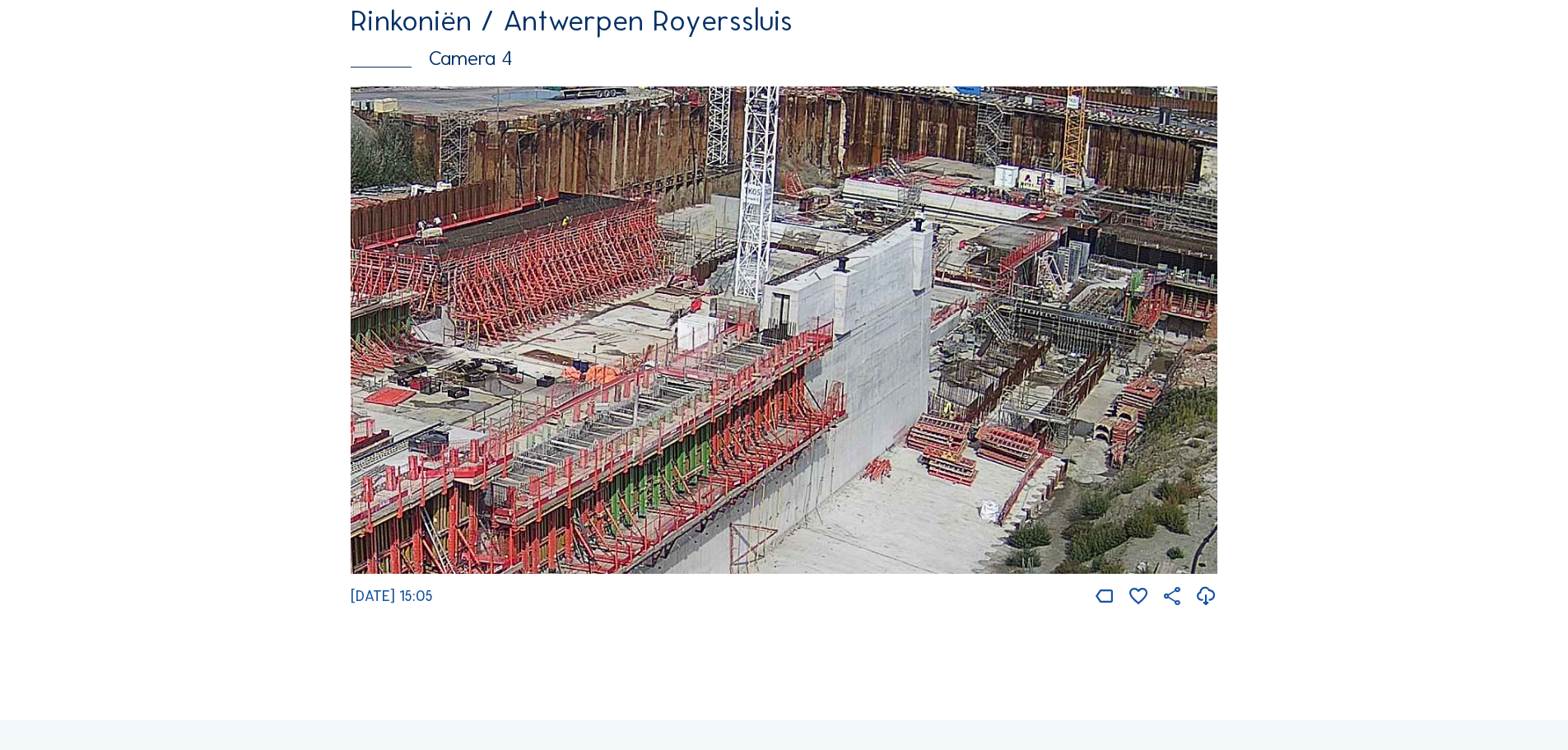
drag, startPoint x: 604, startPoint y: 298, endPoint x: 902, endPoint y: 290, distance: 298.1
click at [902, 290] on img at bounding box center [784, 331] width 867 height 488
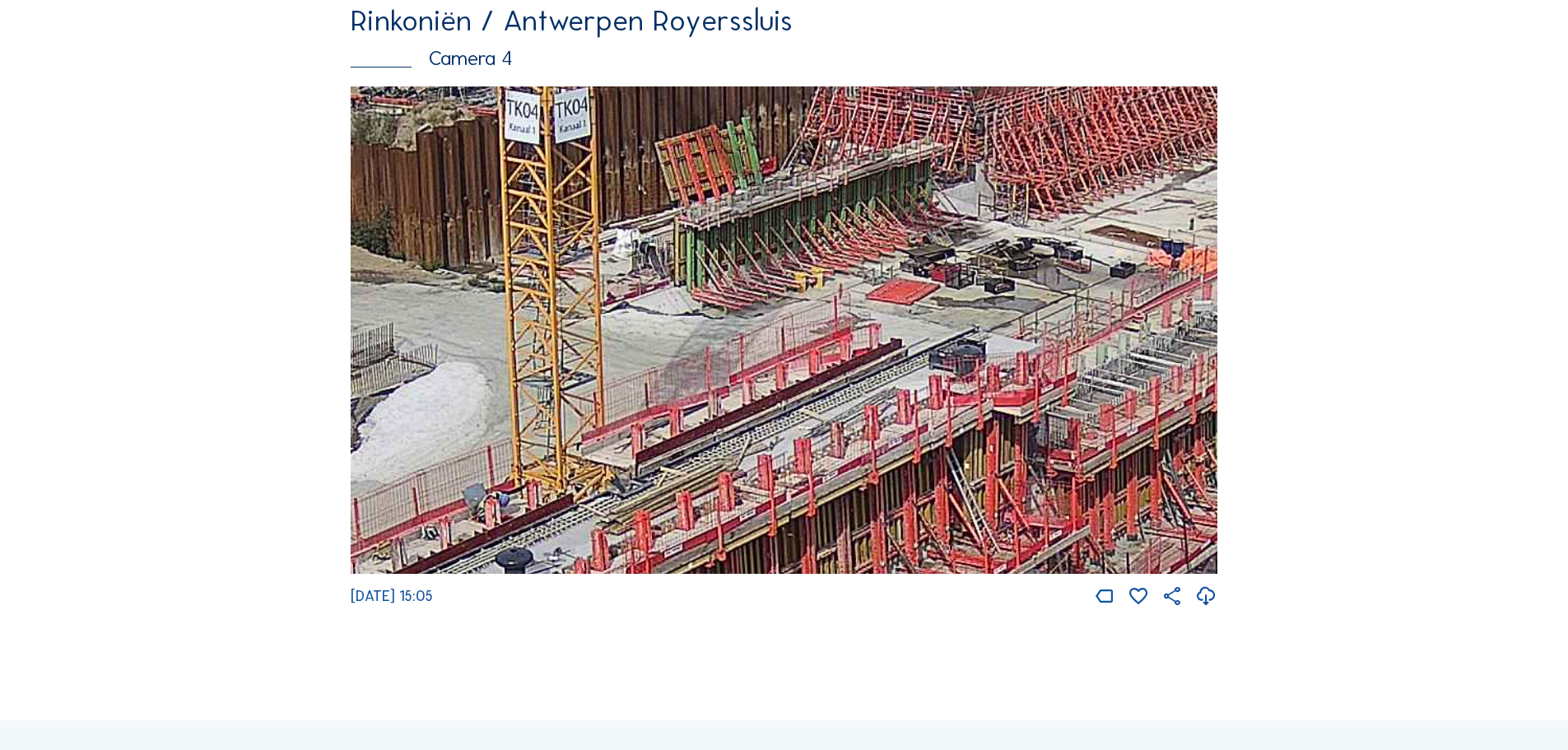
drag, startPoint x: 1009, startPoint y: 362, endPoint x: 1000, endPoint y: 277, distance: 85.5
click at [1000, 277] on img at bounding box center [784, 331] width 867 height 488
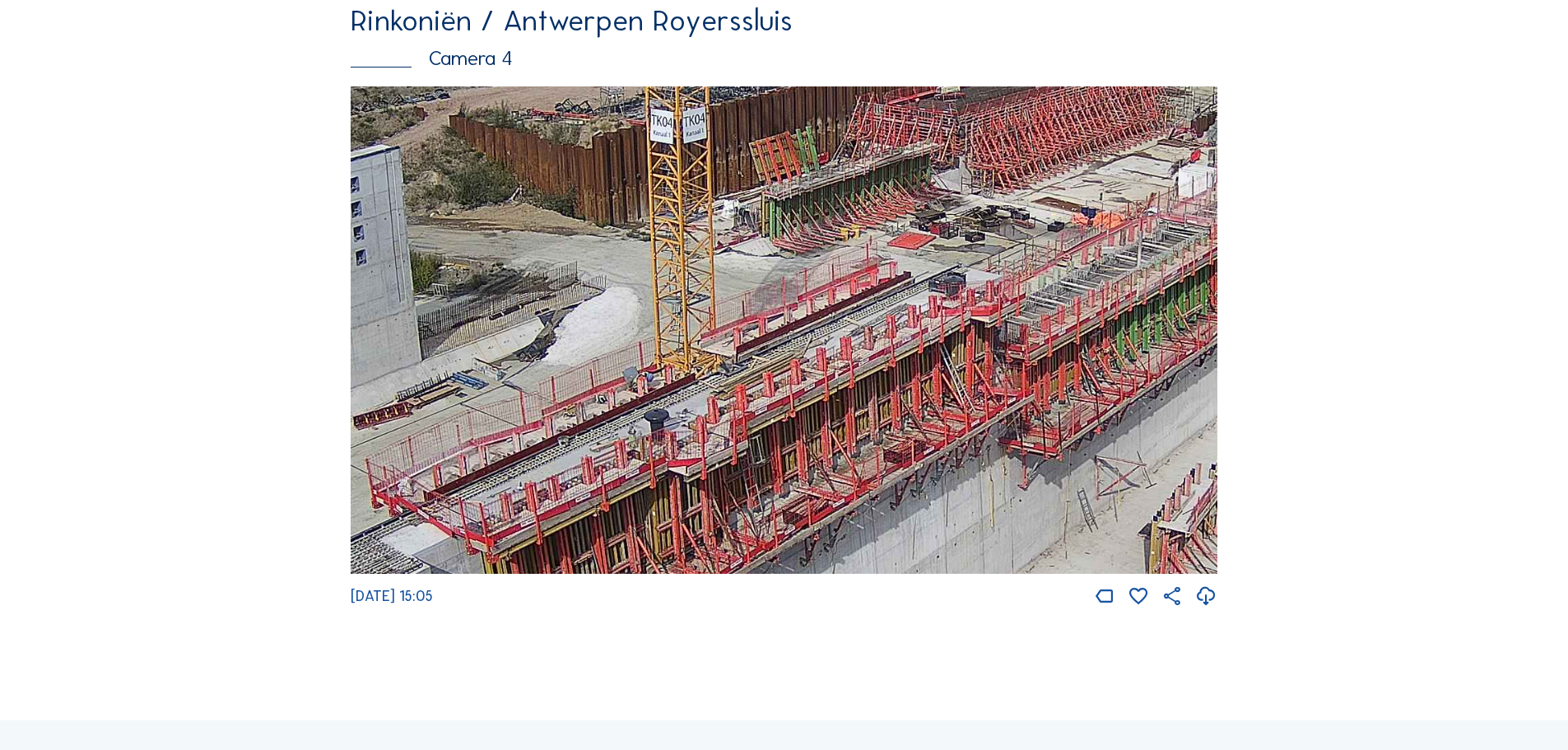
drag, startPoint x: 1085, startPoint y: 308, endPoint x: 1077, endPoint y: 191, distance: 117.3
click at [1077, 191] on img at bounding box center [784, 331] width 867 height 488
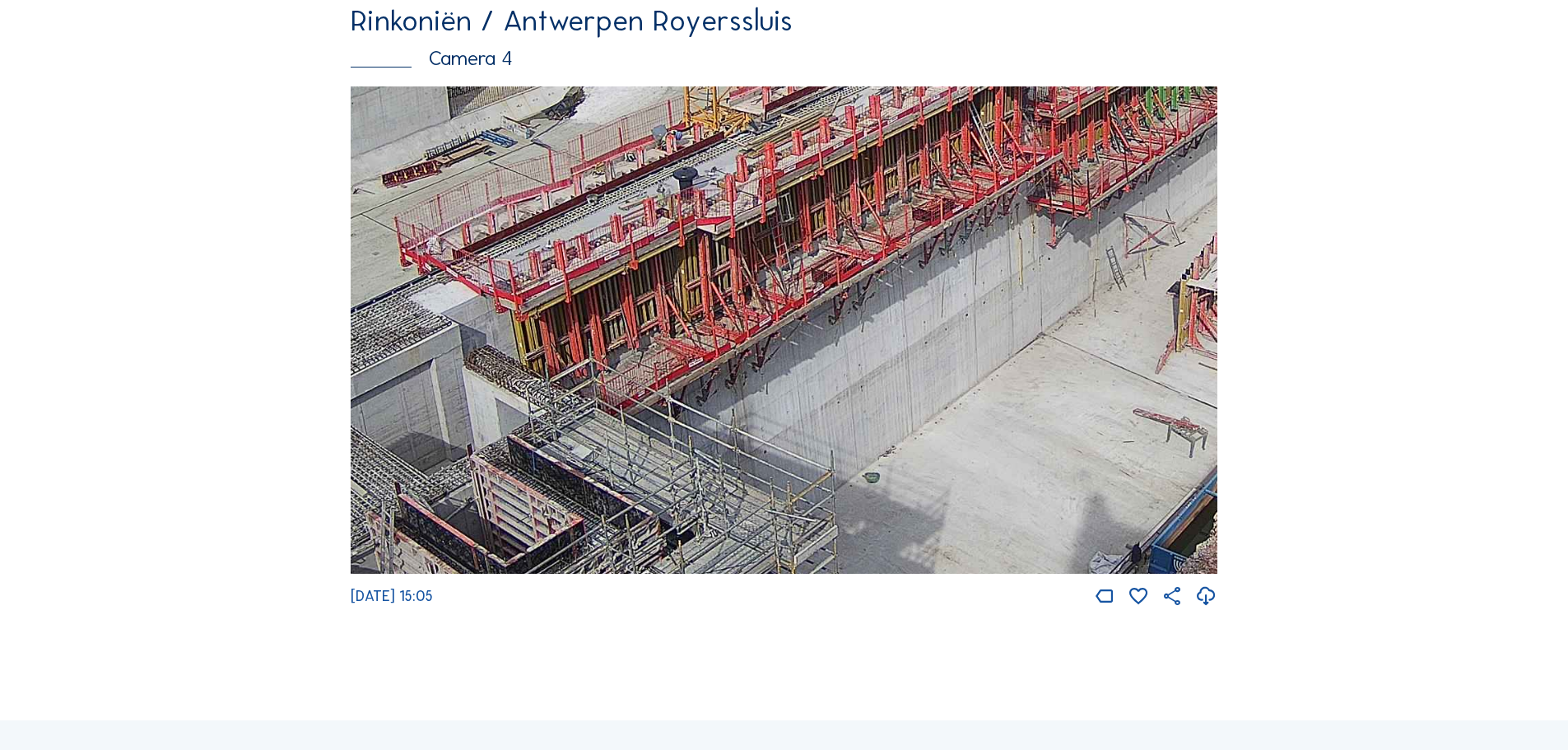
drag, startPoint x: 1005, startPoint y: 383, endPoint x: 1030, endPoint y: 175, distance: 209.5
click at [1025, 184] on img at bounding box center [784, 331] width 867 height 488
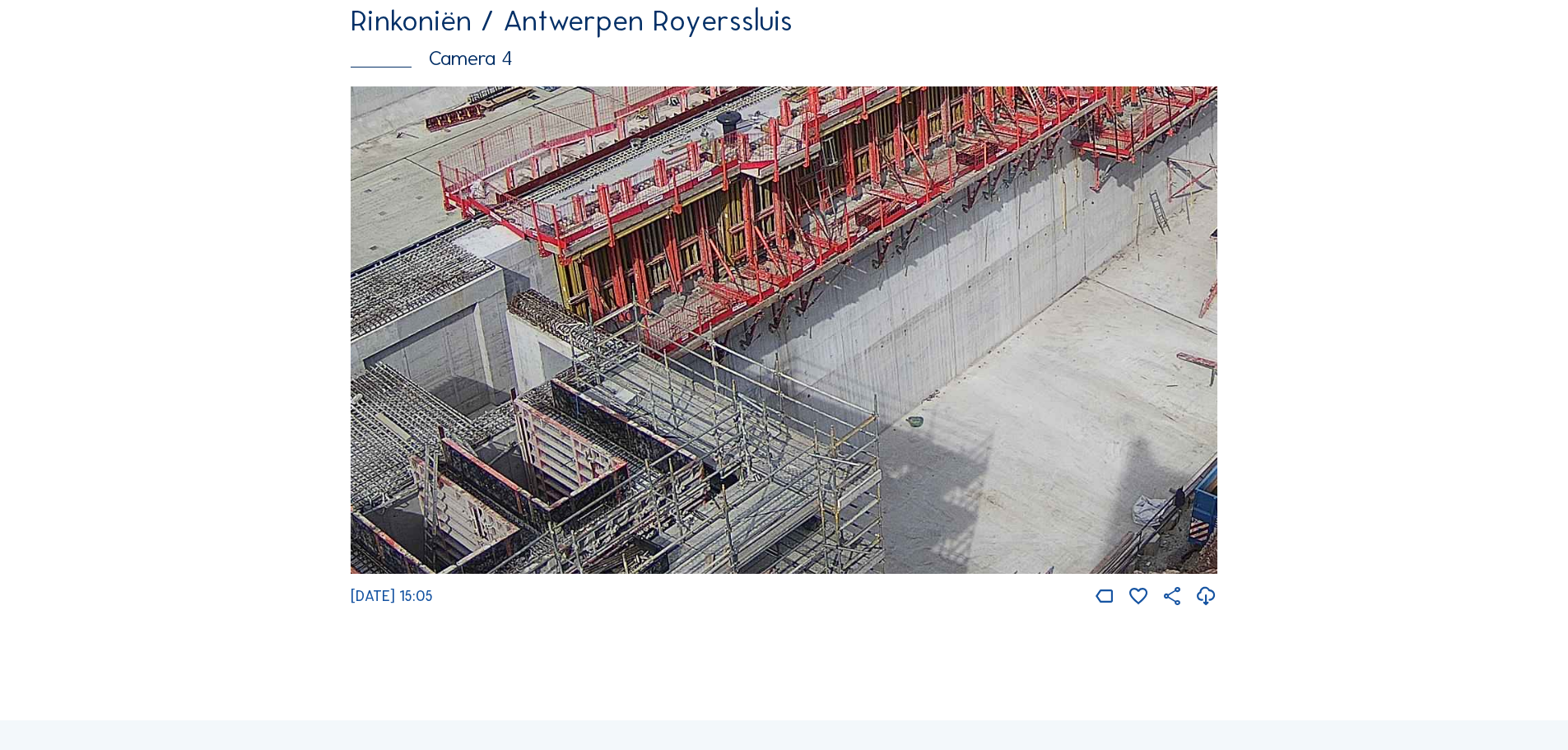
drag, startPoint x: 547, startPoint y: 383, endPoint x: 753, endPoint y: 237, distance: 252.5
click at [760, 221] on img at bounding box center [784, 331] width 867 height 488
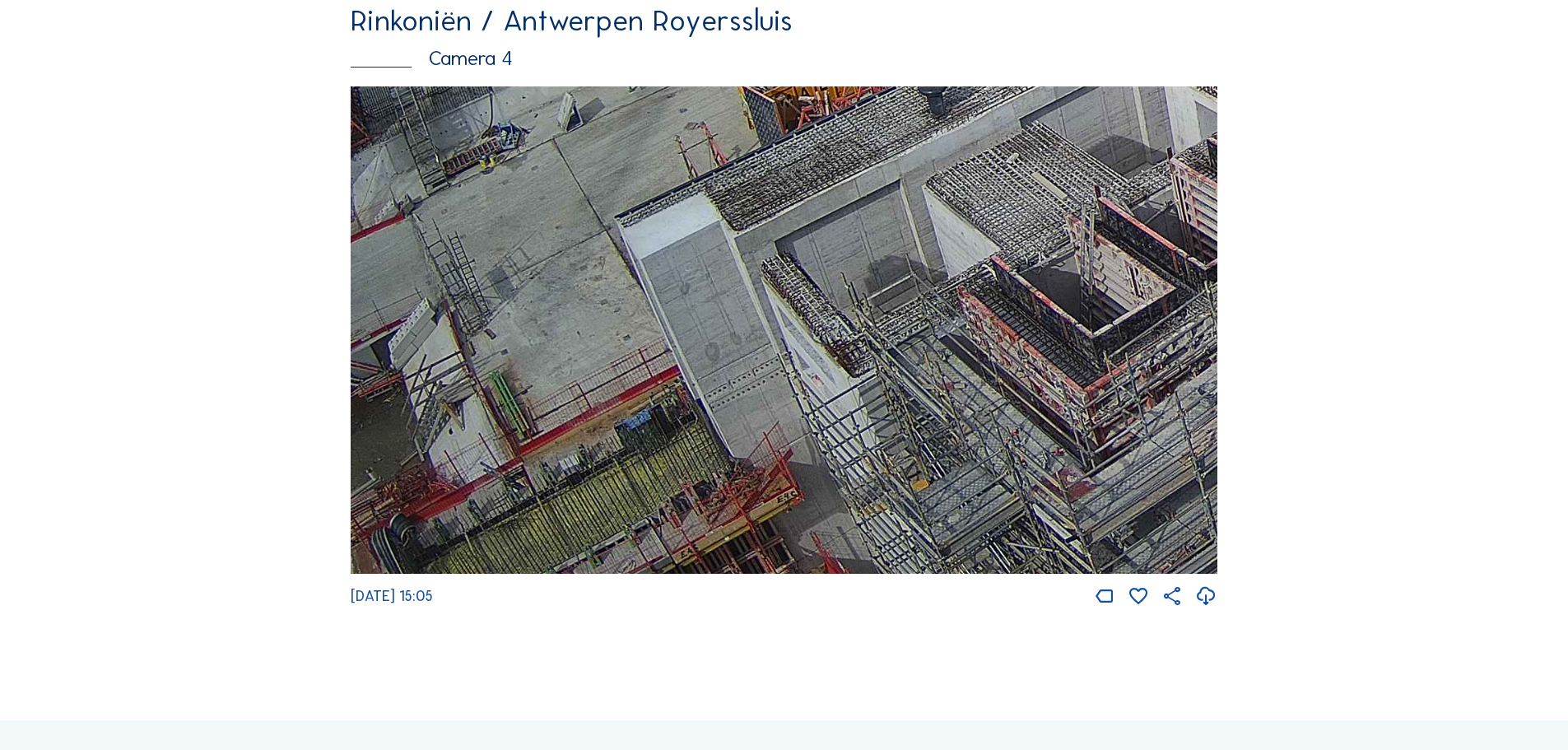
drag, startPoint x: 517, startPoint y: 371, endPoint x: 1057, endPoint y: 274, distance: 548.6
click at [1043, 270] on img at bounding box center [784, 331] width 867 height 488
drag, startPoint x: 488, startPoint y: 425, endPoint x: 1094, endPoint y: 277, distance: 623.8
click at [1094, 277] on img at bounding box center [784, 331] width 867 height 488
drag
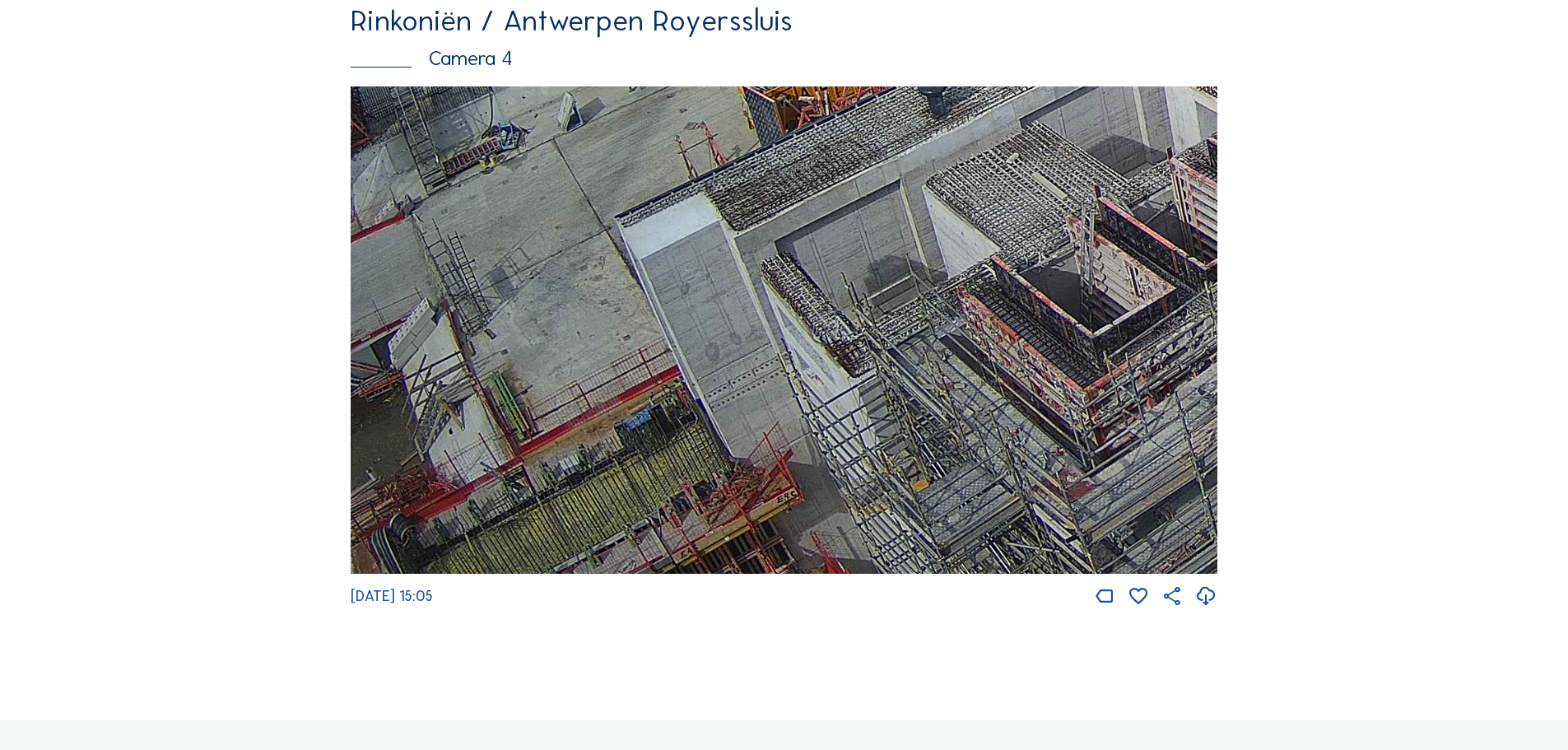
click at [1022, 119] on img at bounding box center [784, 331] width 867 height 488
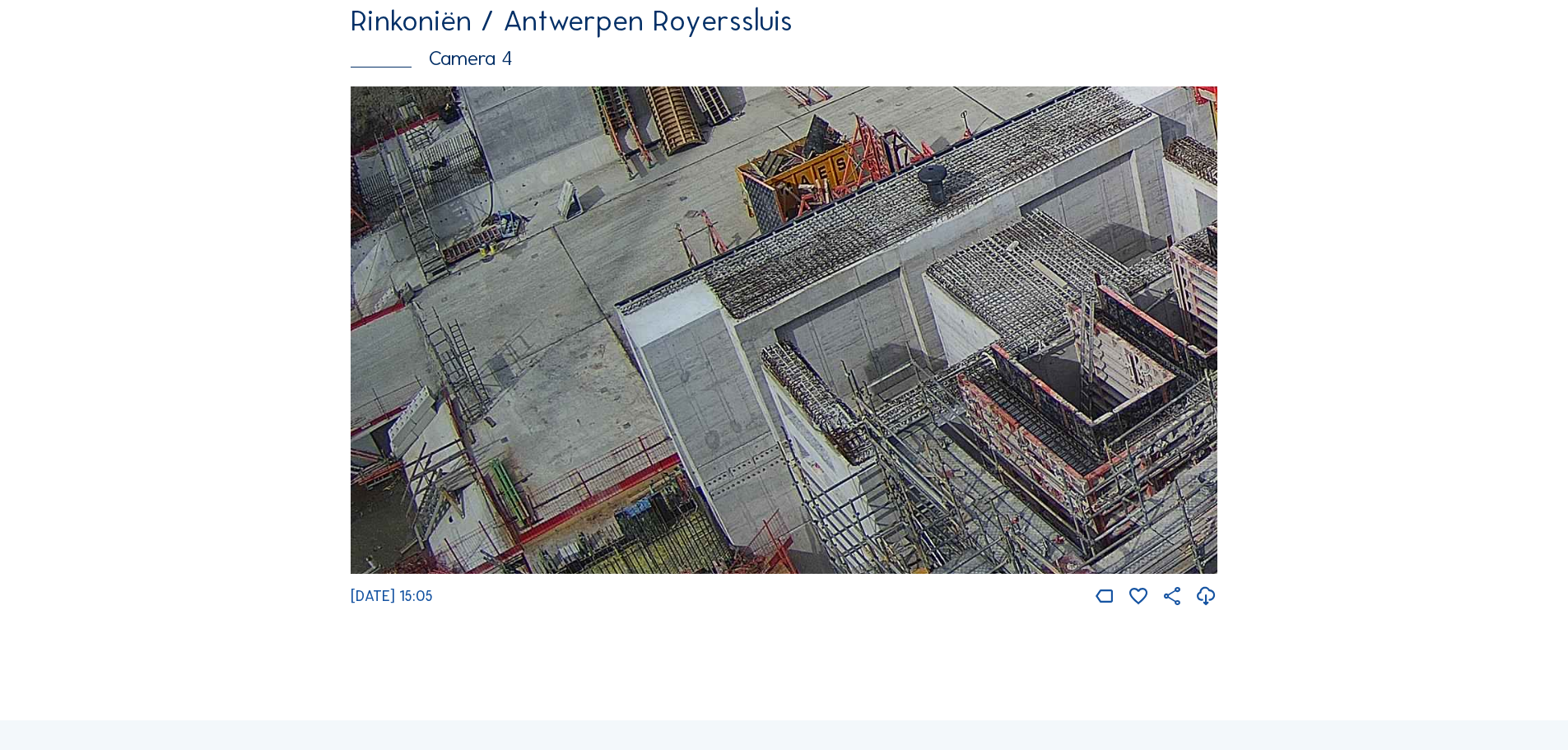
click at [795, 304] on img at bounding box center [784, 331] width 867 height 488
